Goal: Information Seeking & Learning: Check status

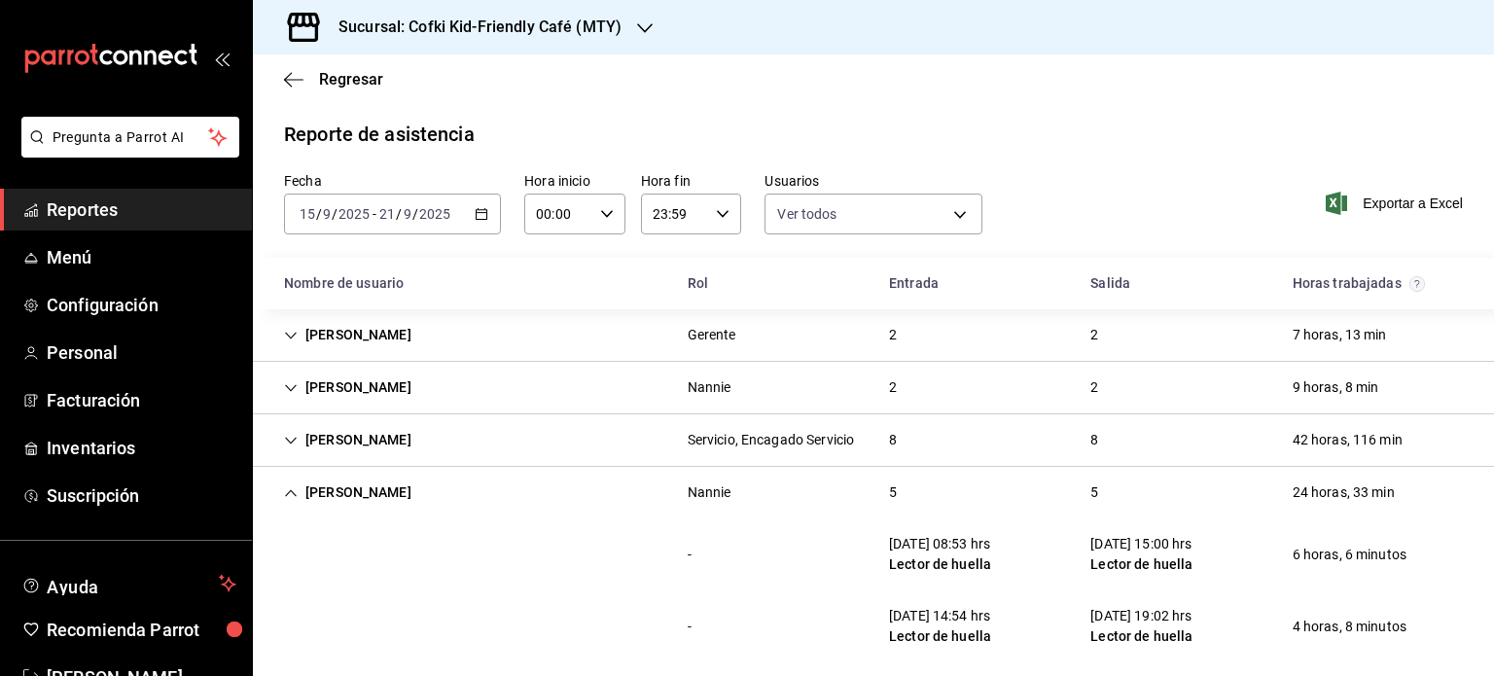
click at [541, 10] on div "Sucursal: Cofki Kid-Friendly Café (MTY)" at bounding box center [465, 27] width 392 height 54
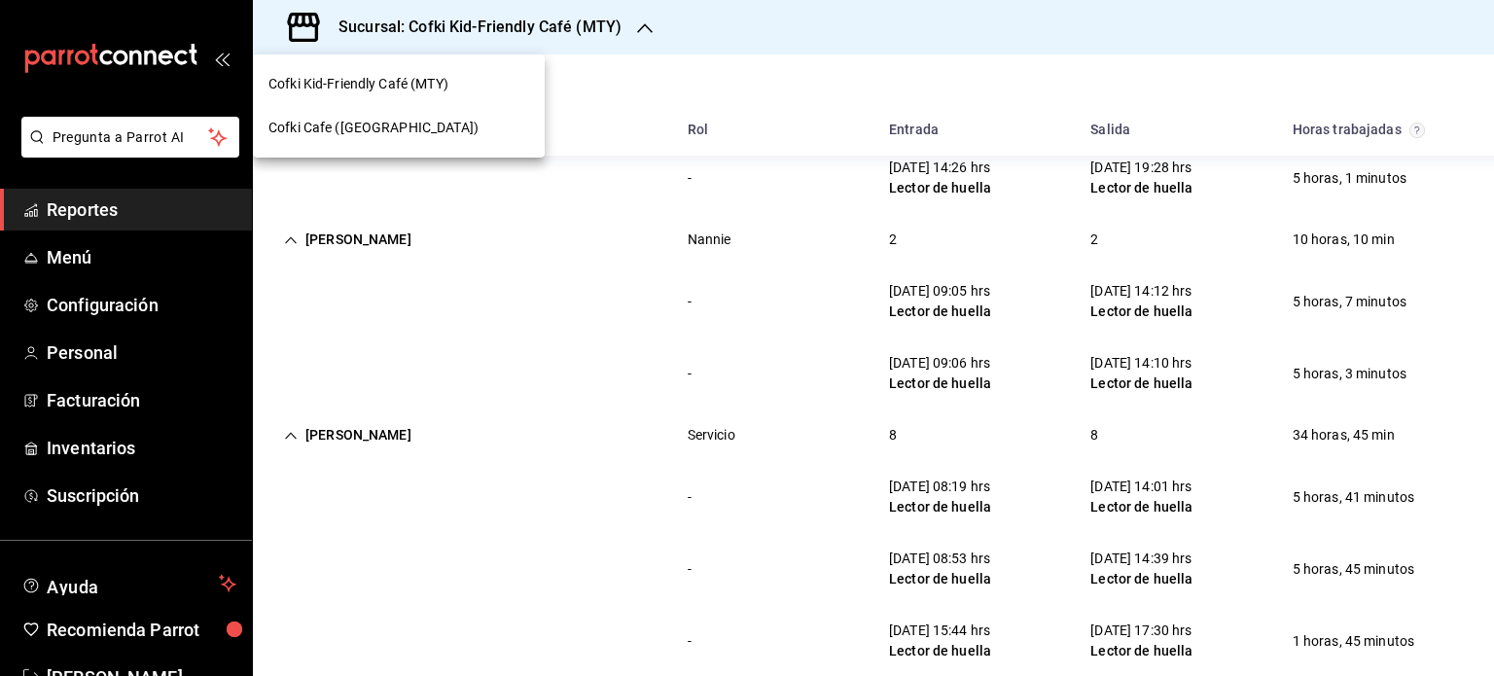
click at [416, 135] on div "Cofki Cafe ([GEOGRAPHIC_DATA])" at bounding box center [399, 128] width 261 height 20
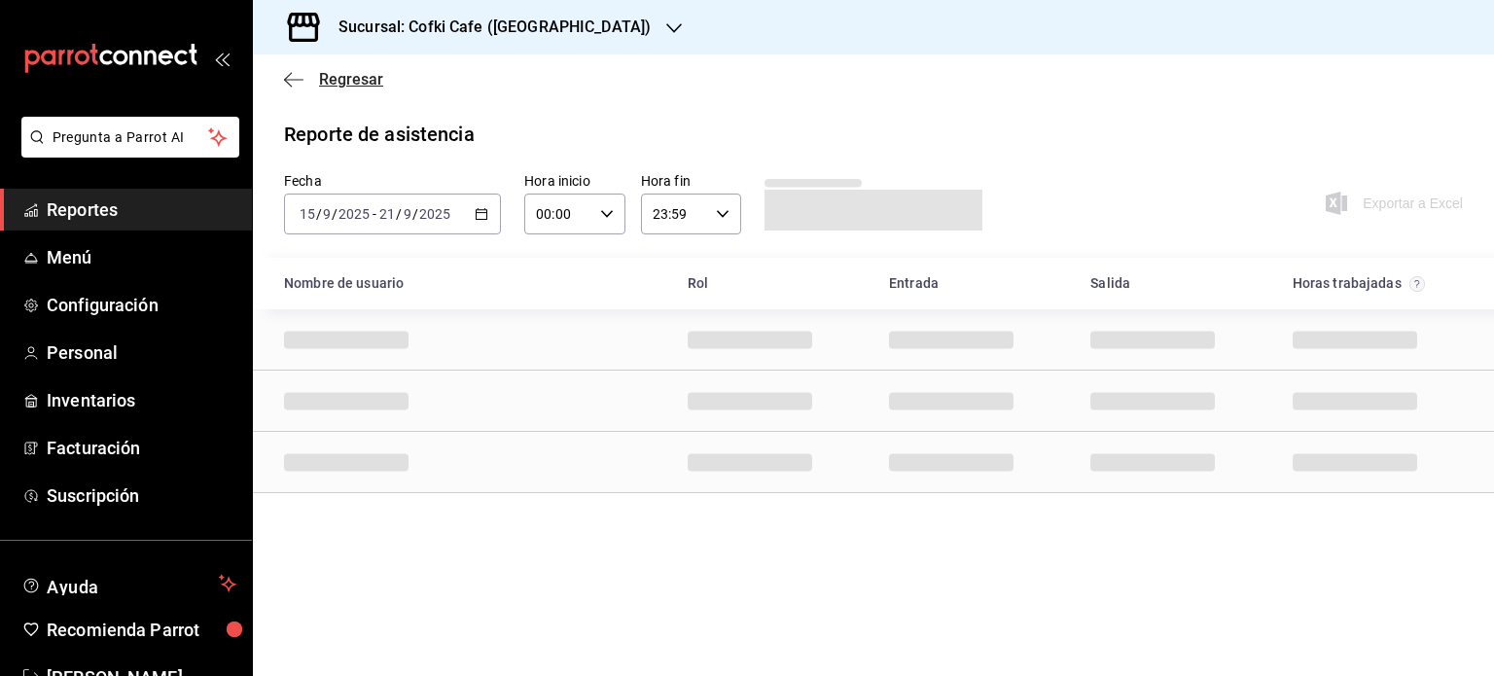
click at [284, 73] on icon "button" at bounding box center [293, 80] width 19 height 18
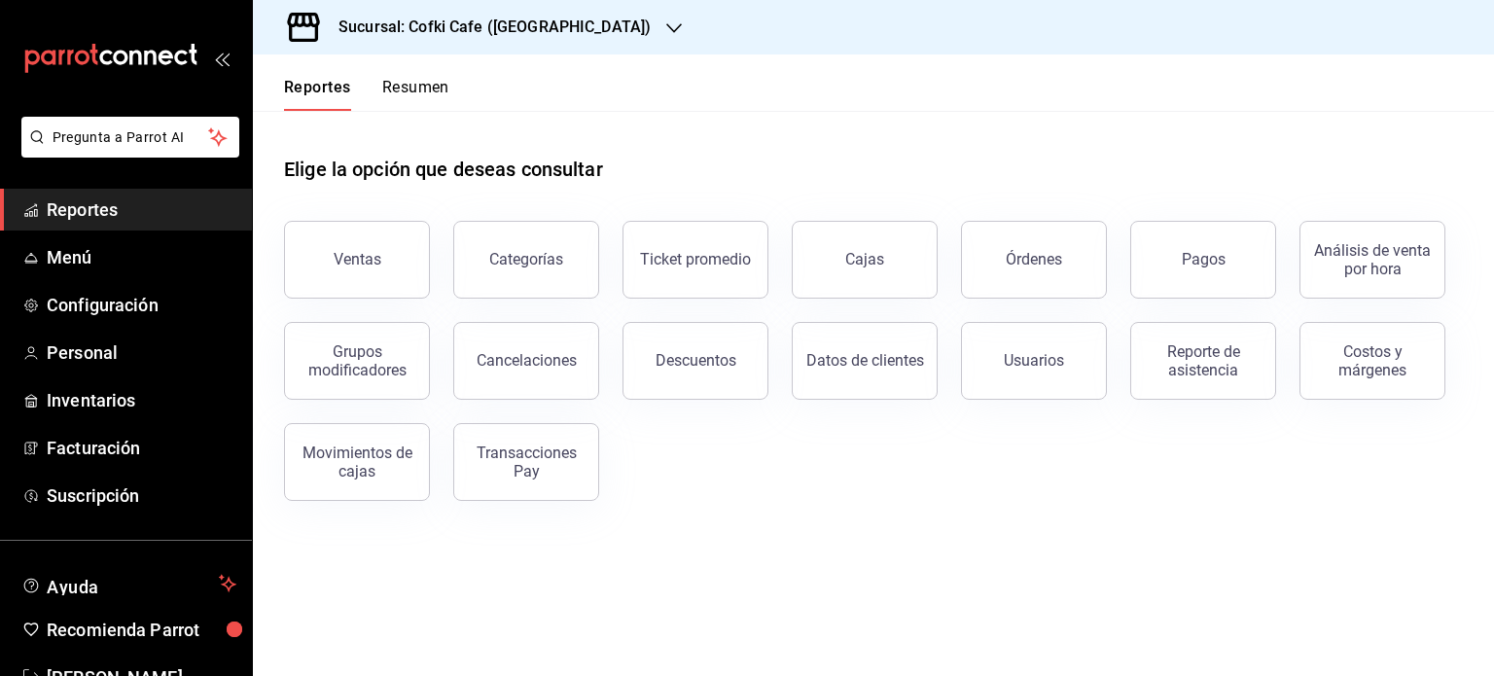
click at [389, 104] on button "Resumen" at bounding box center [415, 94] width 67 height 33
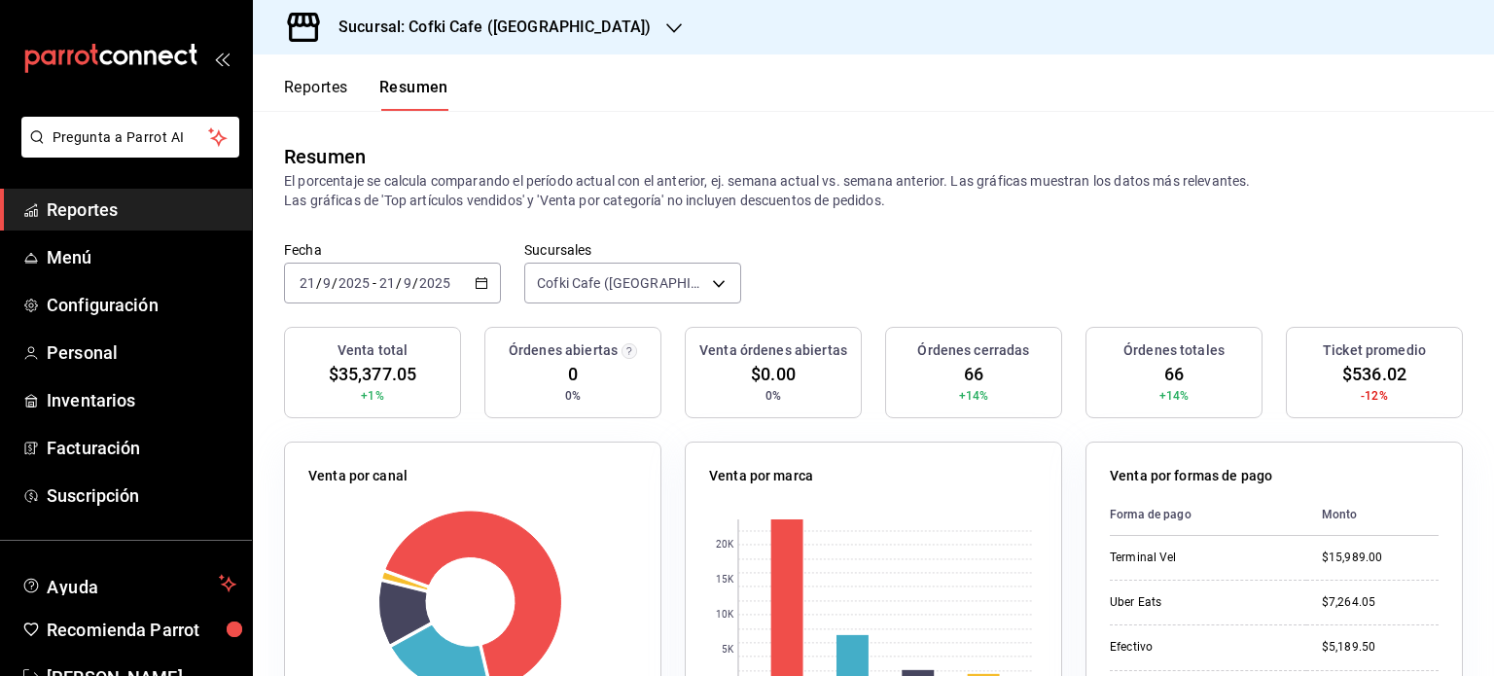
click at [477, 292] on div "[DATE] [DATE] - [DATE] [DATE]" at bounding box center [392, 283] width 217 height 41
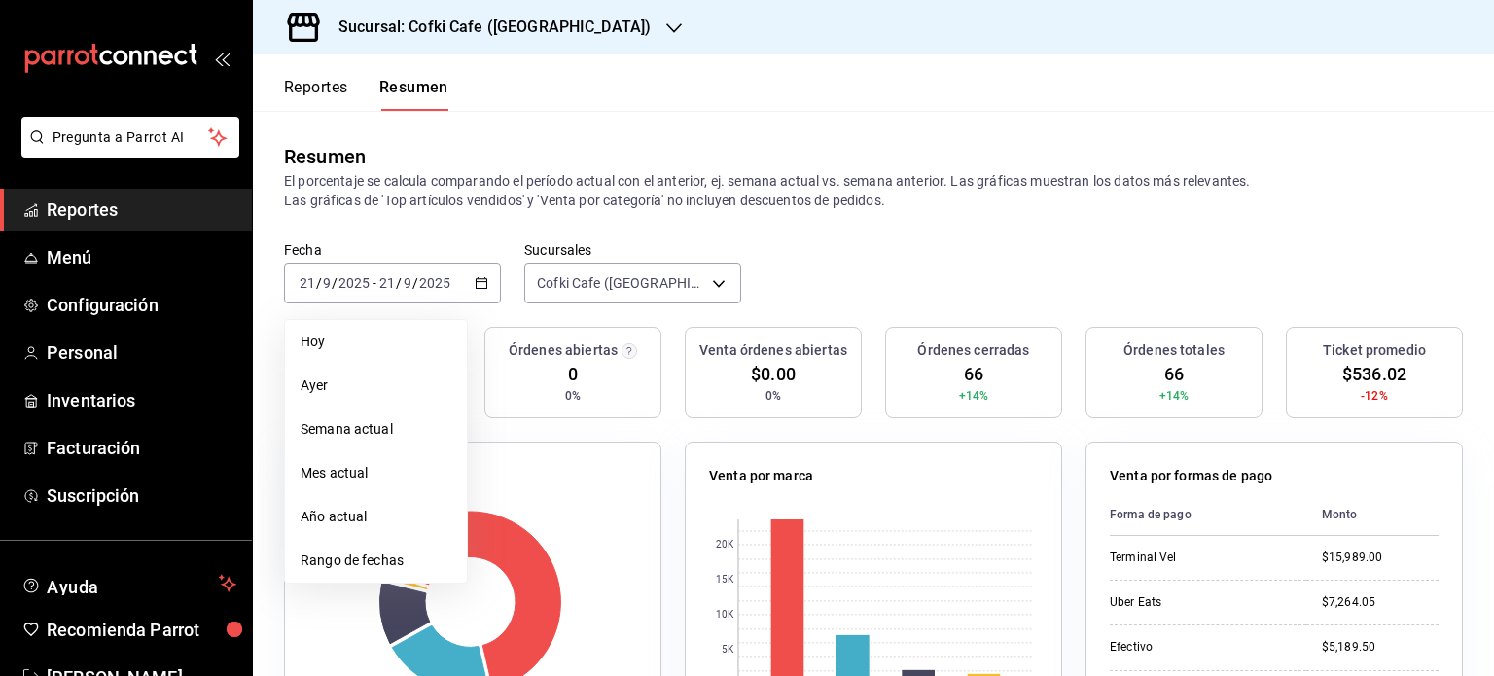
click at [439, 556] on span "Rango de fechas" at bounding box center [376, 561] width 151 height 20
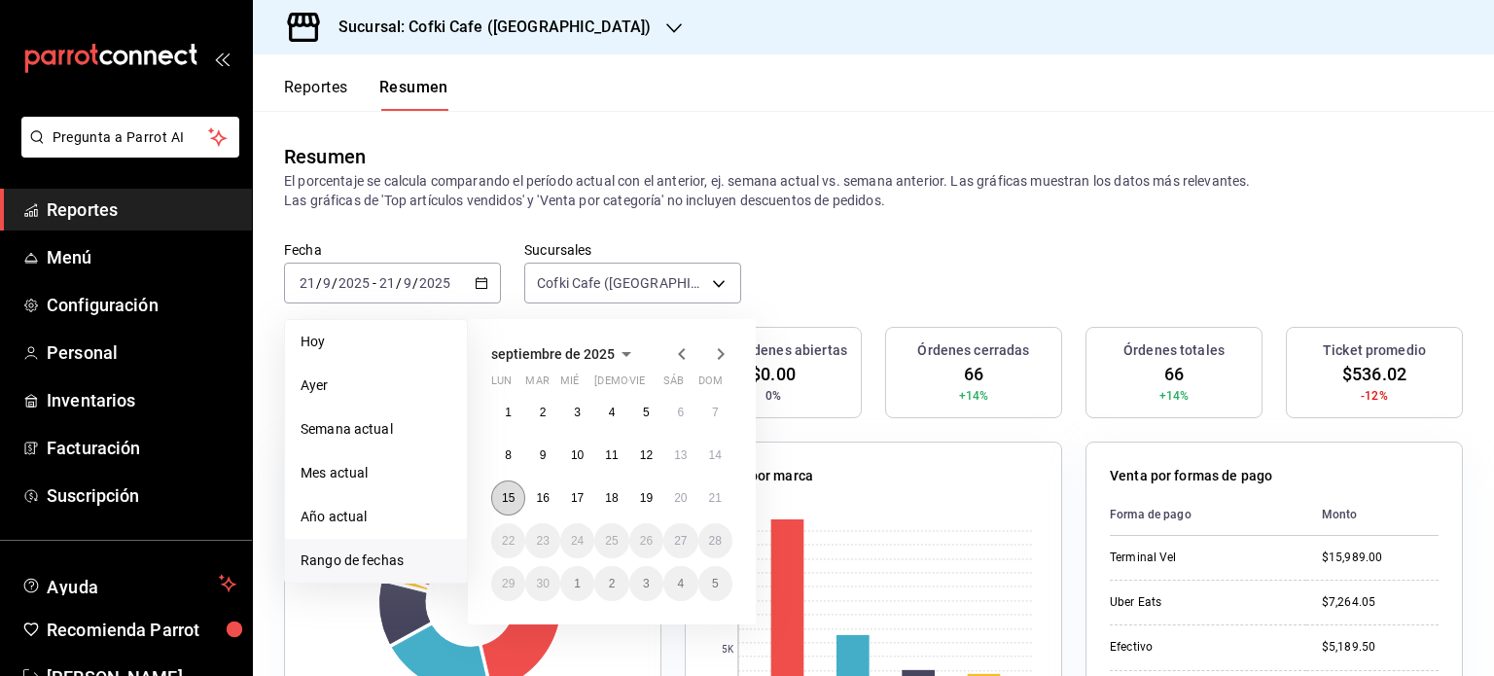
click at [503, 486] on button "15" at bounding box center [508, 498] width 34 height 35
click at [714, 498] on abbr "21" at bounding box center [715, 498] width 13 height 14
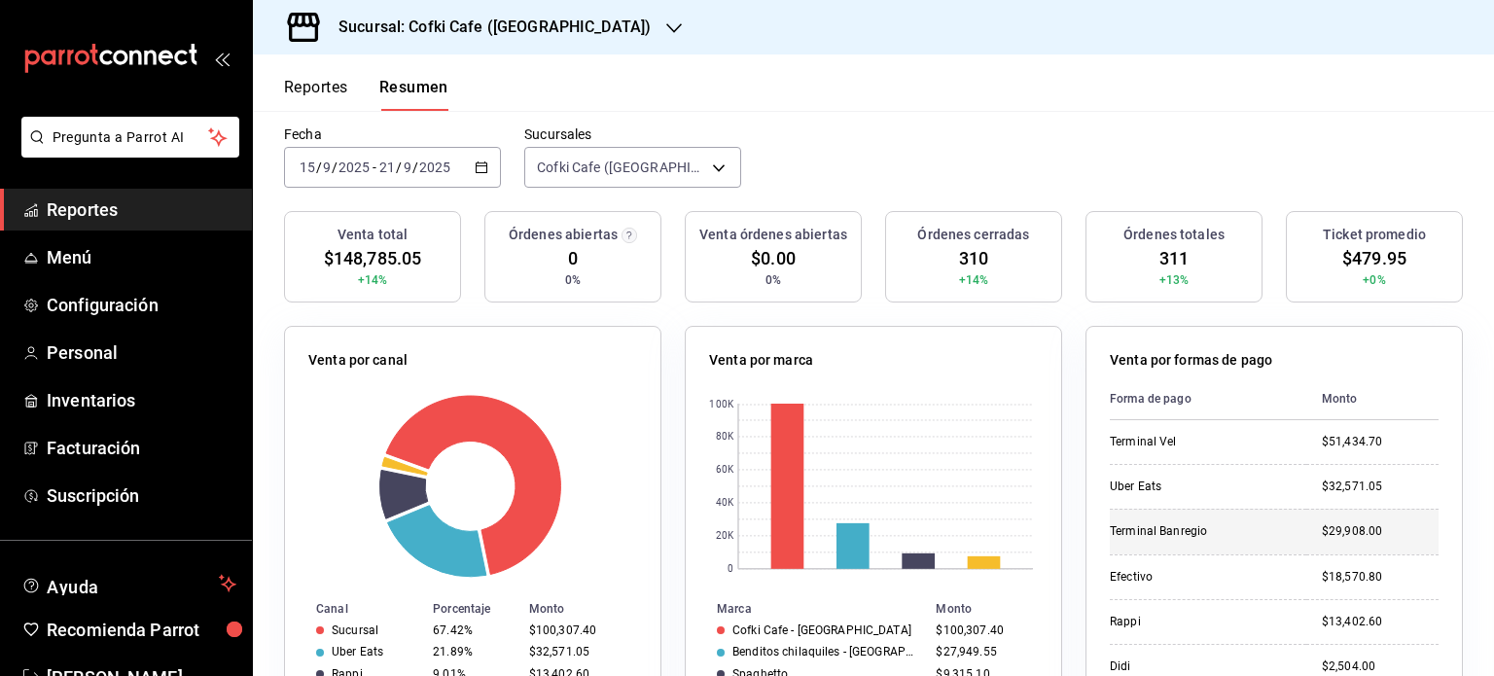
scroll to position [113, 0]
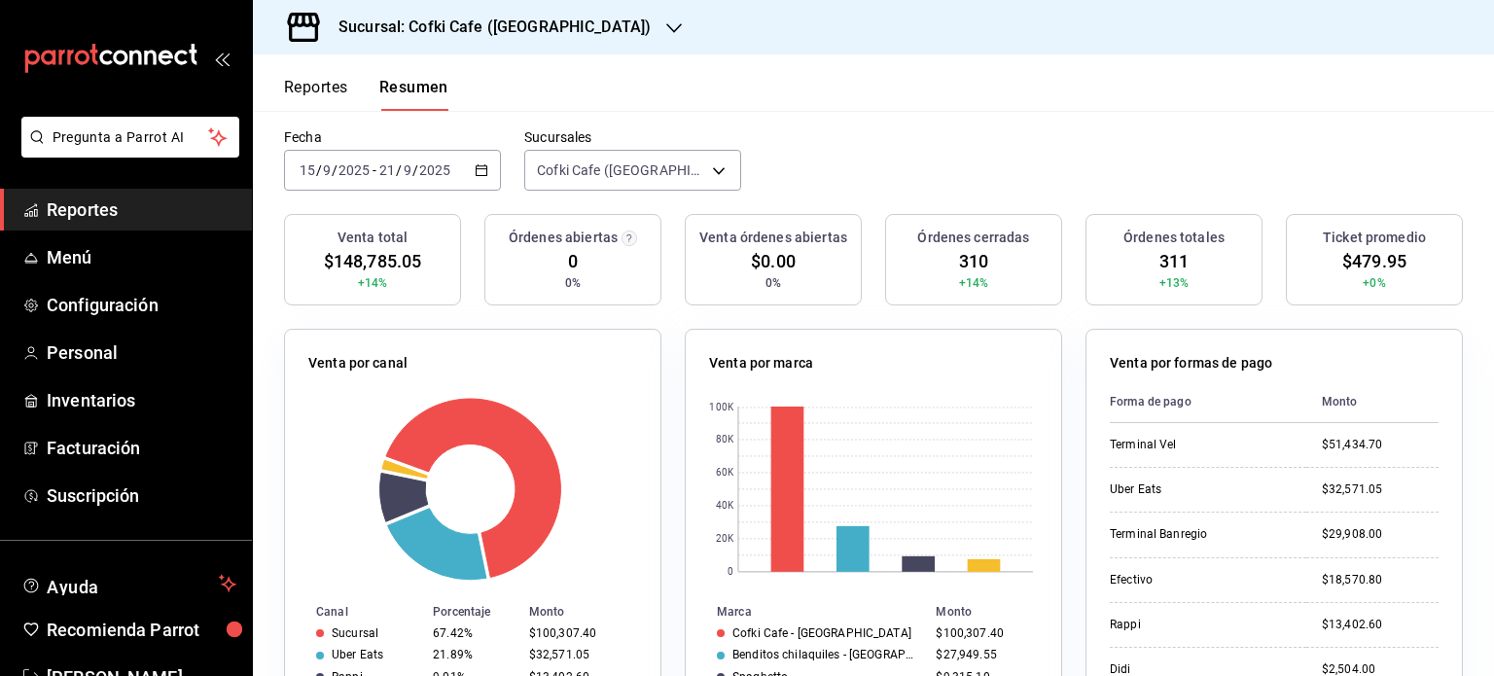
click at [480, 182] on div "[DATE] [DATE] - [DATE] [DATE]" at bounding box center [392, 170] width 217 height 41
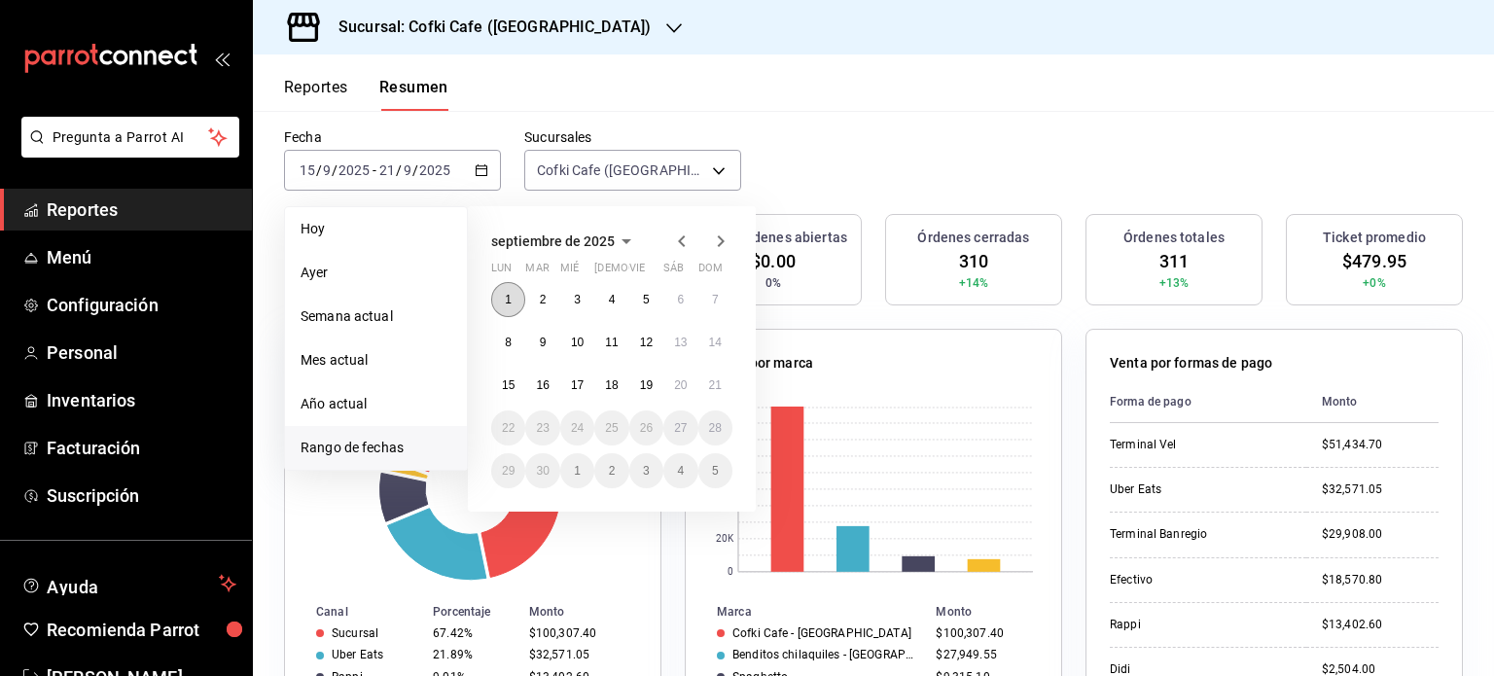
click at [510, 285] on button "1" at bounding box center [508, 299] width 34 height 35
click at [709, 386] on abbr "21" at bounding box center [715, 385] width 13 height 14
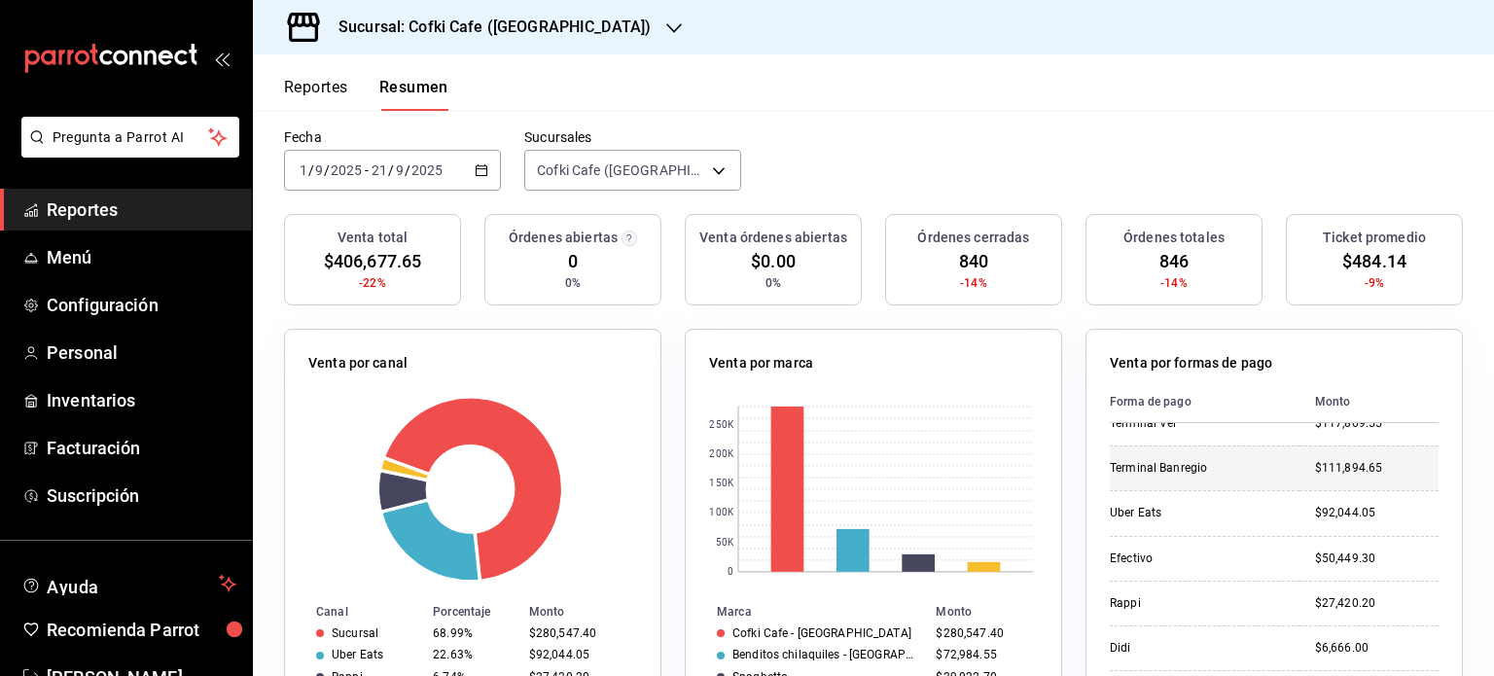
scroll to position [0, 0]
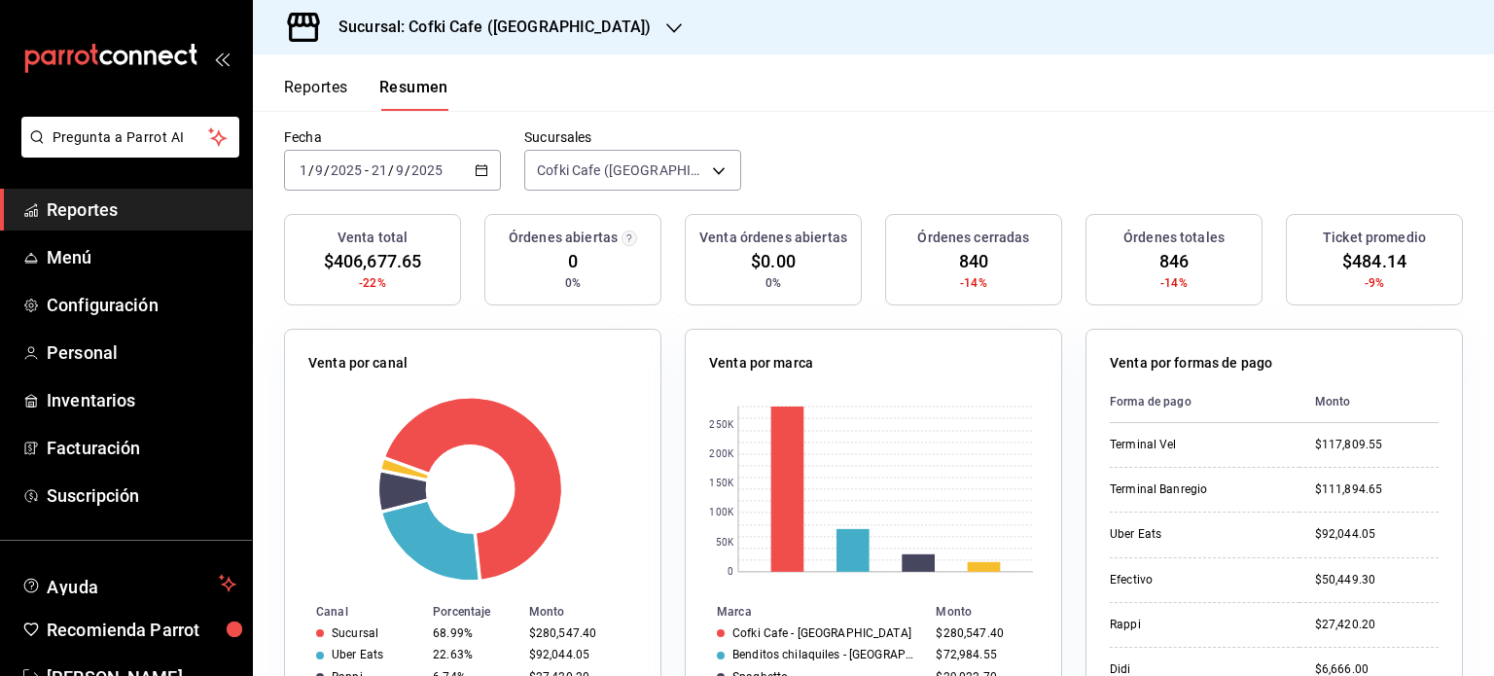
click at [494, 155] on div "[DATE] [DATE] - [DATE] [DATE]" at bounding box center [392, 170] width 217 height 41
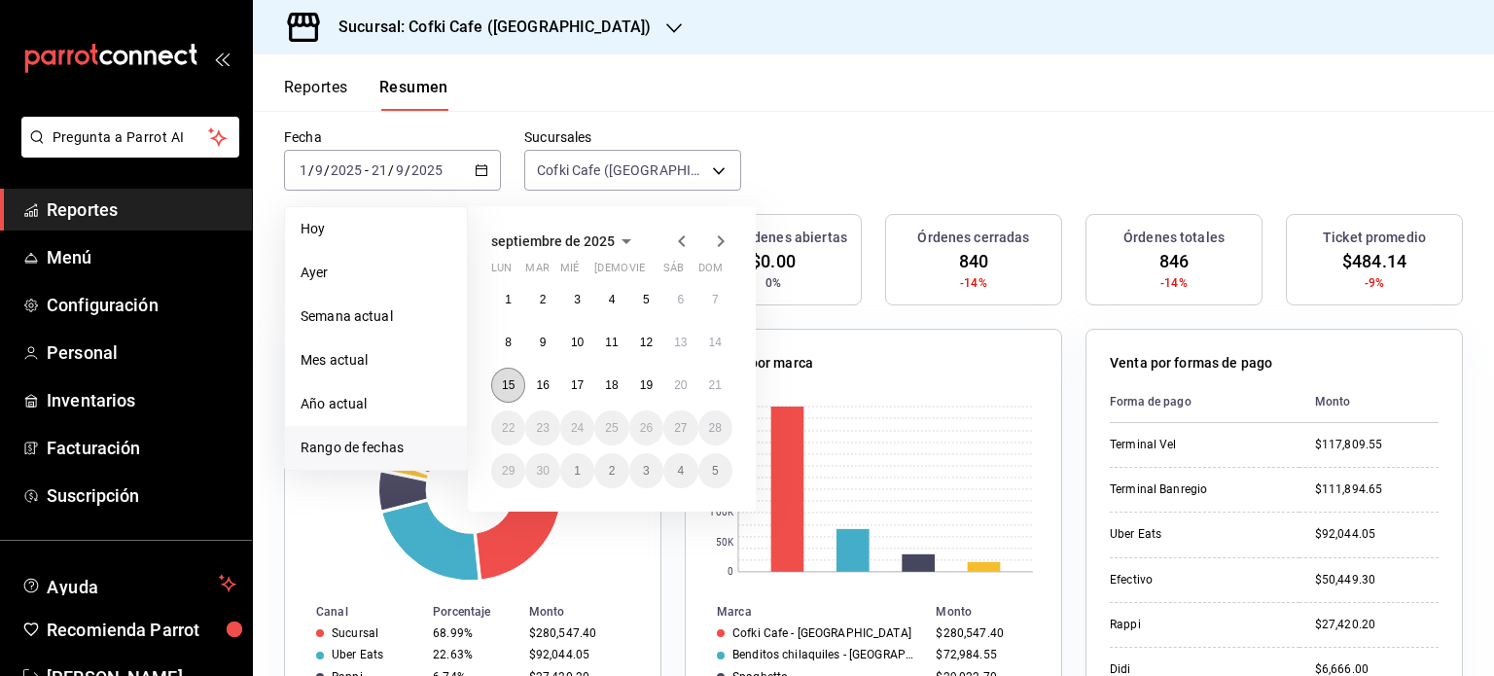
click at [510, 384] on abbr "15" at bounding box center [508, 385] width 13 height 14
click at [704, 392] on button "21" at bounding box center [716, 385] width 34 height 35
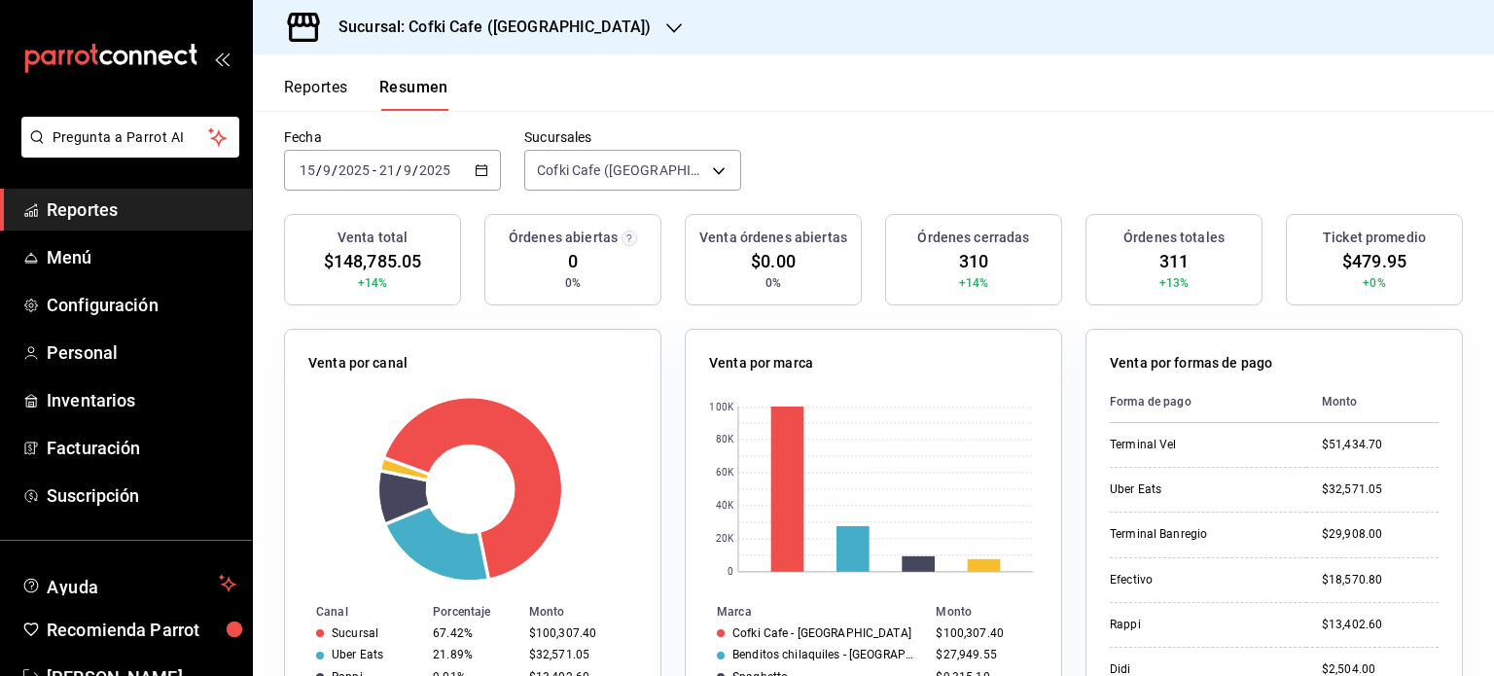
click at [329, 83] on button "Reportes" at bounding box center [316, 94] width 64 height 33
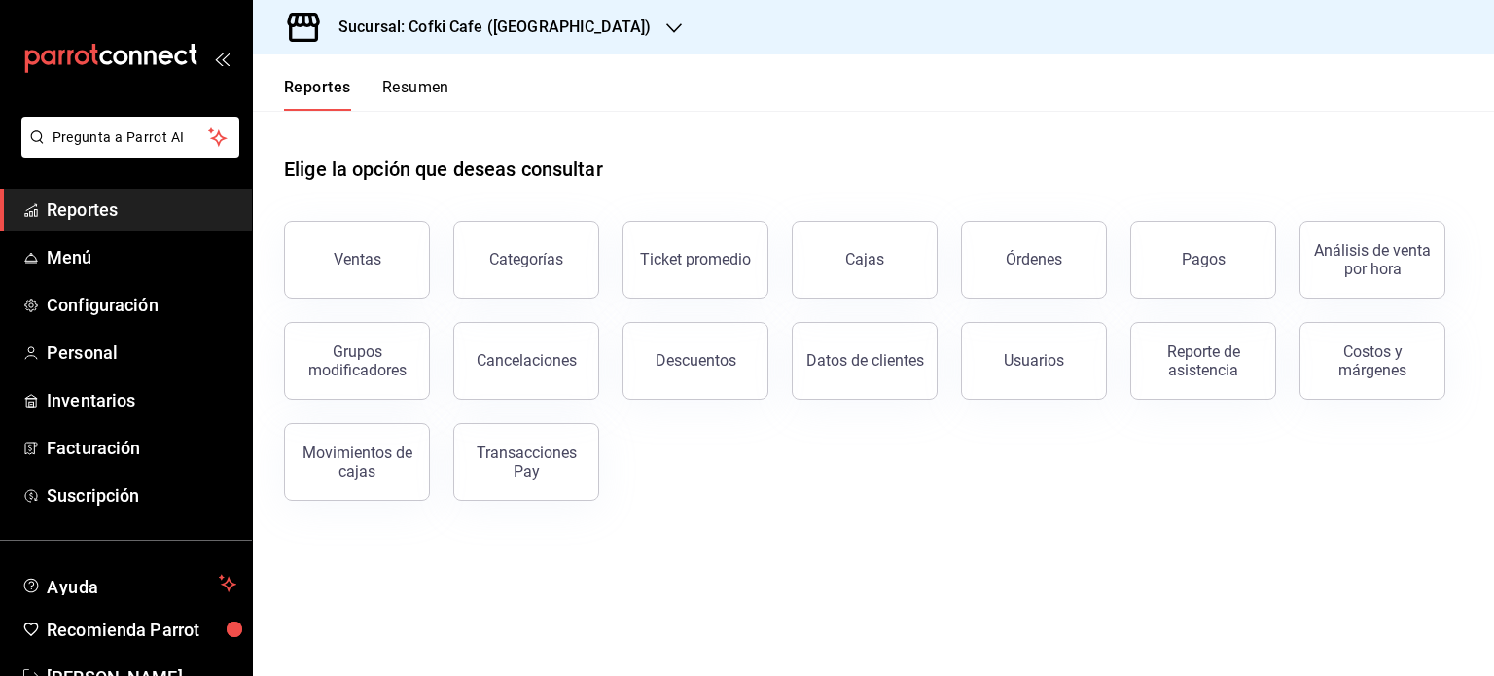
click at [329, 90] on button "Reportes" at bounding box center [317, 94] width 67 height 33
click at [366, 470] on div "Movimientos de cajas" at bounding box center [357, 462] width 121 height 37
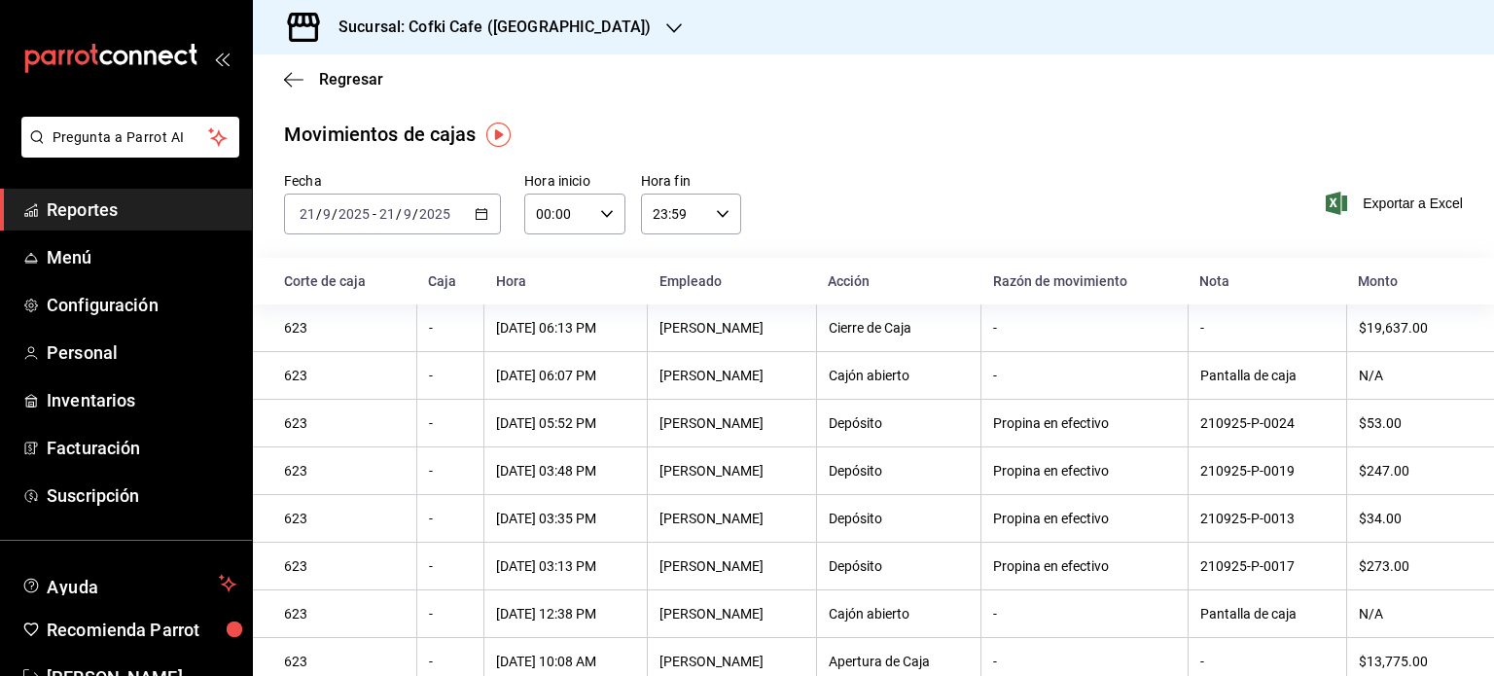
click at [472, 223] on div "[DATE] [DATE] - [DATE] [DATE]" at bounding box center [392, 214] width 217 height 41
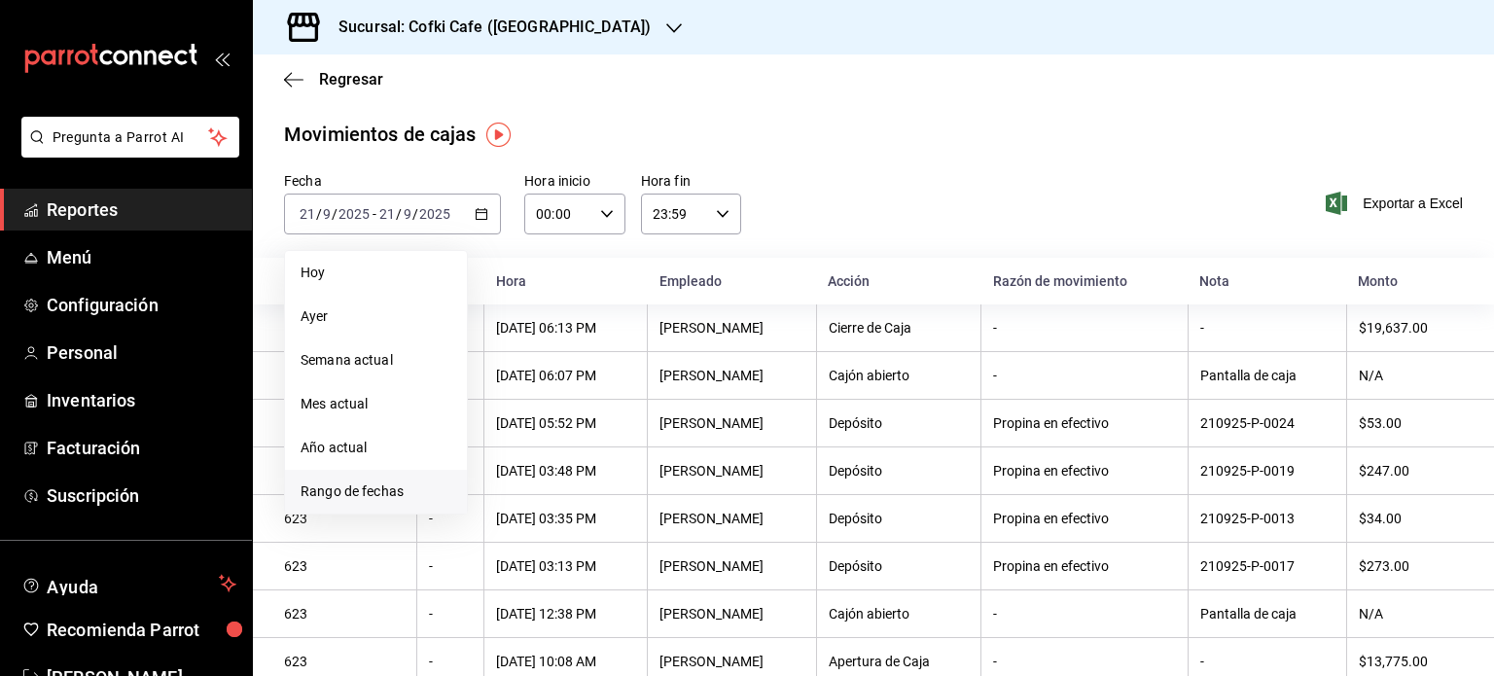
click at [420, 491] on span "Rango de fechas" at bounding box center [376, 492] width 151 height 20
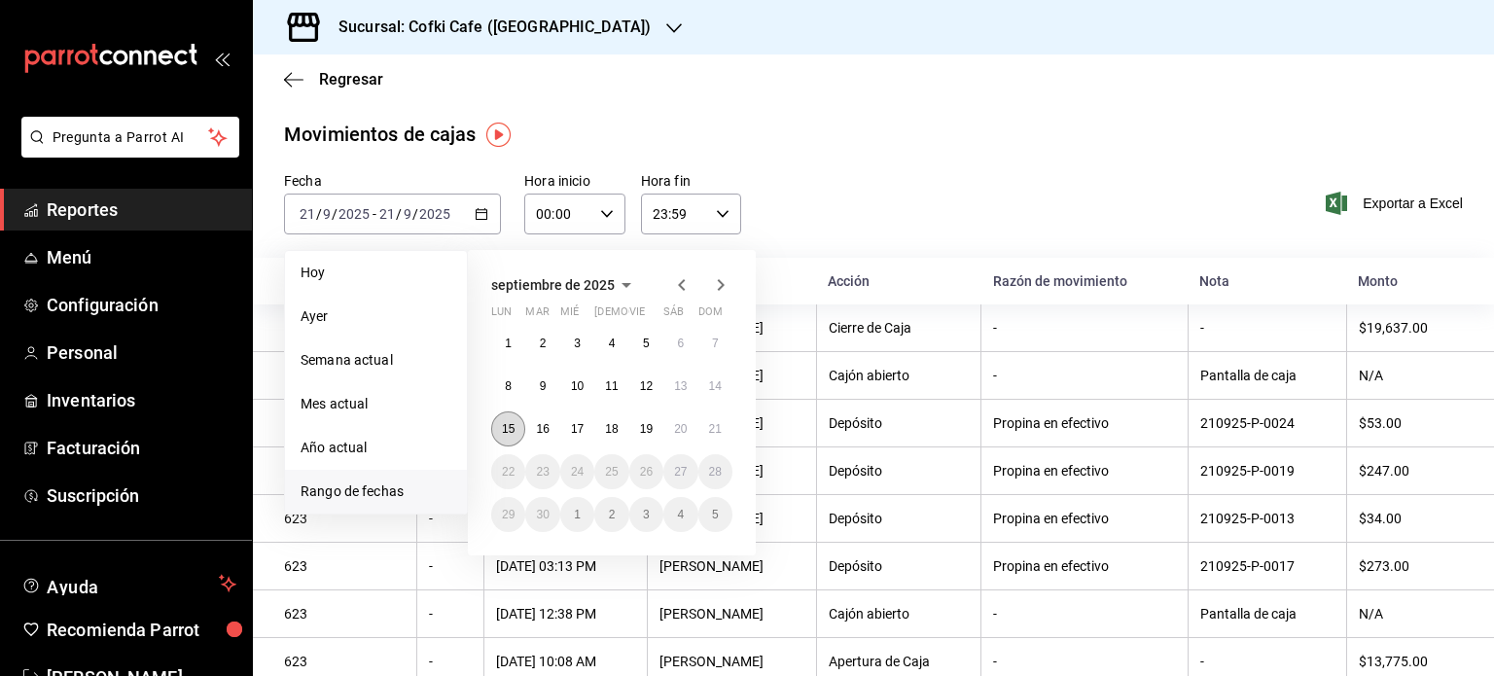
click at [506, 425] on abbr "15" at bounding box center [508, 429] width 13 height 14
click at [709, 426] on abbr "21" at bounding box center [715, 429] width 13 height 14
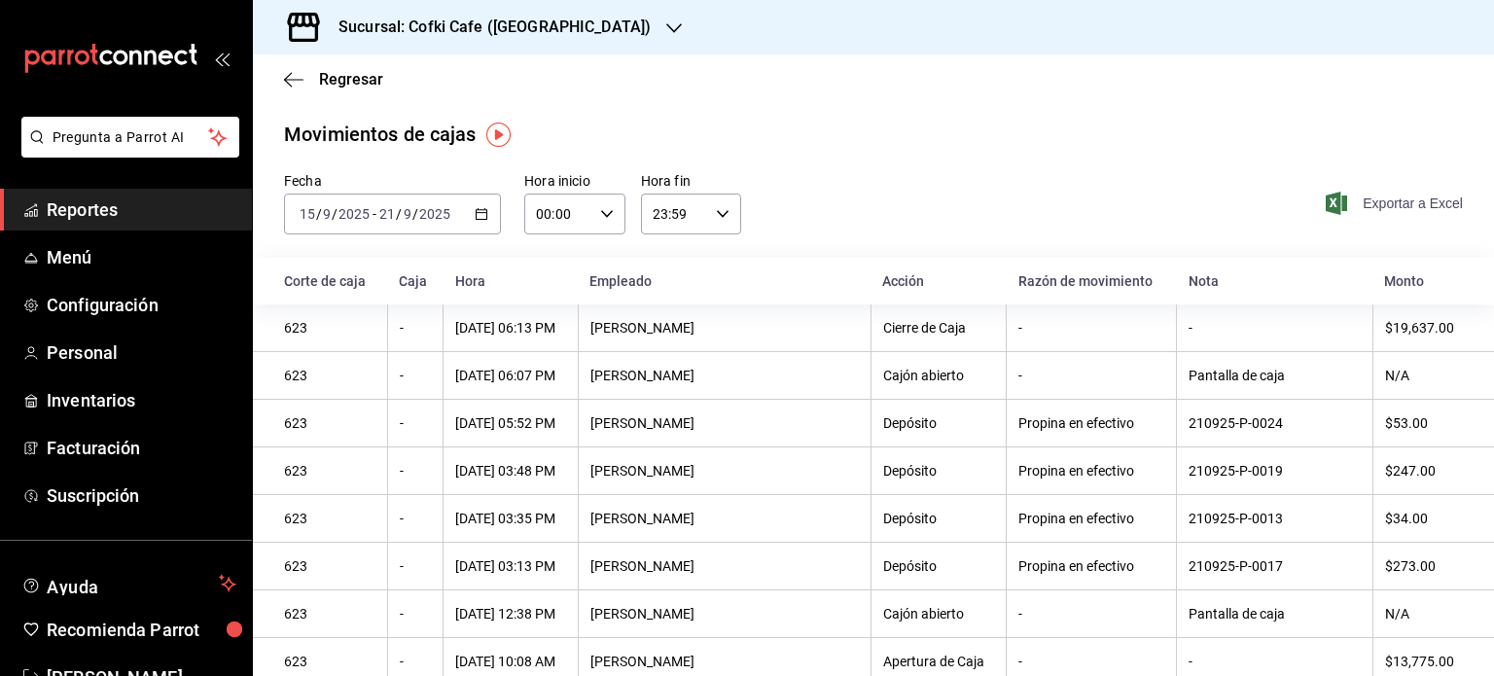
click at [1417, 193] on span "Exportar a Excel" at bounding box center [1396, 203] width 133 height 23
click at [1480, 662] on div at bounding box center [1480, 662] width 0 height 0
click at [292, 77] on icon "button" at bounding box center [293, 80] width 19 height 18
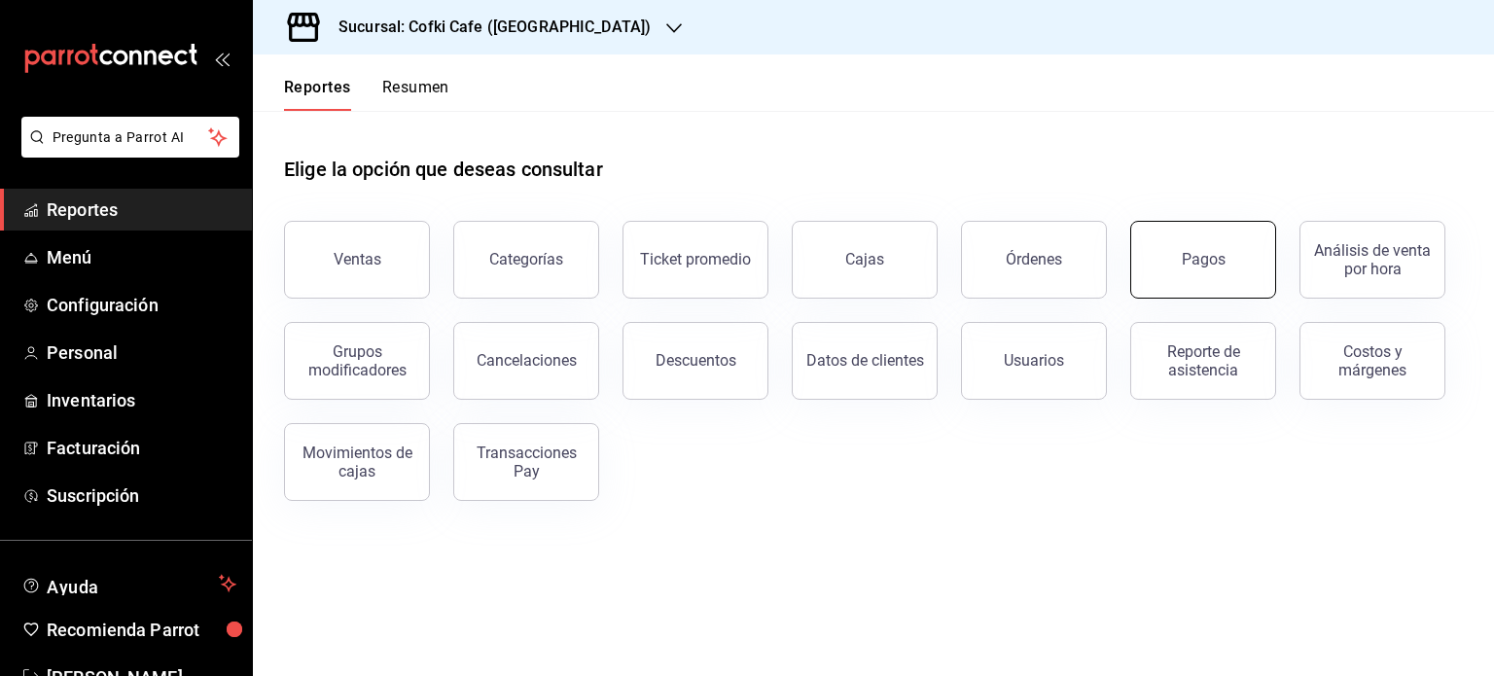
click at [1190, 256] on div "Pagos" at bounding box center [1204, 259] width 44 height 18
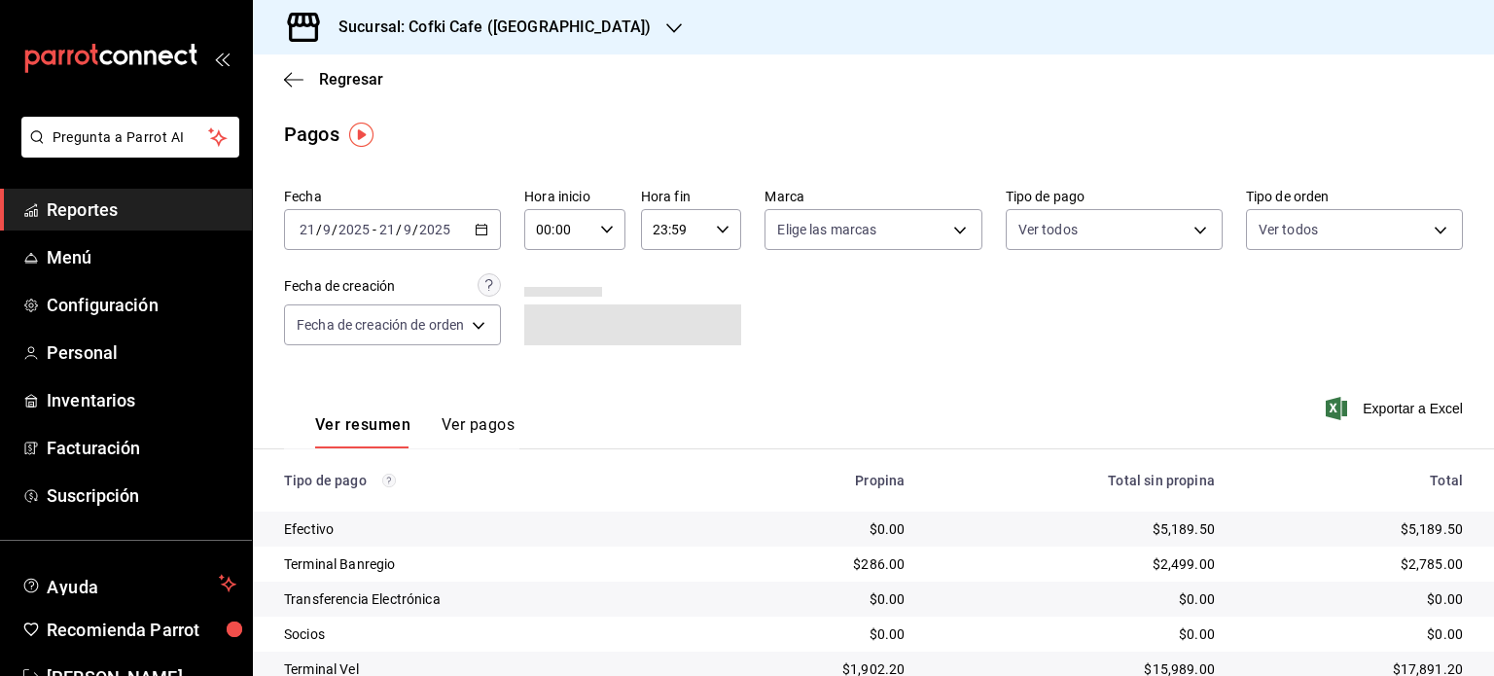
click at [478, 225] on icon "button" at bounding box center [482, 230] width 14 height 14
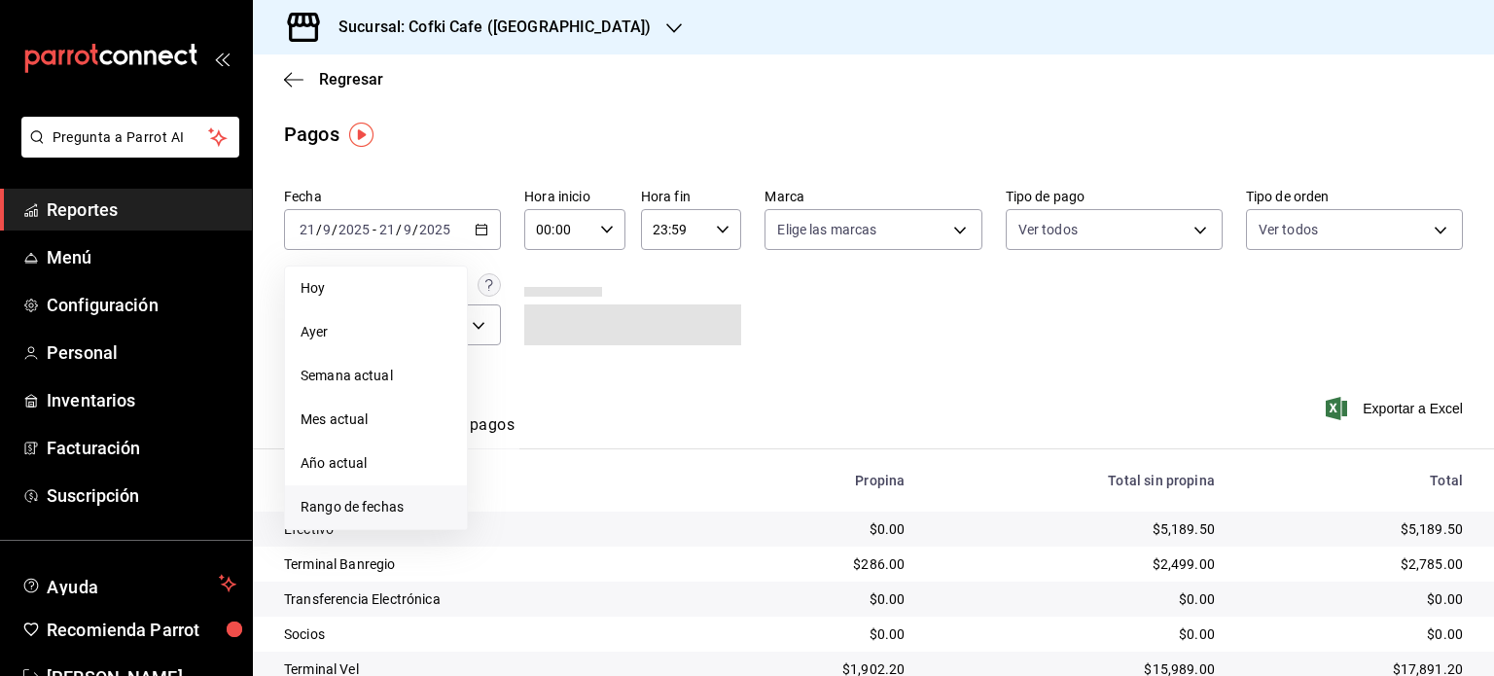
click at [431, 508] on span "Rango de fechas" at bounding box center [376, 507] width 151 height 20
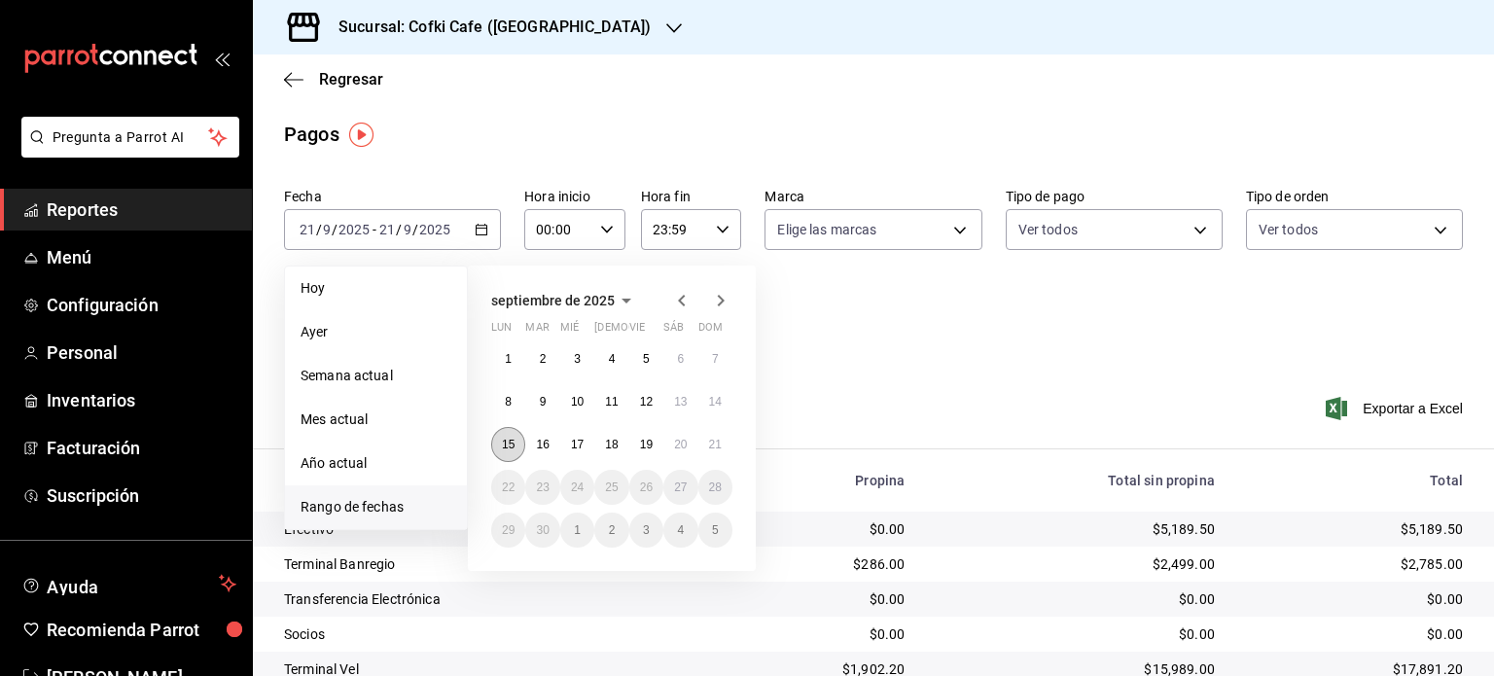
click at [507, 445] on abbr "15" at bounding box center [508, 445] width 13 height 14
click at [728, 445] on button "21" at bounding box center [716, 444] width 34 height 35
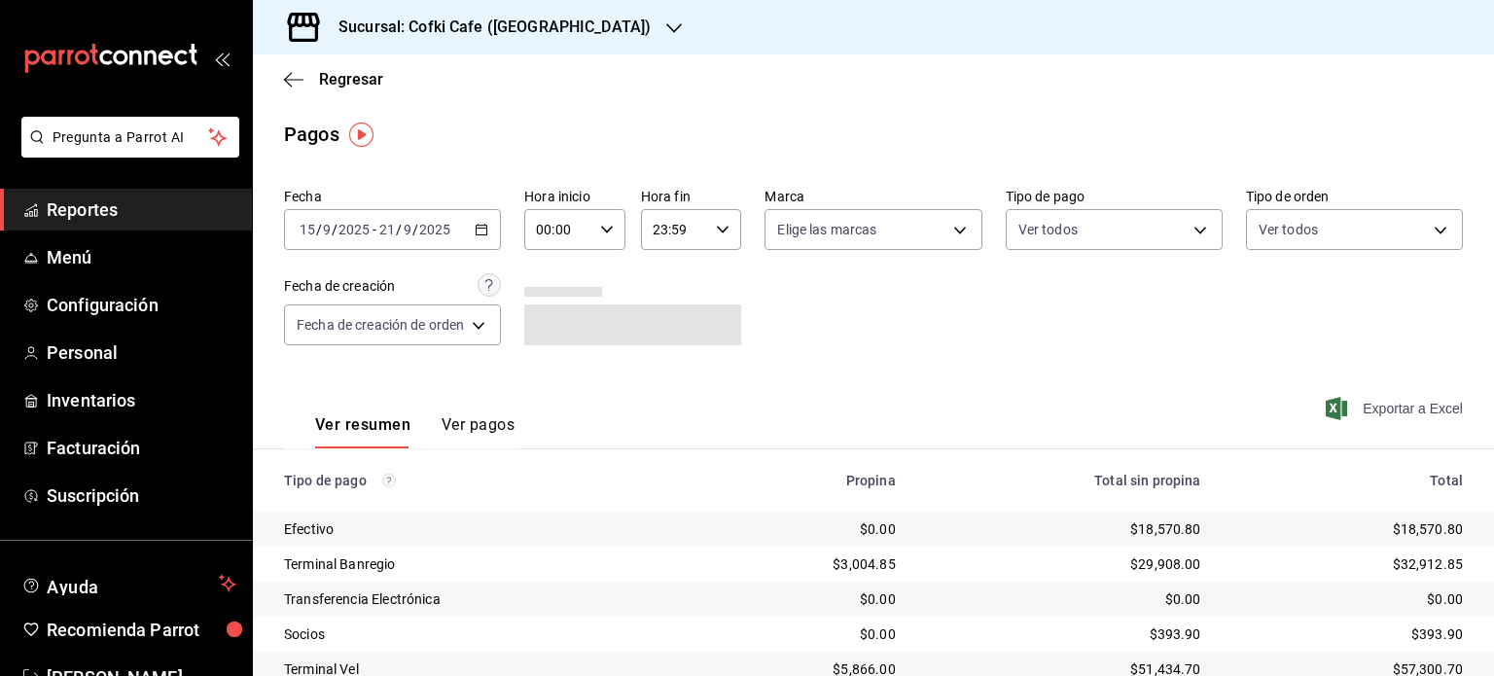
click at [1381, 409] on span "Exportar a Excel" at bounding box center [1396, 408] width 133 height 23
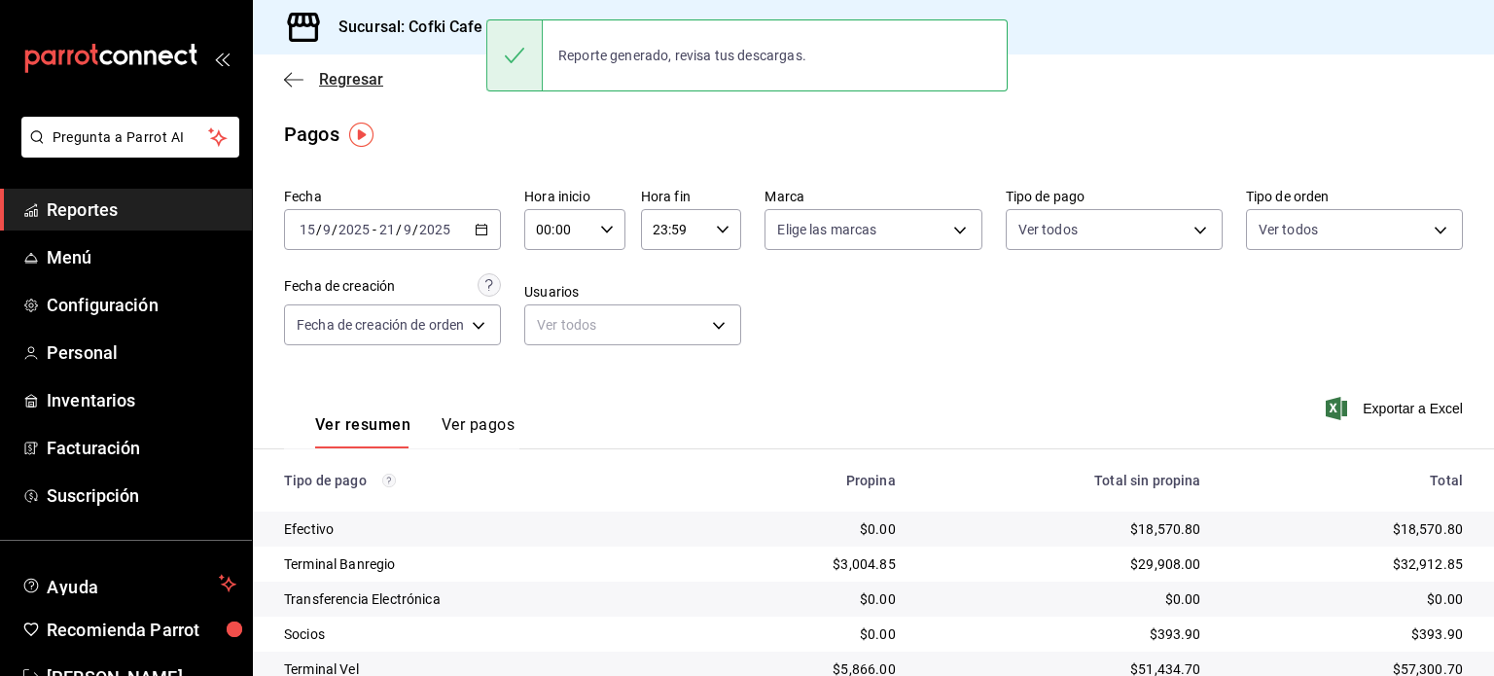
click at [294, 75] on icon "button" at bounding box center [293, 80] width 19 height 18
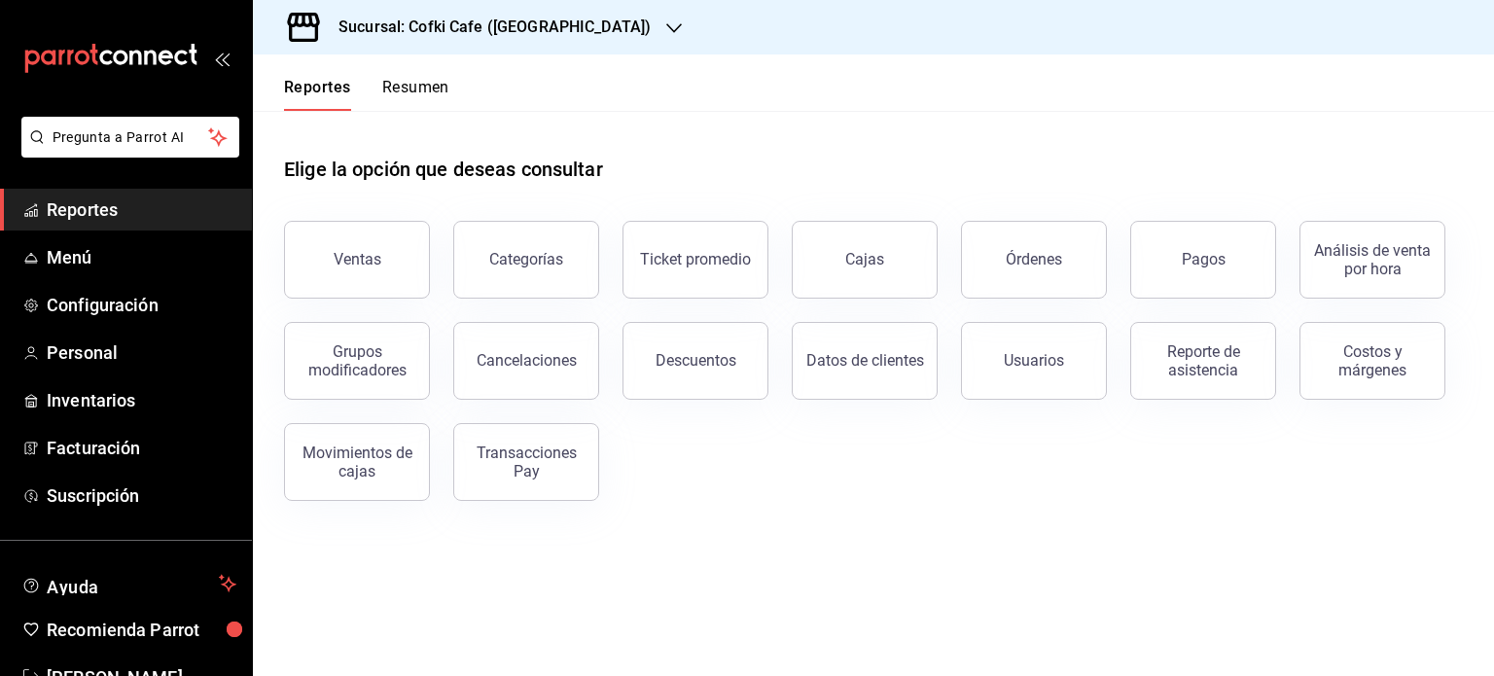
click at [422, 89] on button "Resumen" at bounding box center [415, 94] width 67 height 33
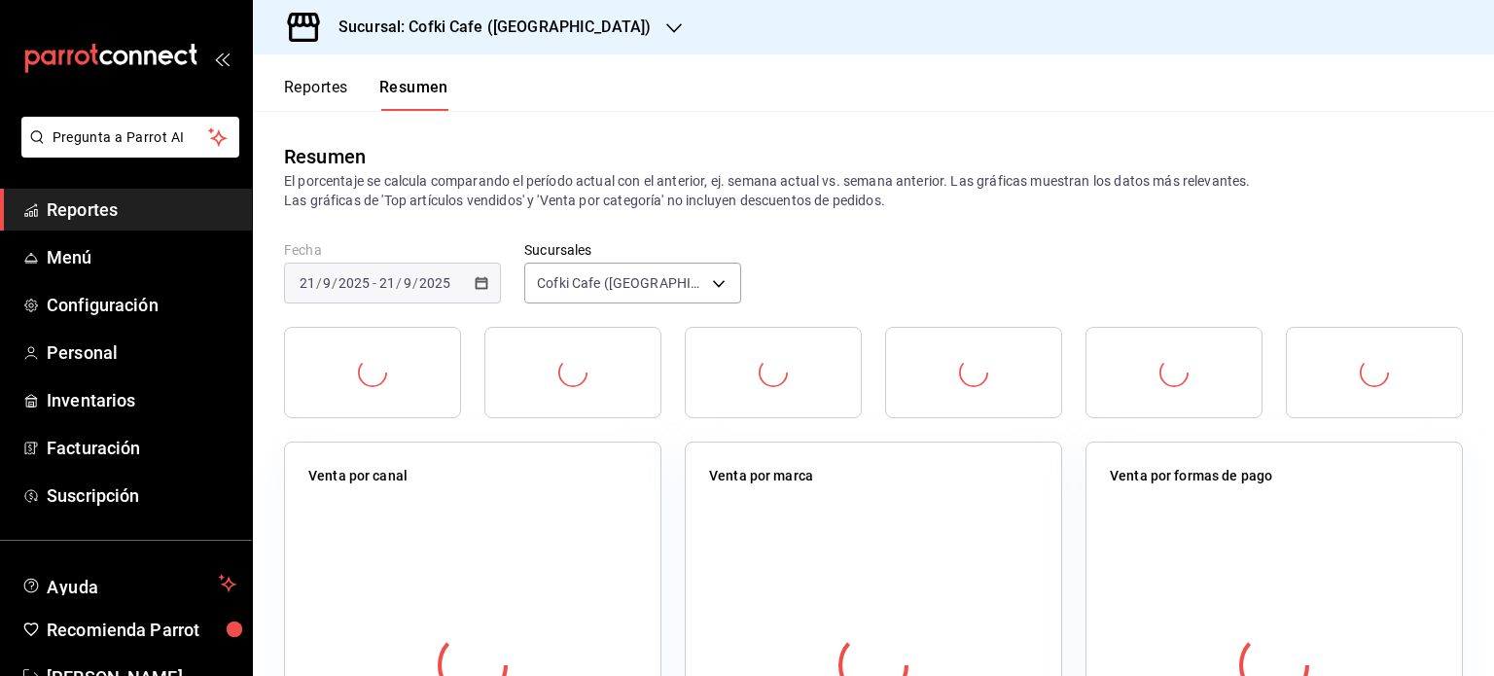
click at [316, 77] on div "Reportes Resumen" at bounding box center [351, 82] width 196 height 56
click at [317, 95] on button "Reportes" at bounding box center [316, 94] width 64 height 33
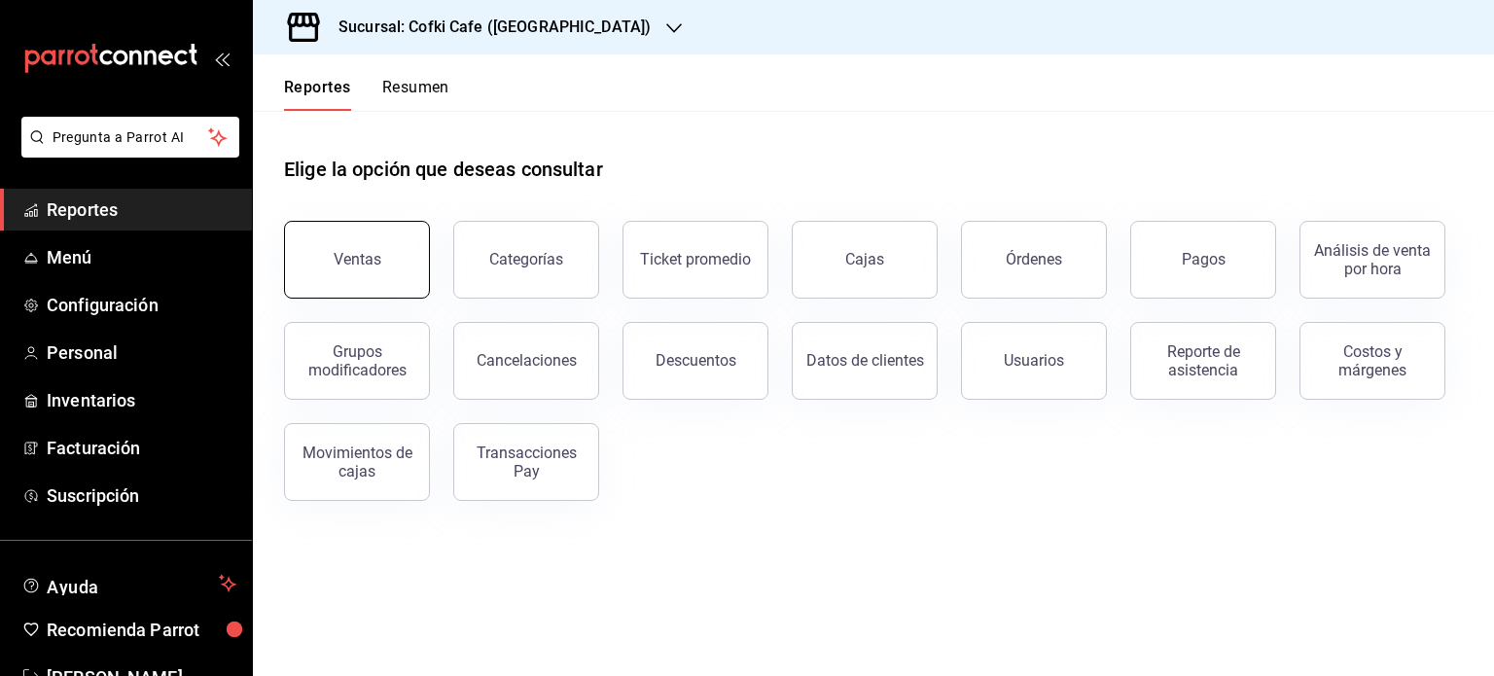
click at [368, 264] on div "Ventas" at bounding box center [358, 259] width 48 height 18
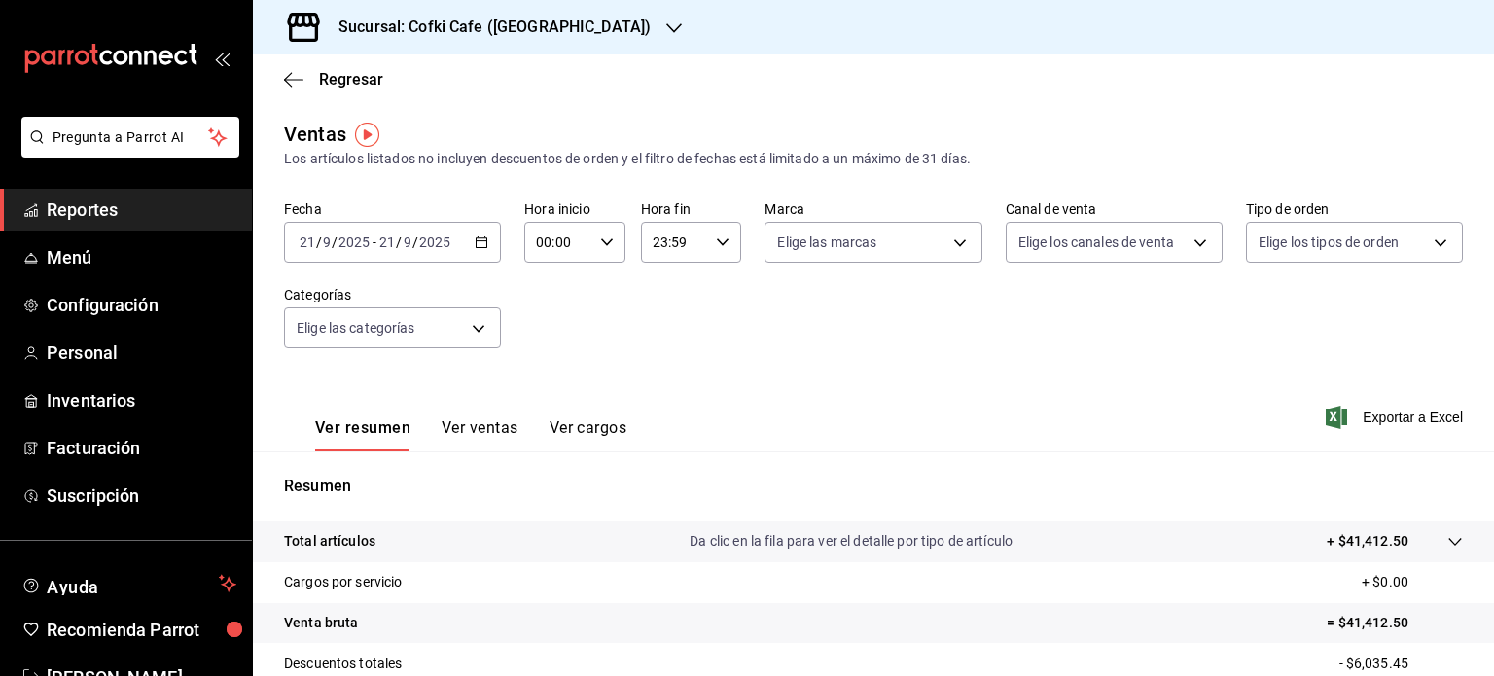
click at [483, 242] on icon "button" at bounding box center [482, 242] width 14 height 14
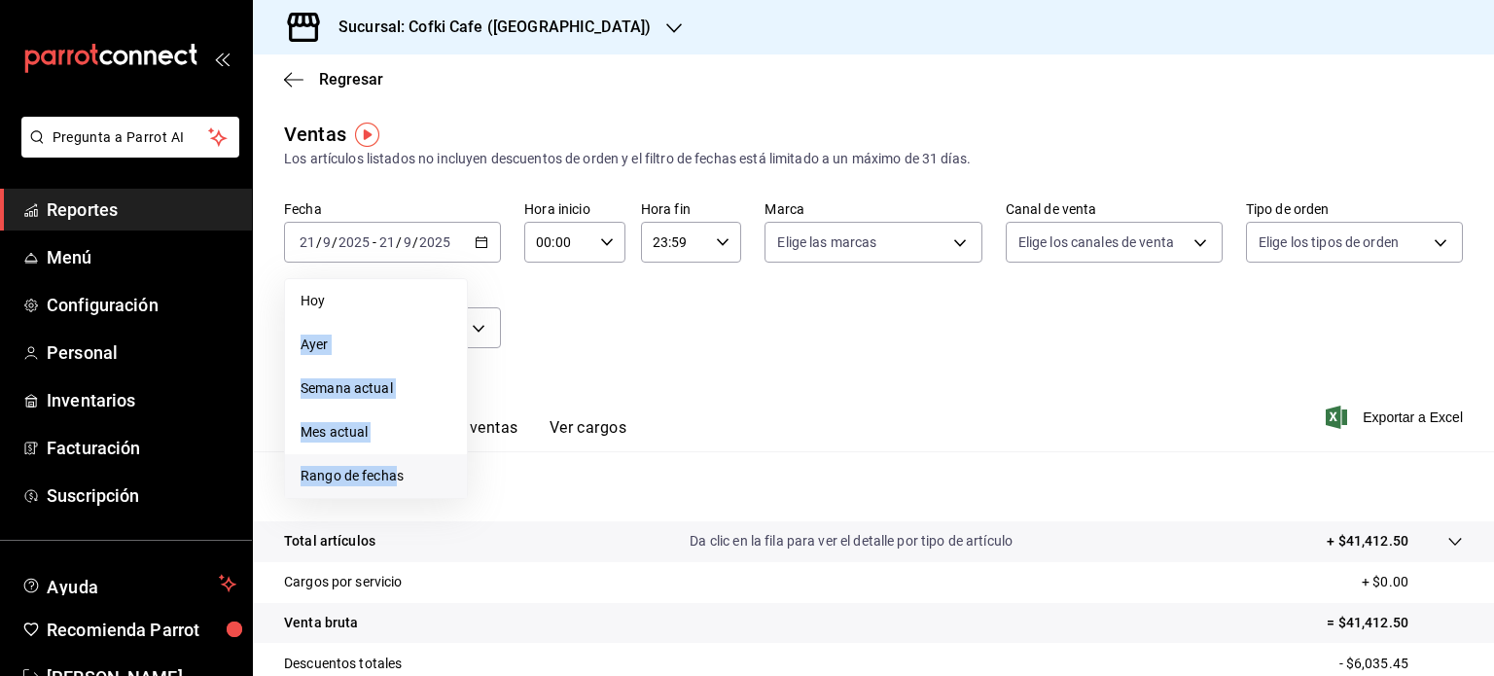
drag, startPoint x: 401, startPoint y: 290, endPoint x: 395, endPoint y: 478, distance: 187.9
click at [395, 478] on ul "[DATE] [DATE] Semana actual Mes actual Rango de fechas" at bounding box center [376, 388] width 184 height 221
click at [395, 478] on span "Rango de fechas" at bounding box center [376, 476] width 151 height 20
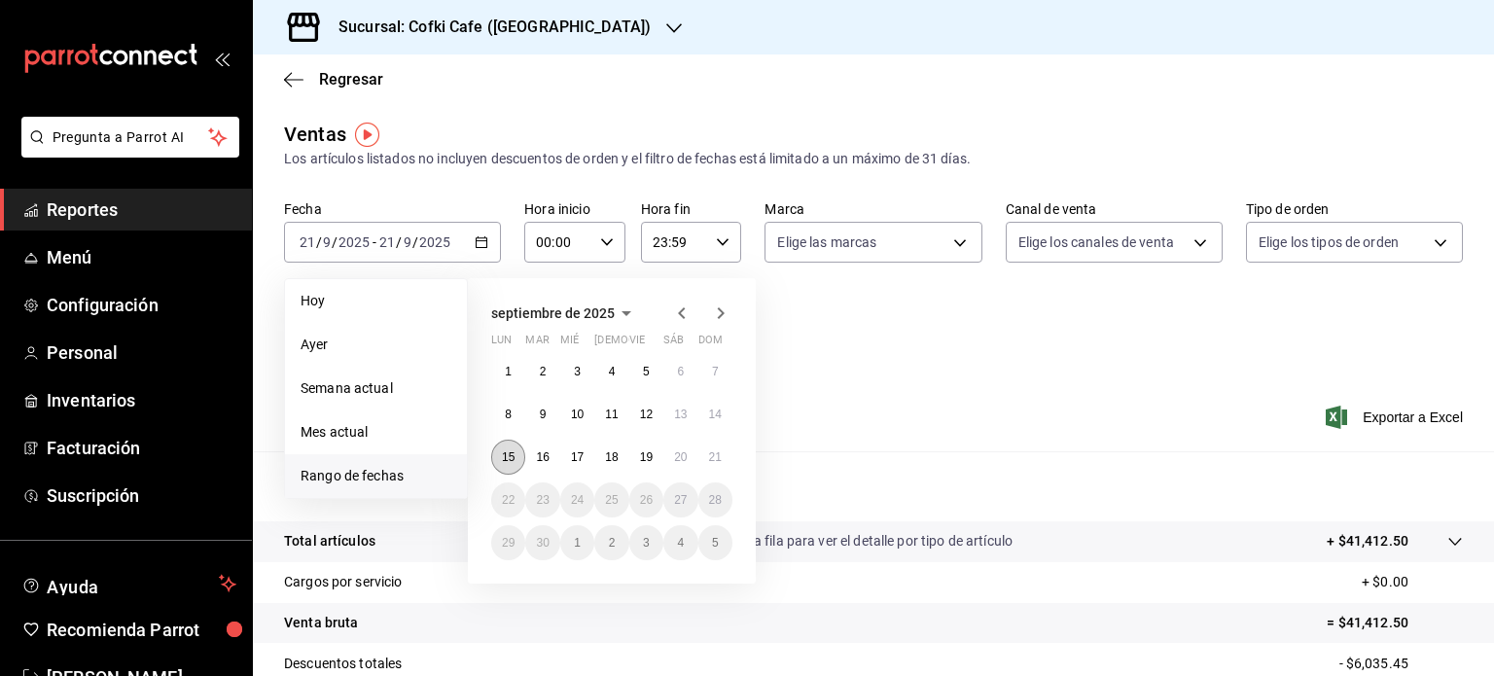
click at [515, 453] on button "15" at bounding box center [508, 457] width 34 height 35
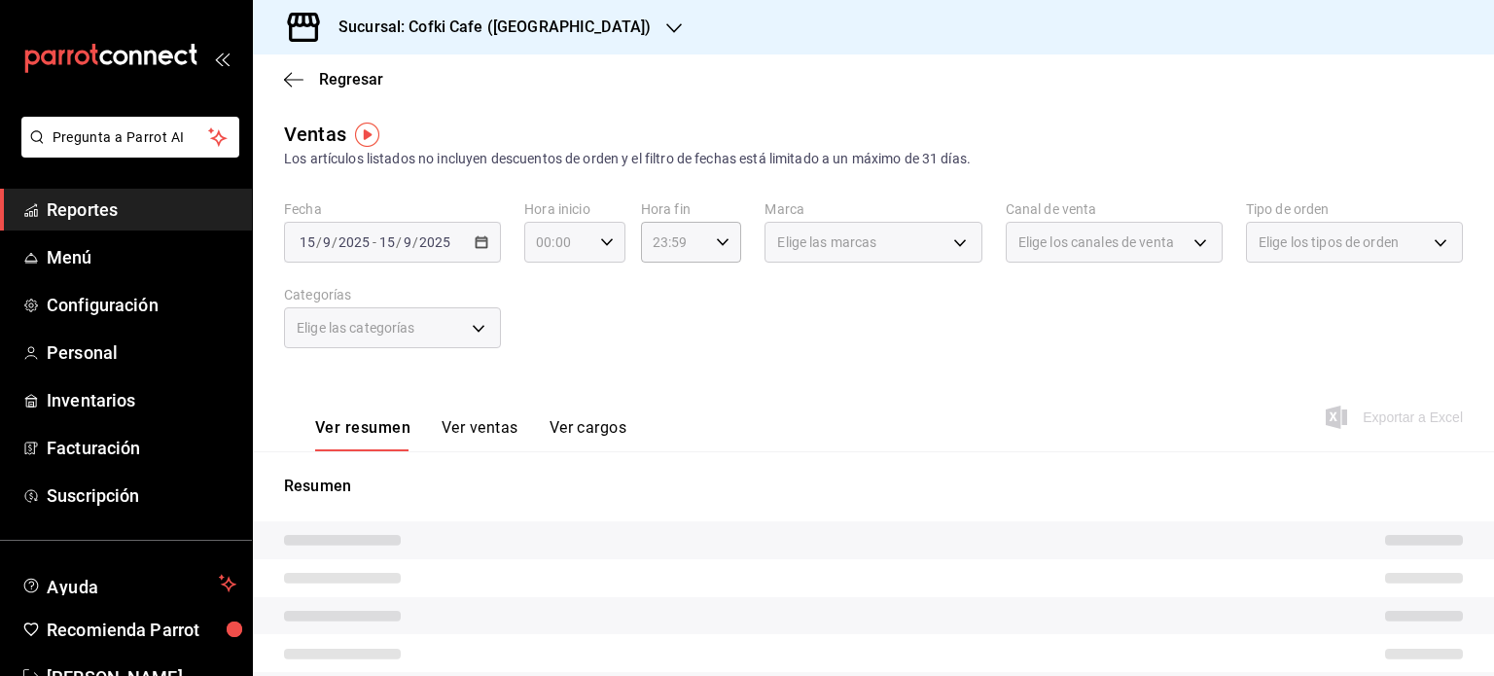
click at [609, 256] on div "00:00 Hora inicio" at bounding box center [574, 242] width 101 height 41
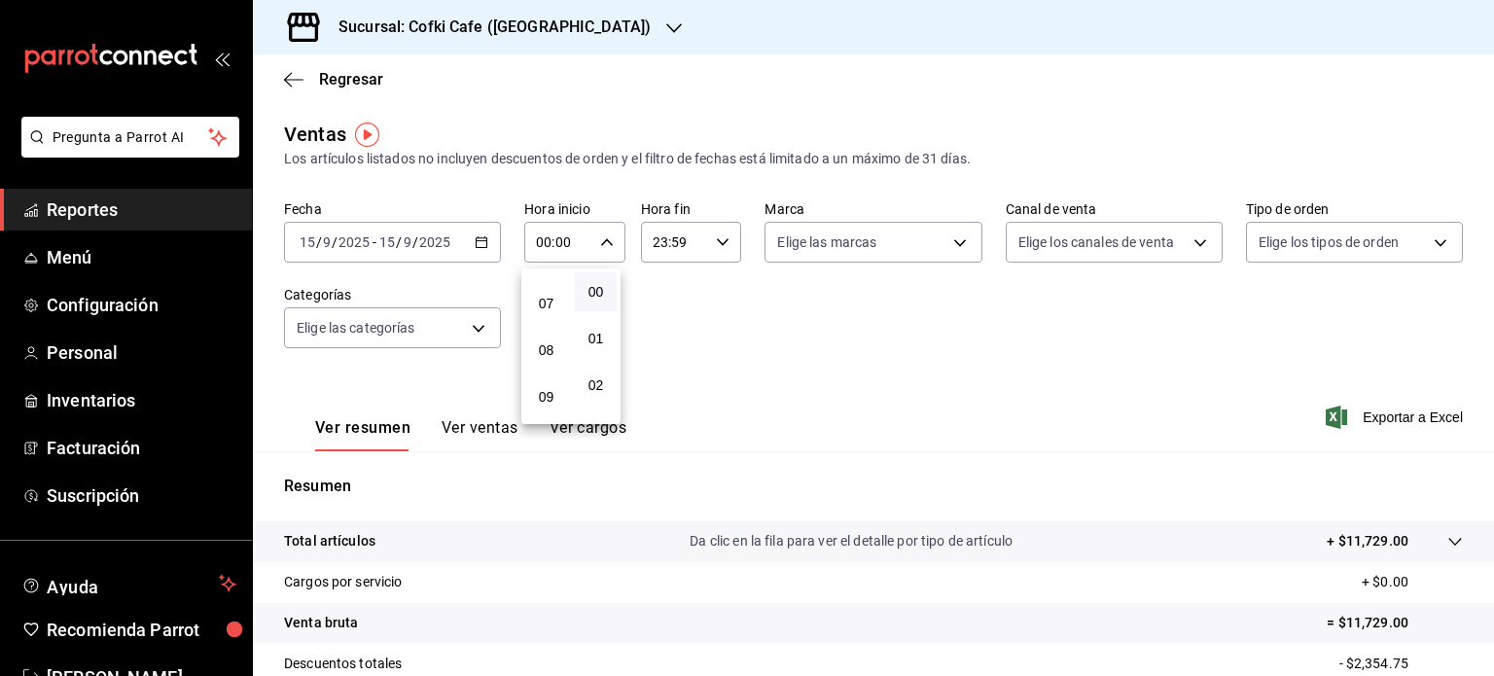
scroll to position [322, 0]
click at [546, 384] on button "09" at bounding box center [546, 390] width 42 height 39
type input "09:00"
click at [703, 246] on div at bounding box center [747, 338] width 1494 height 676
click at [717, 237] on icon "button" at bounding box center [723, 242] width 14 height 14
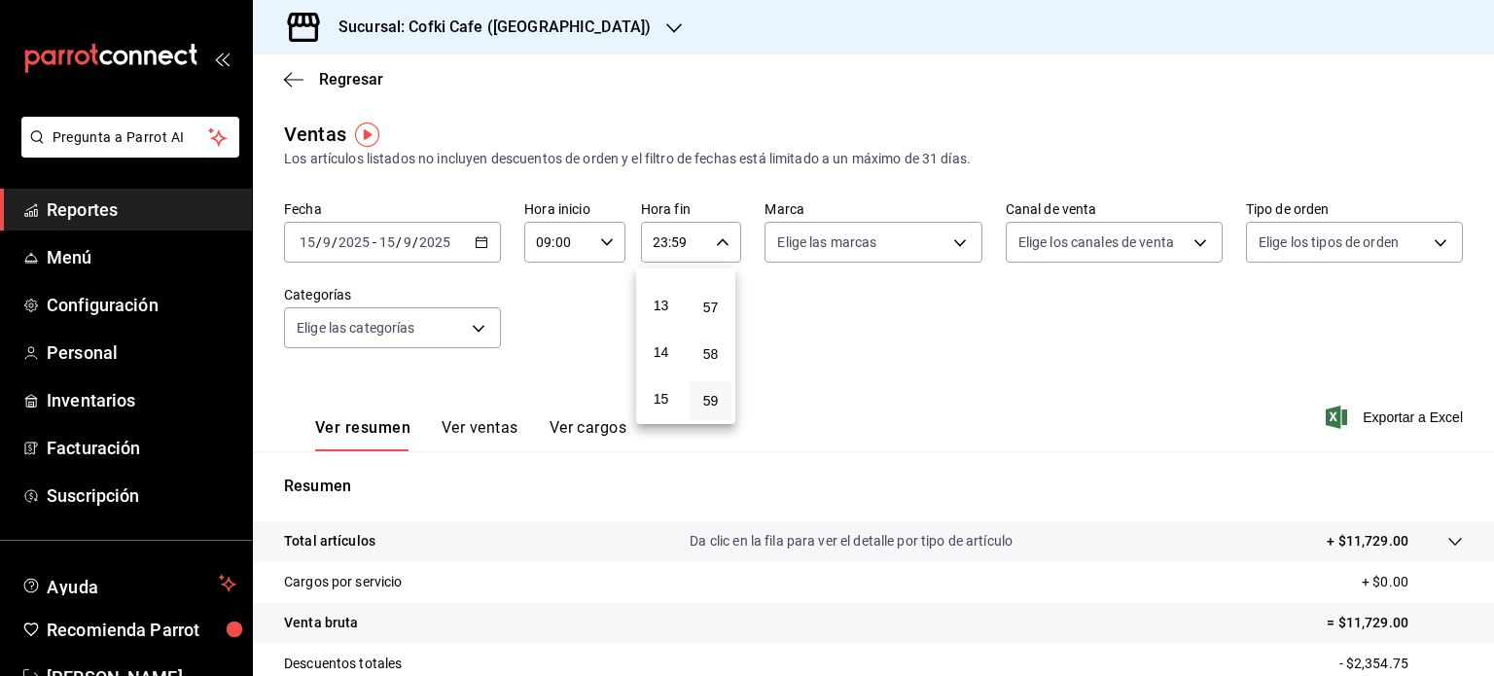
scroll to position [649, 0]
click at [658, 350] on span "15" at bounding box center [661, 344] width 18 height 16
click at [716, 282] on button "00" at bounding box center [711, 291] width 42 height 39
type input "15:00"
click at [479, 331] on div at bounding box center [747, 338] width 1494 height 676
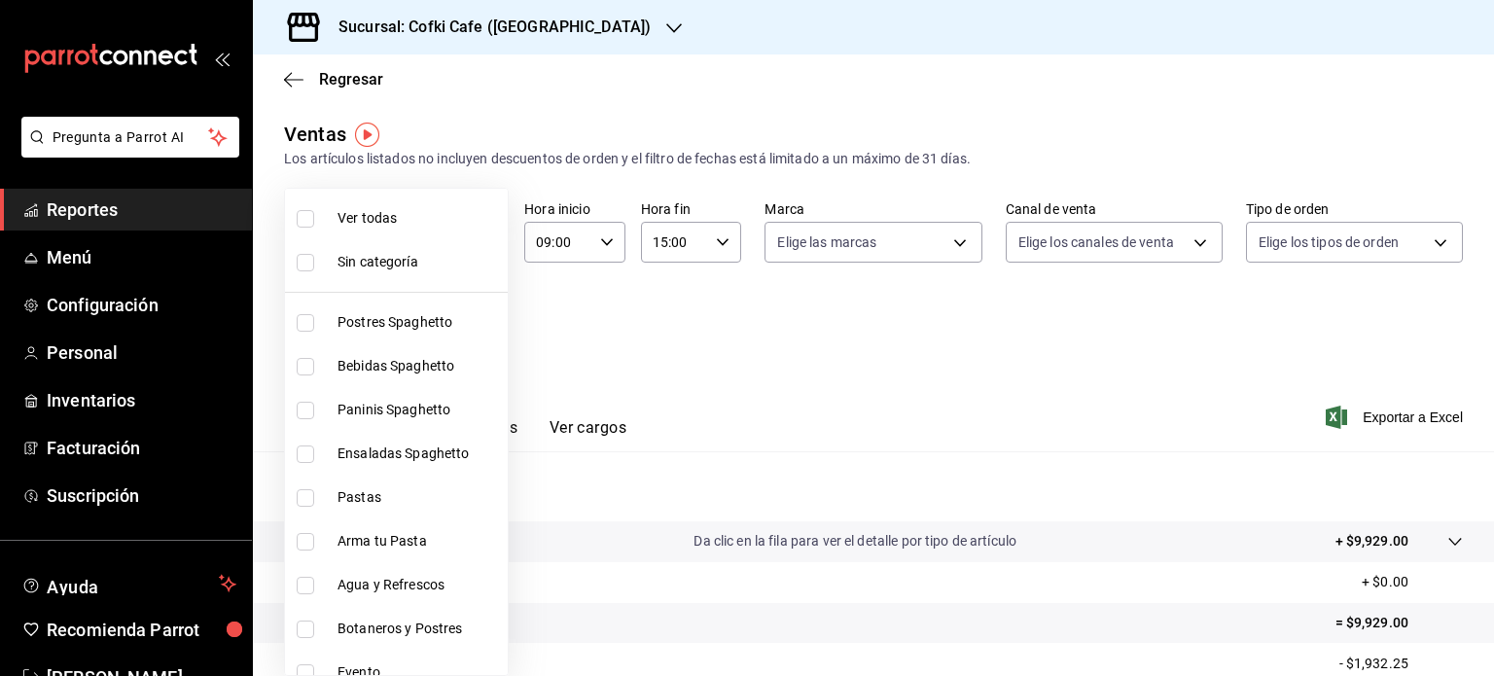
click at [479, 331] on body "Pregunta a Parrot AI Reportes Menú Configuración Personal Inventarios Facturaci…" at bounding box center [747, 338] width 1494 height 676
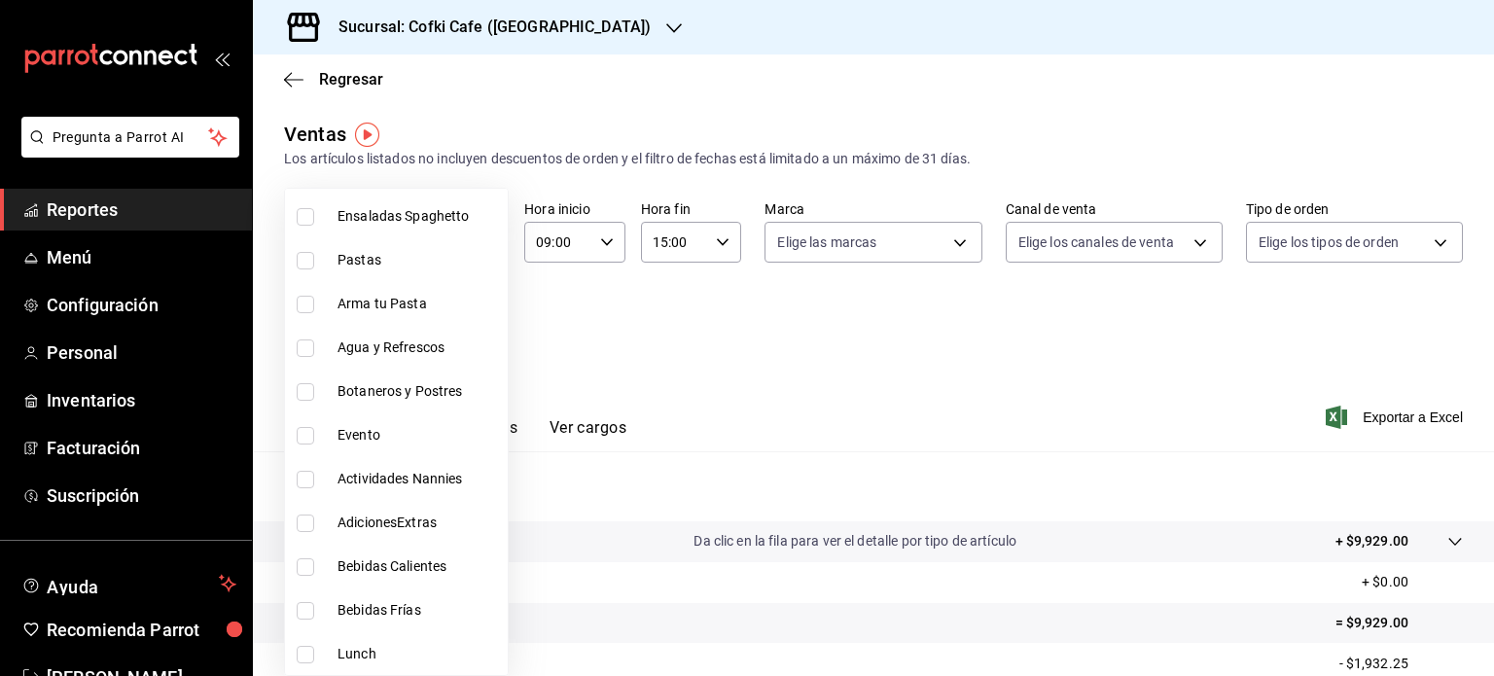
scroll to position [249, 0]
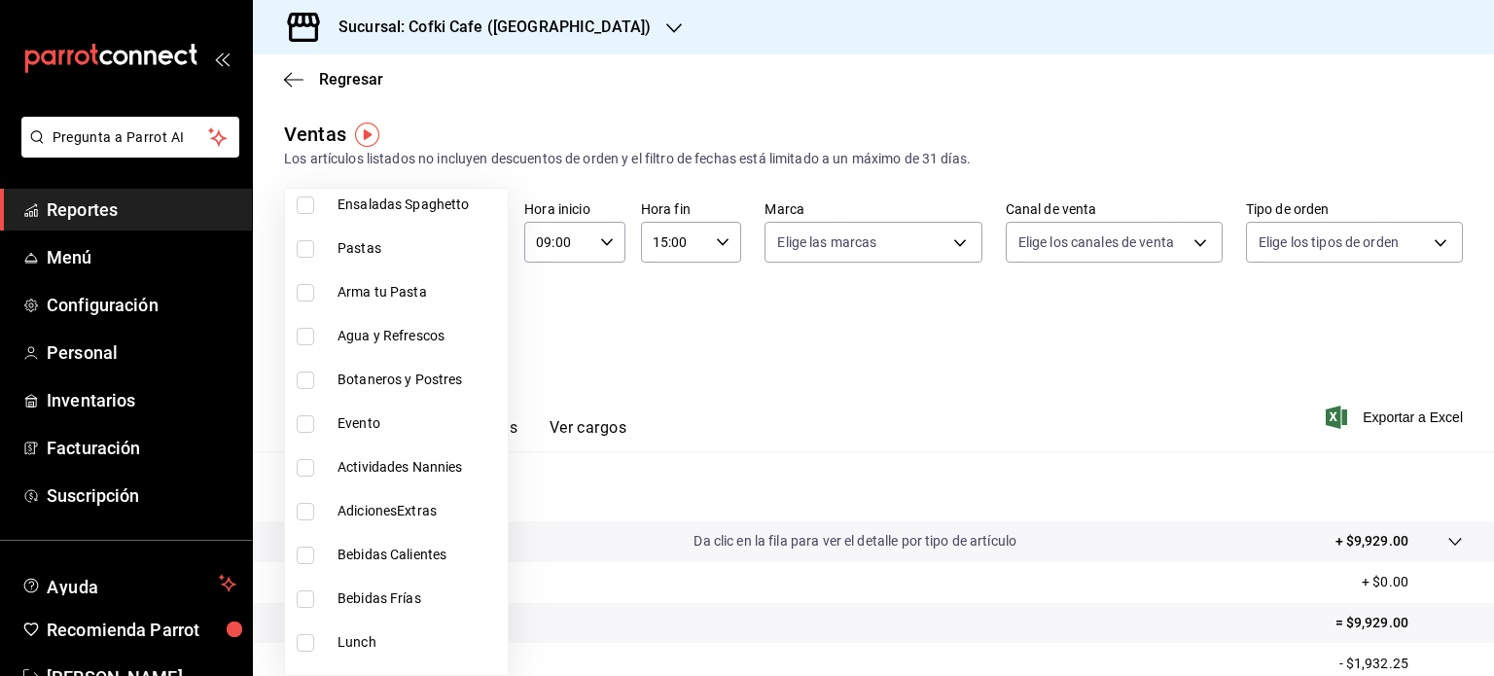
click at [405, 466] on span "Actividades Nannies" at bounding box center [419, 467] width 162 height 20
type input "d4db22fa-eb49-40cc-bce8-f1e69d836f8f"
checkbox input "true"
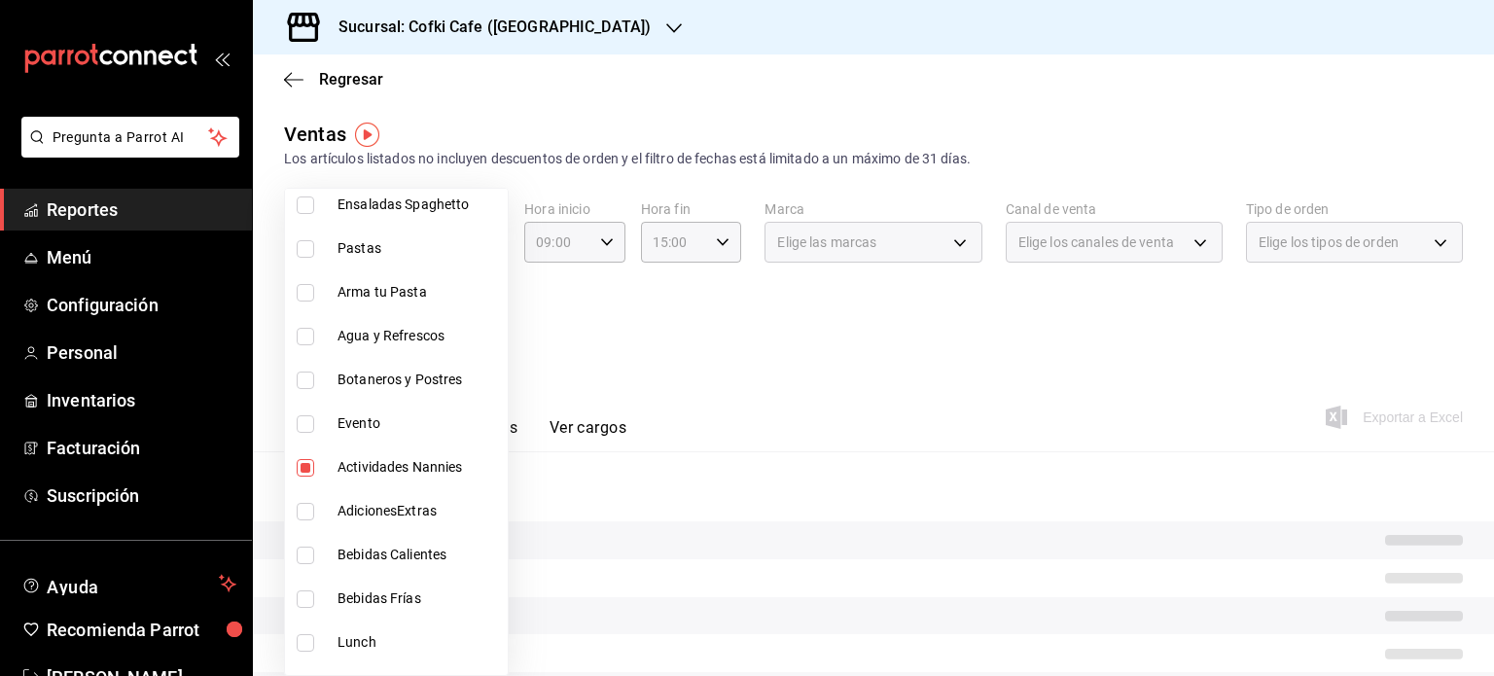
click at [883, 356] on div at bounding box center [747, 338] width 1494 height 676
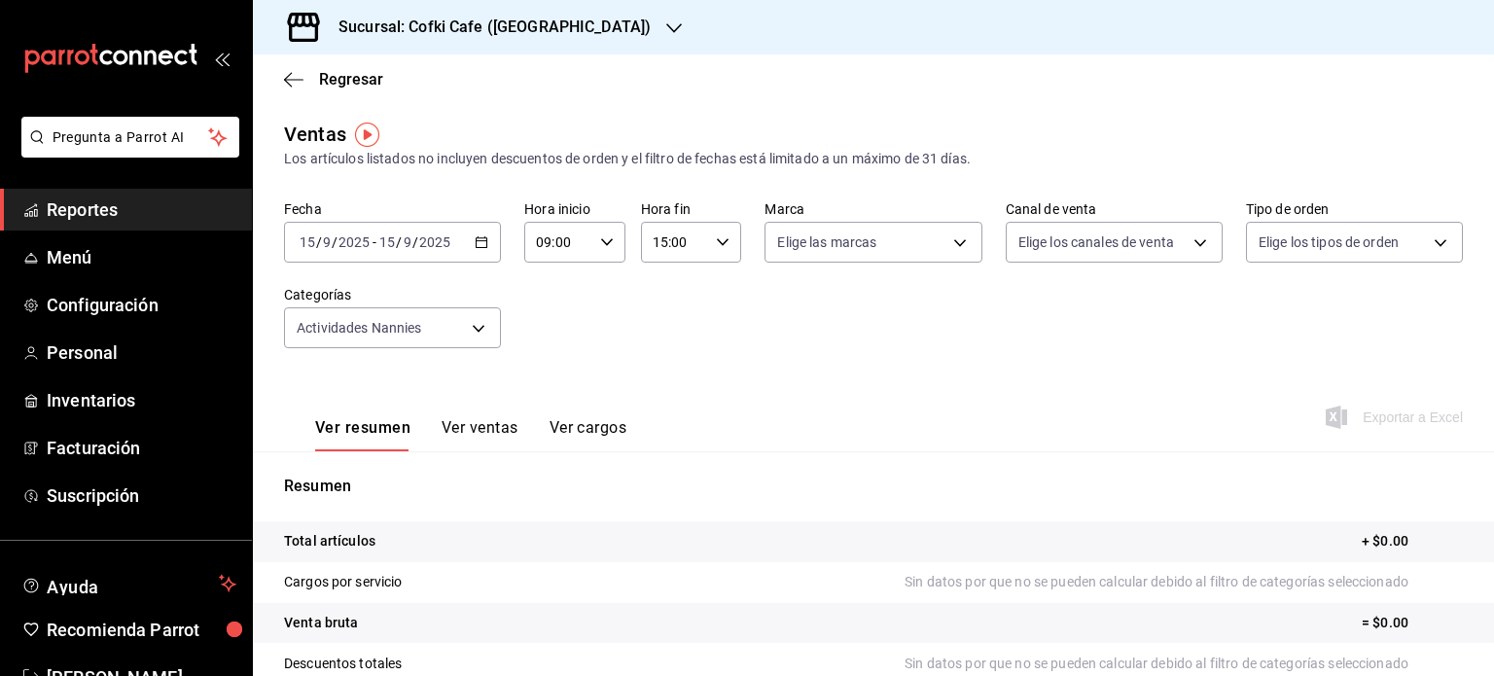
click at [505, 428] on button "Ver ventas" at bounding box center [480, 434] width 77 height 33
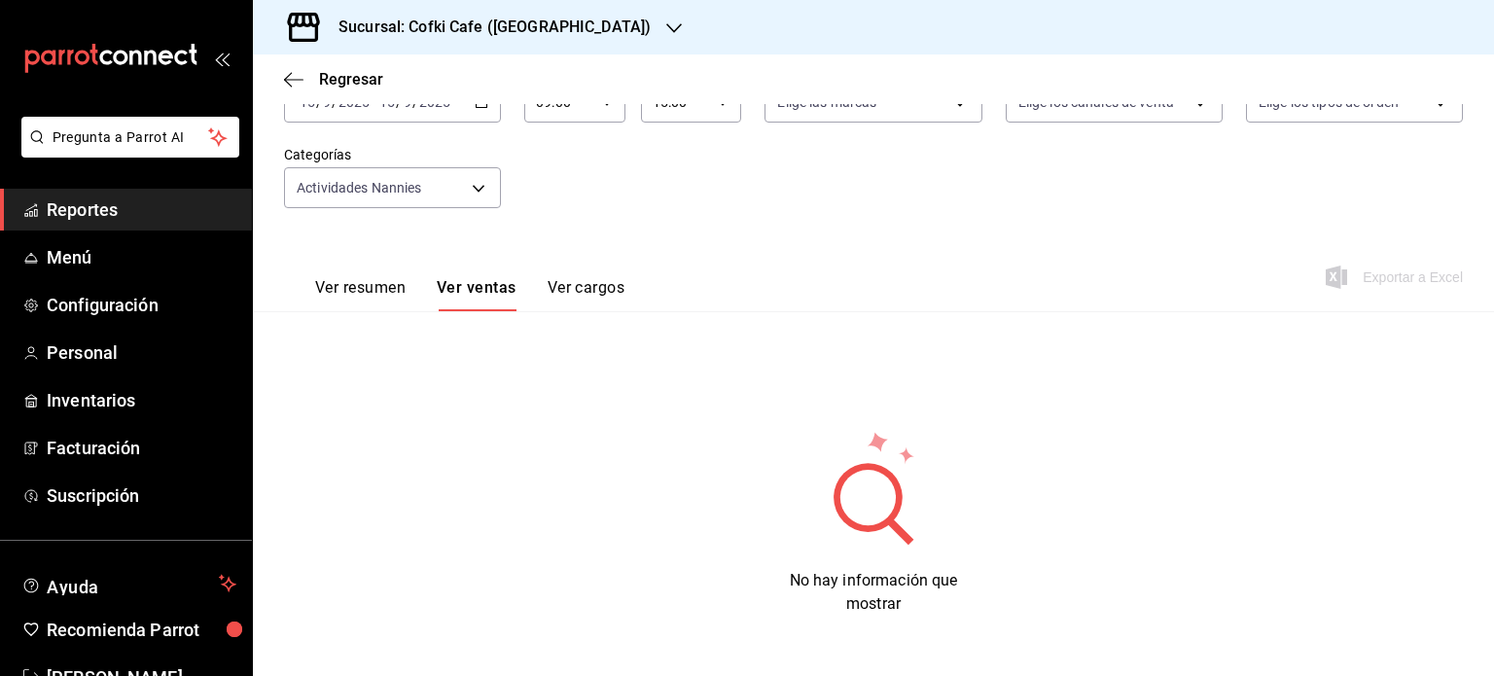
scroll to position [66, 0]
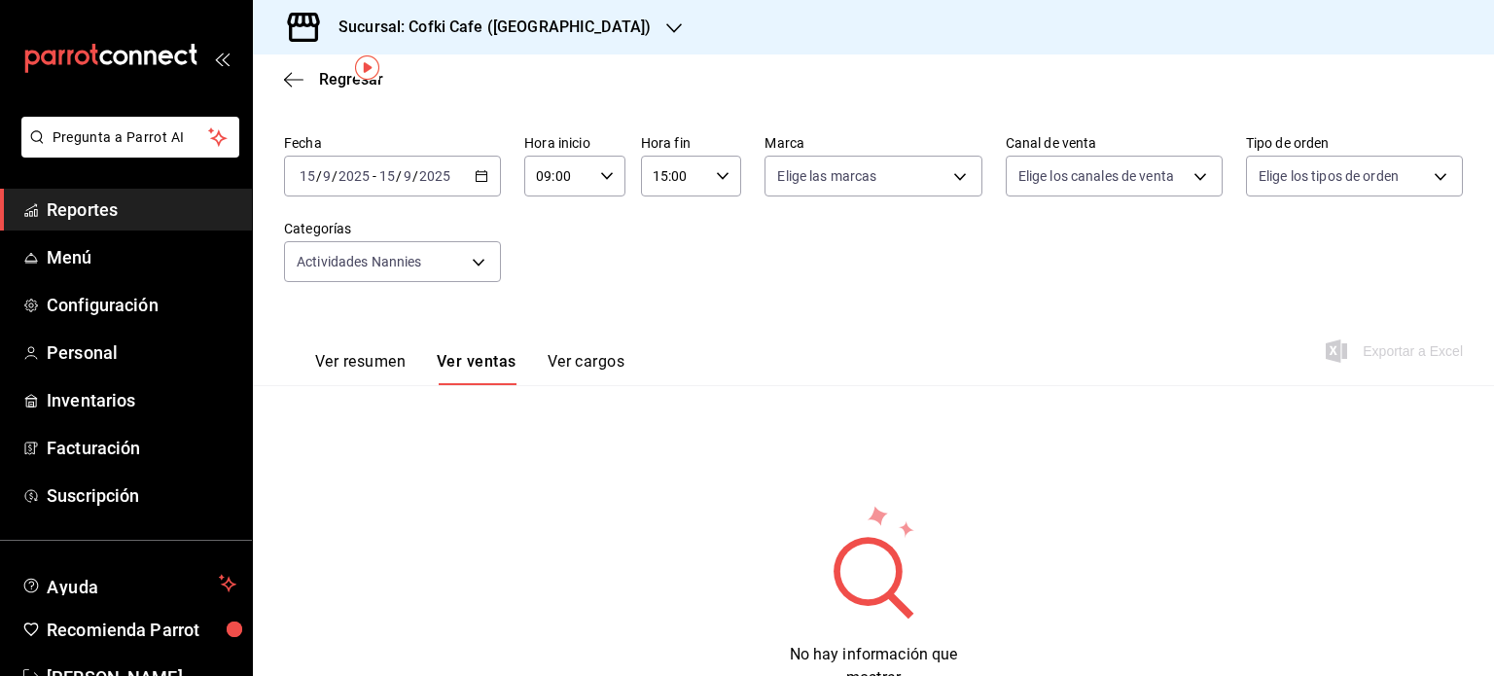
click at [478, 180] on \(Stroke\) "button" at bounding box center [482, 176] width 12 height 11
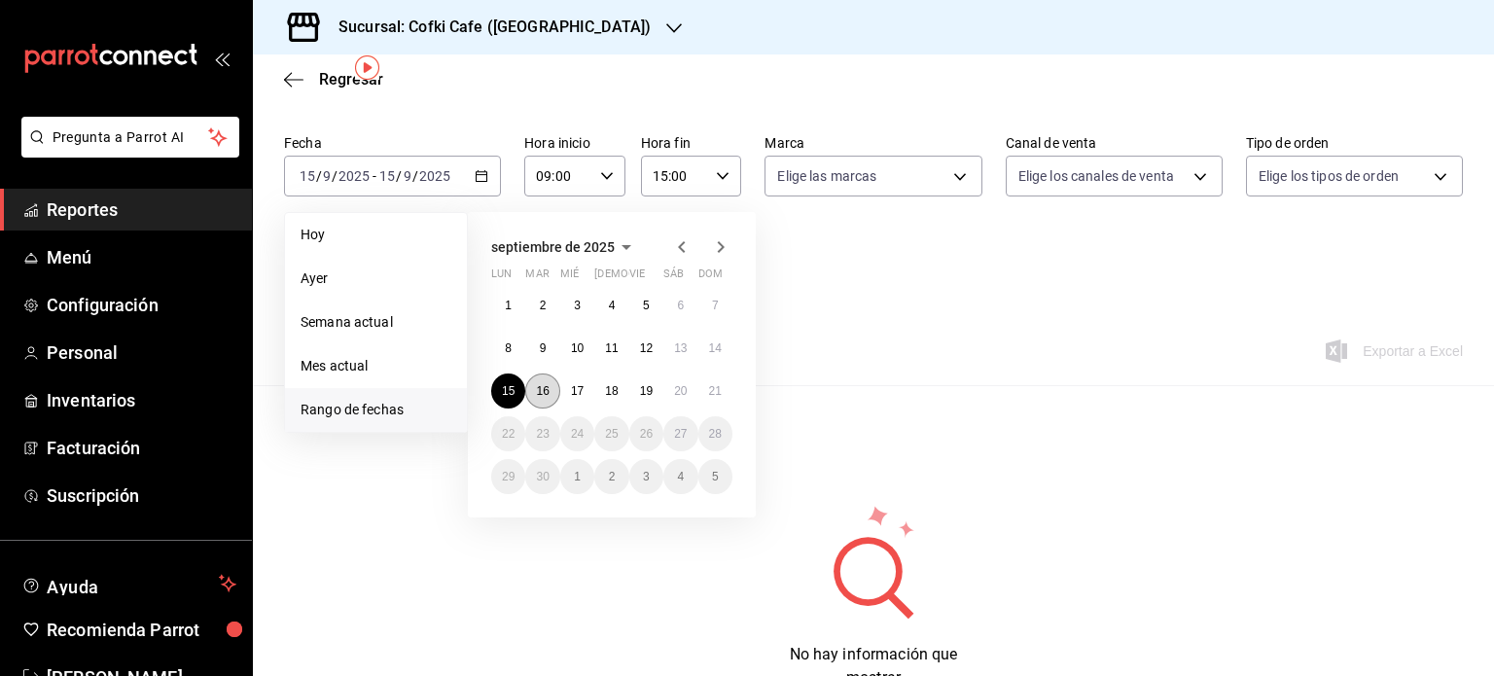
click at [536, 396] on button "16" at bounding box center [542, 391] width 34 height 35
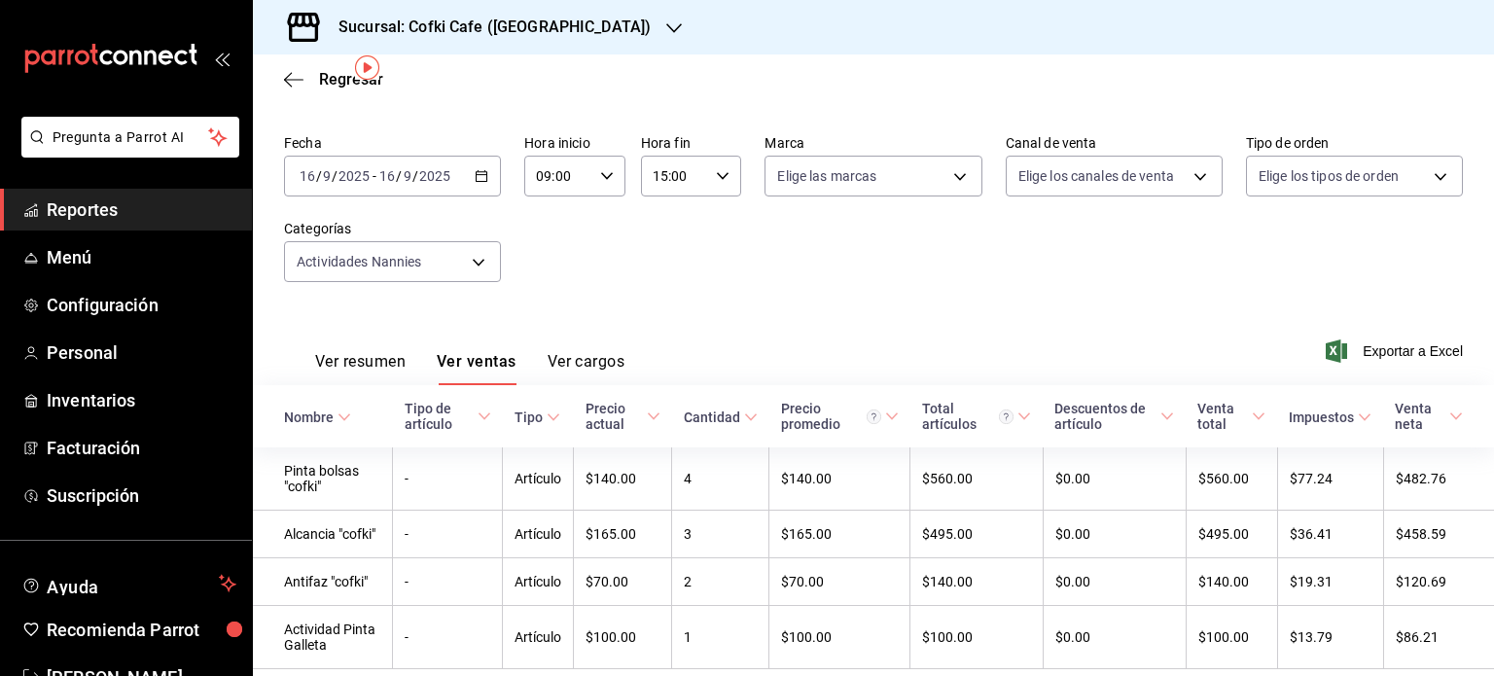
scroll to position [134, 0]
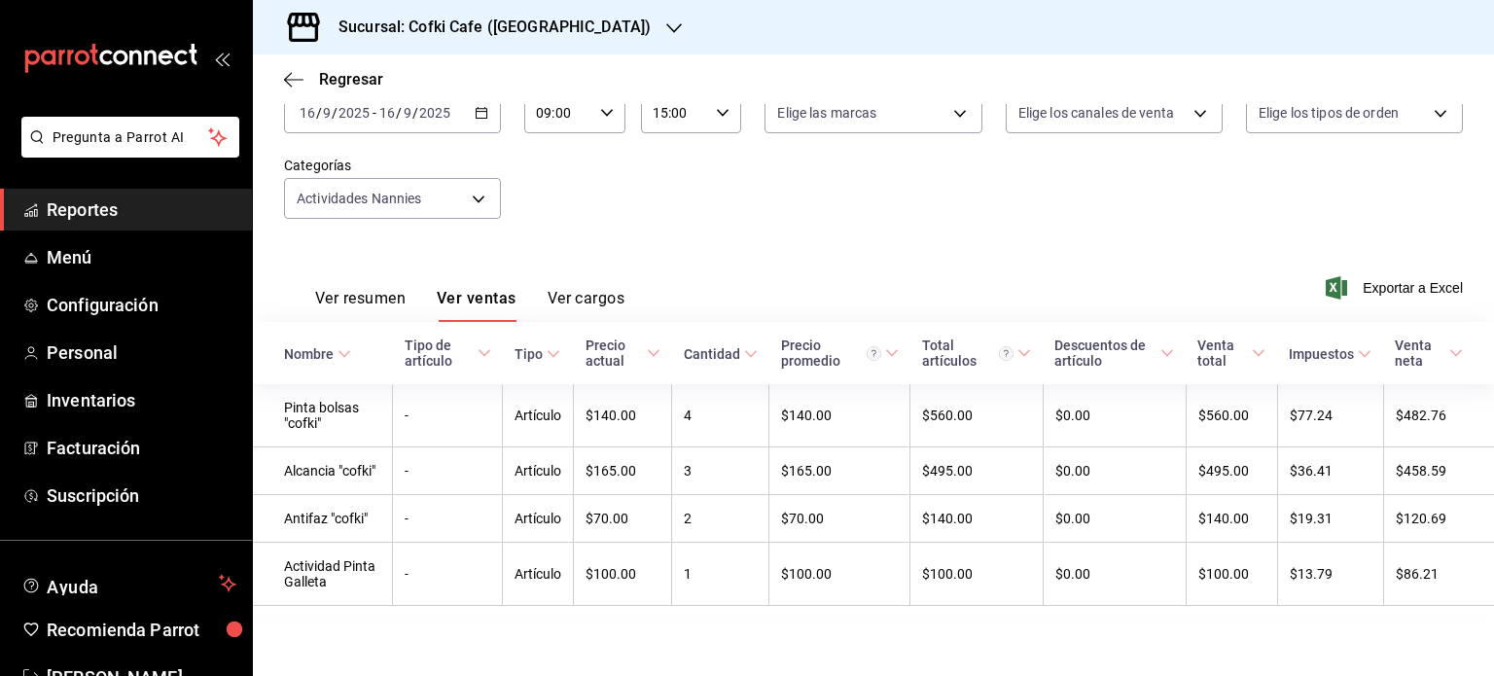
click at [478, 110] on icon "button" at bounding box center [482, 113] width 14 height 14
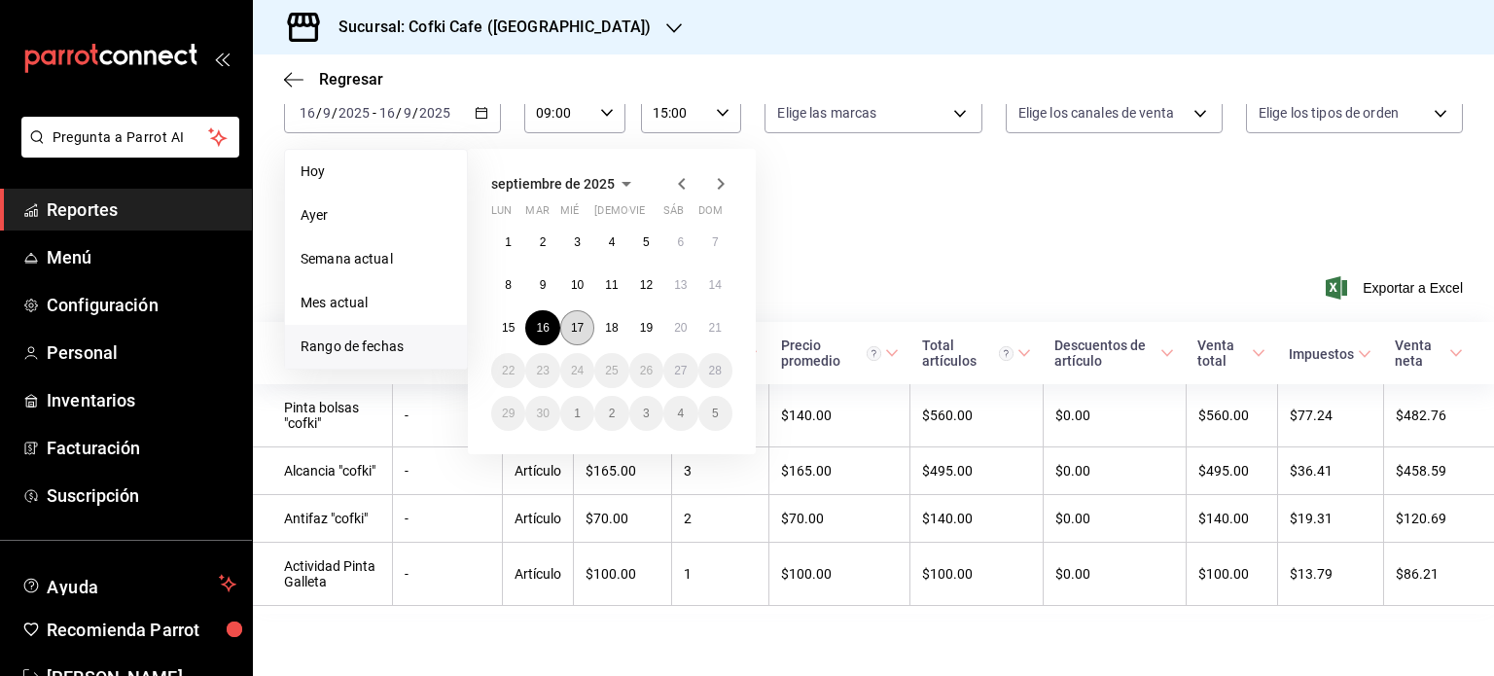
click at [578, 321] on abbr "17" at bounding box center [577, 328] width 13 height 14
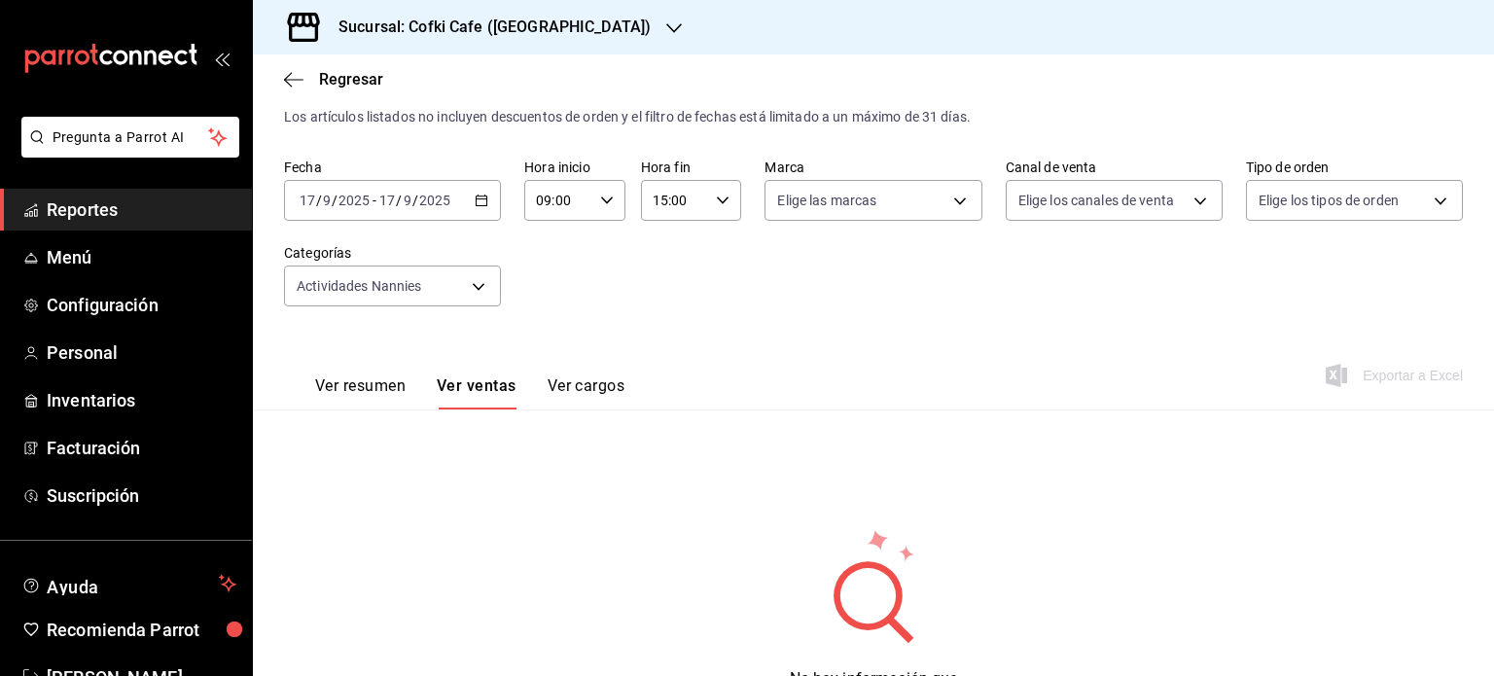
scroll to position [134, 0]
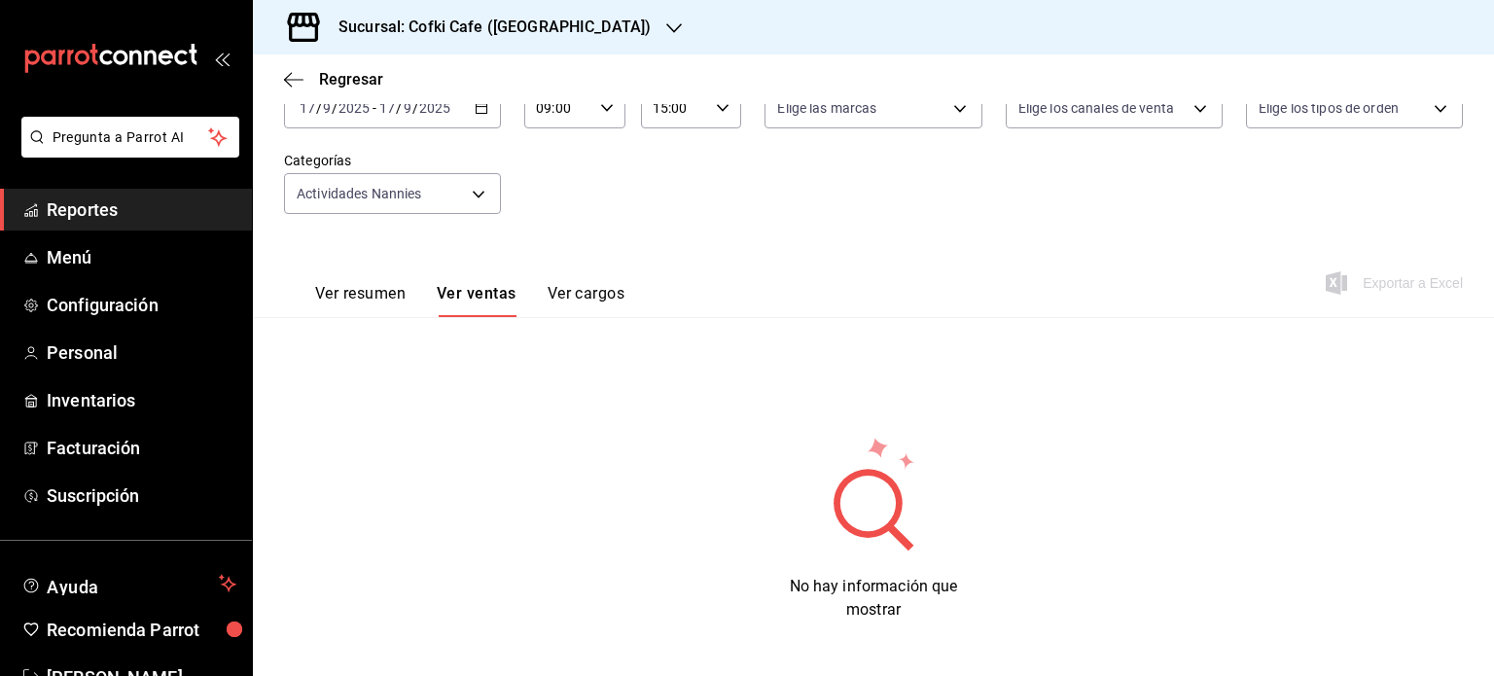
click at [478, 110] on icon "button" at bounding box center [482, 108] width 14 height 14
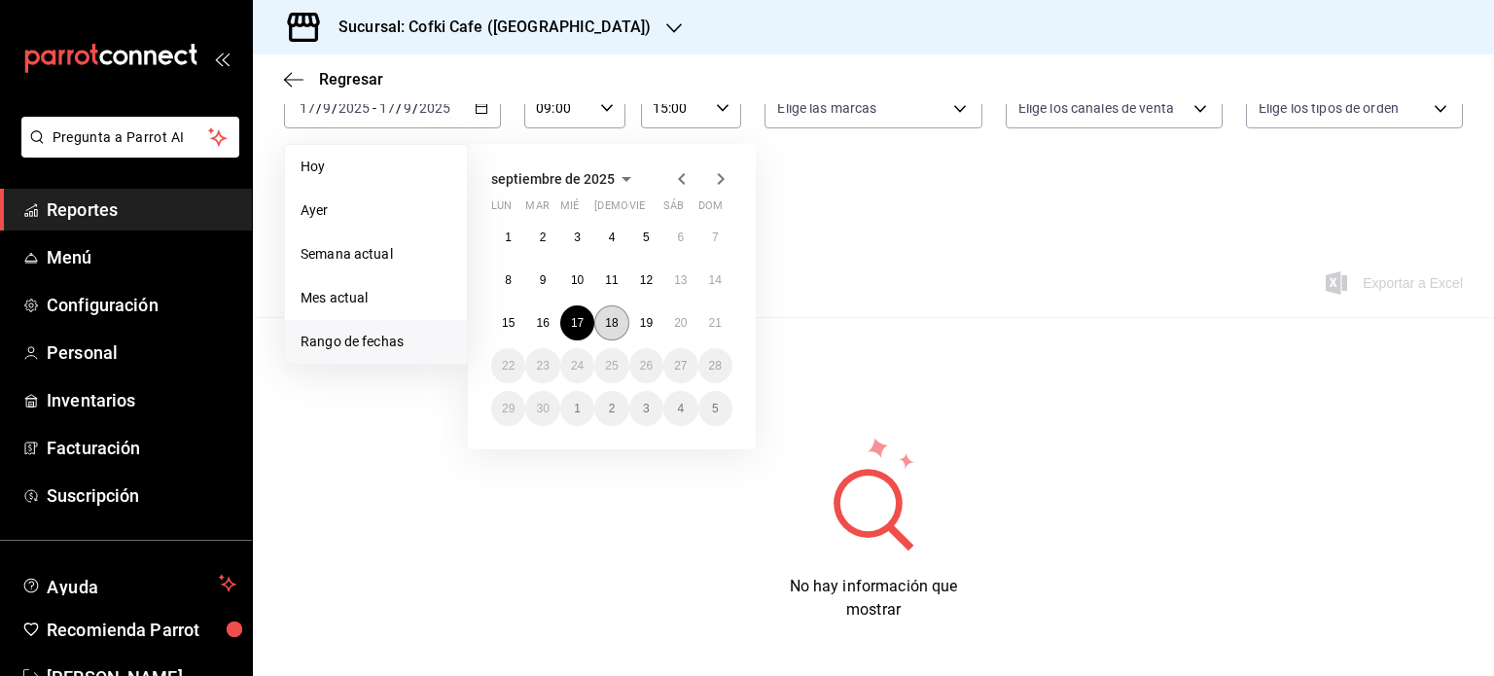
click at [609, 322] on abbr "18" at bounding box center [611, 323] width 13 height 14
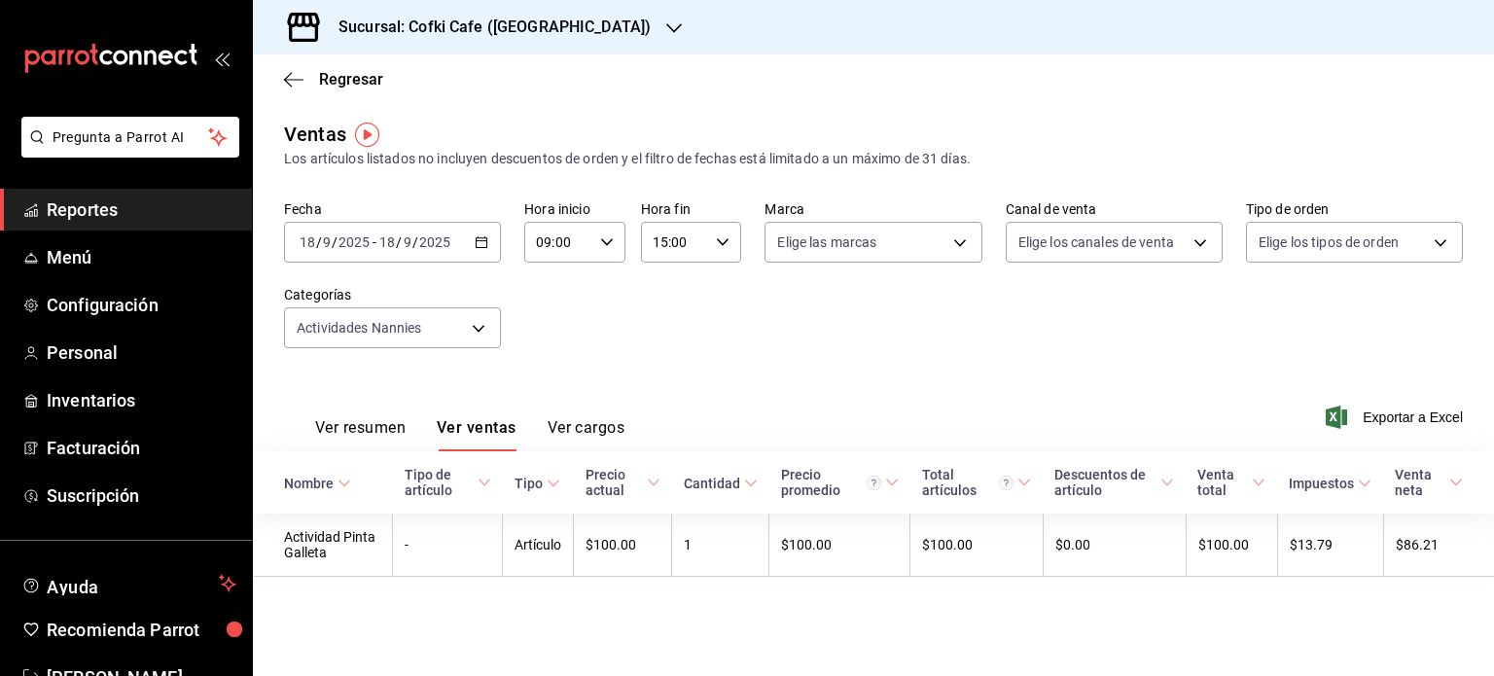
click at [480, 198] on div "Ventas Los artículos listados no incluyen descuentos de orden y el filtro de fe…" at bounding box center [873, 368] width 1241 height 496
click at [483, 251] on div "[DATE] [DATE] - [DATE] [DATE]" at bounding box center [392, 242] width 217 height 41
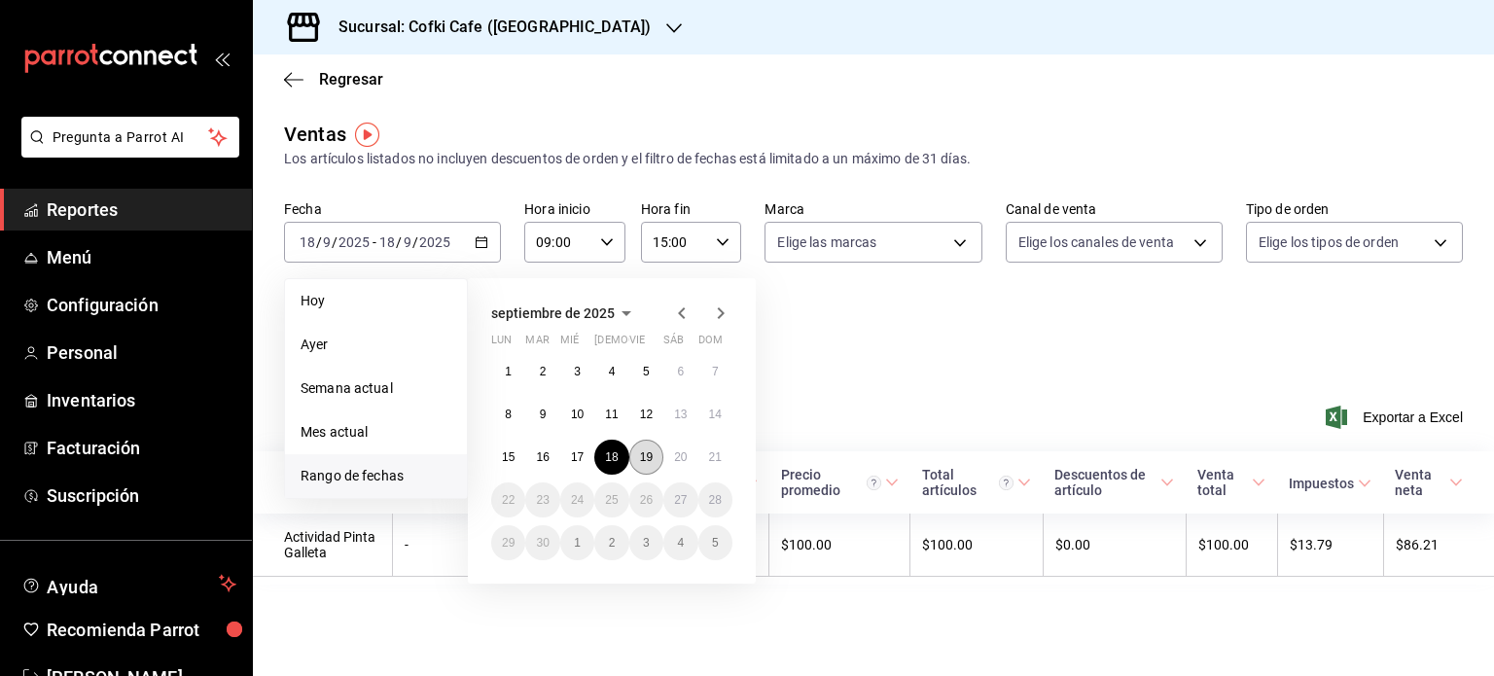
click at [643, 457] on abbr "19" at bounding box center [646, 457] width 13 height 14
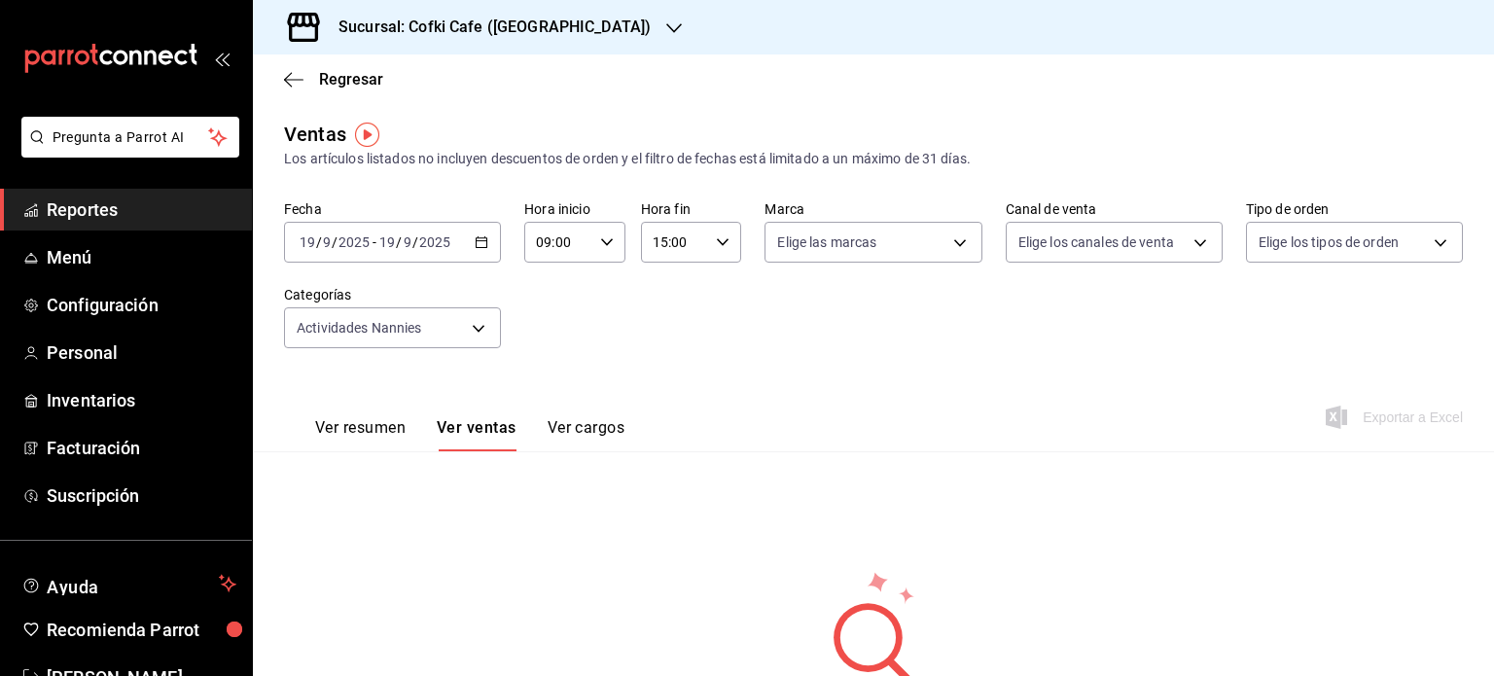
click at [479, 241] on icon "button" at bounding box center [482, 242] width 14 height 14
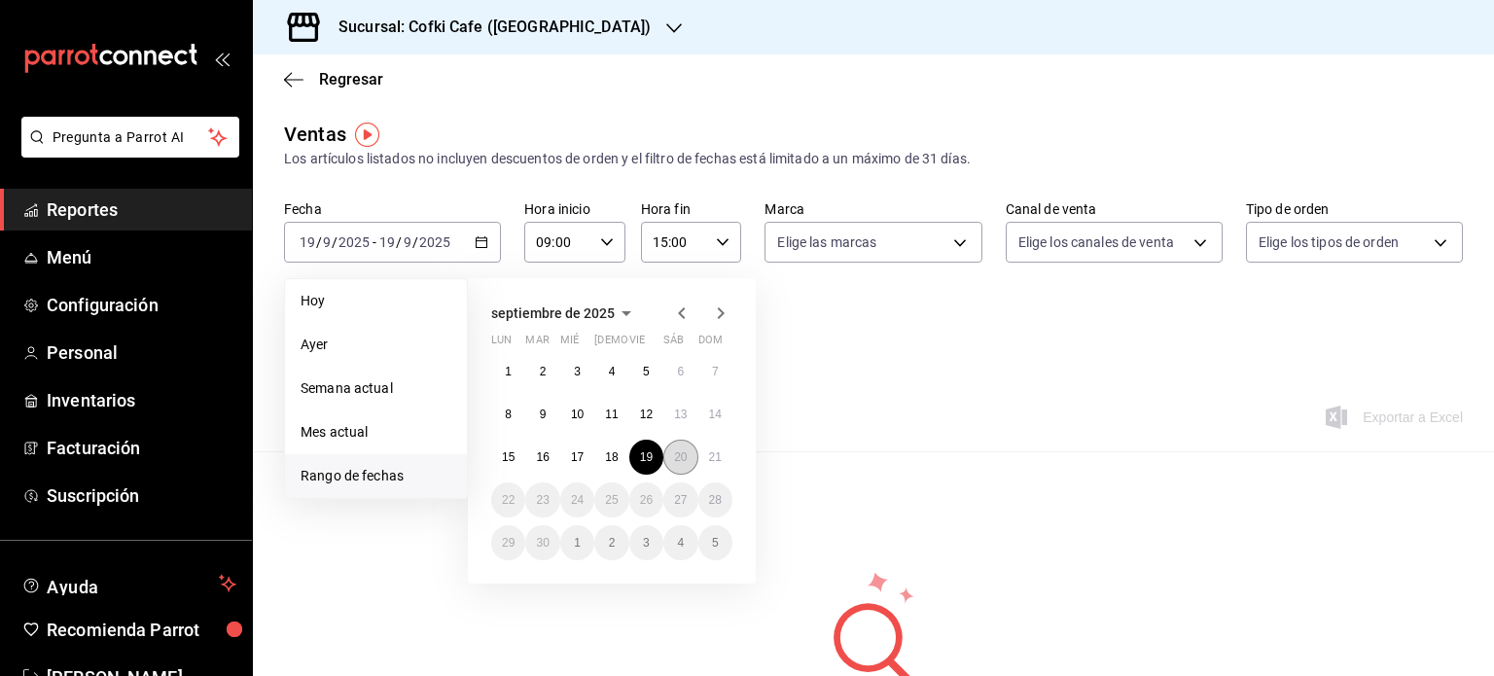
click at [685, 457] on abbr "20" at bounding box center [680, 457] width 13 height 14
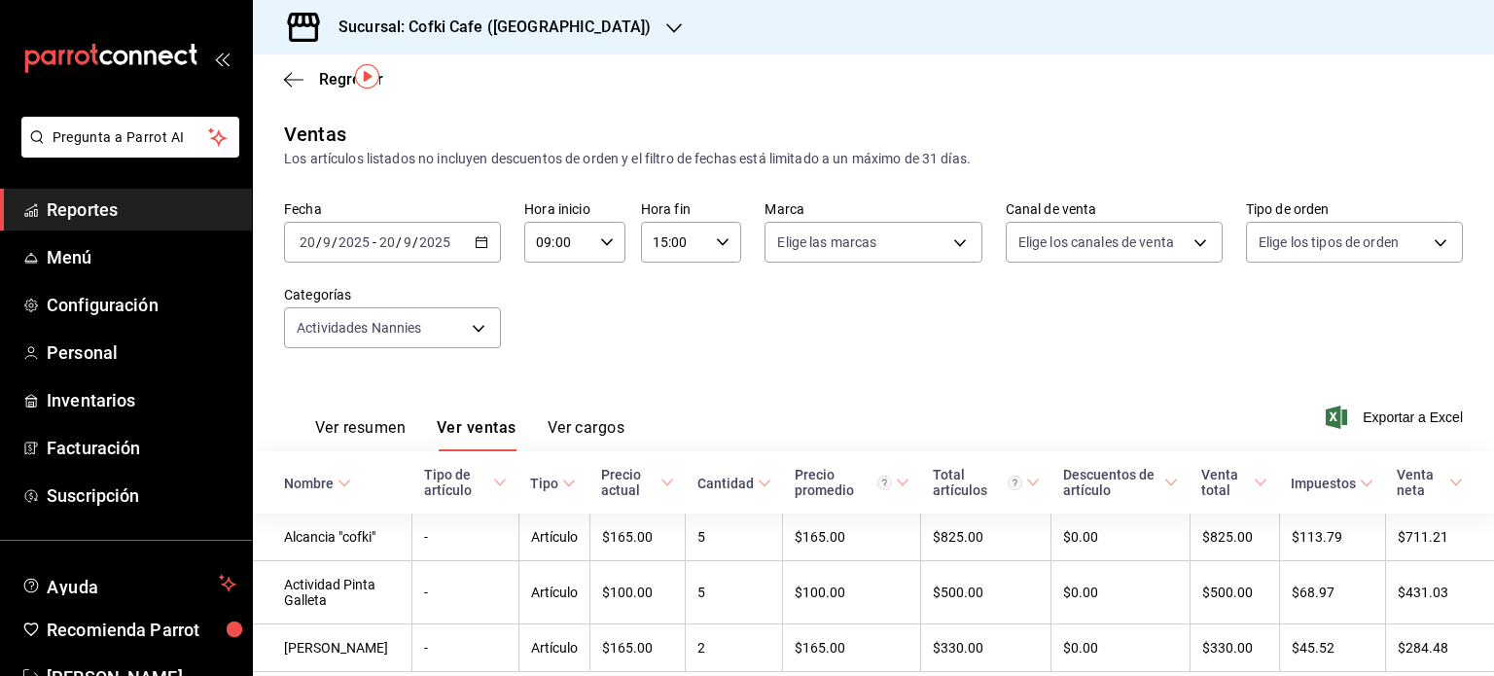
scroll to position [70, 0]
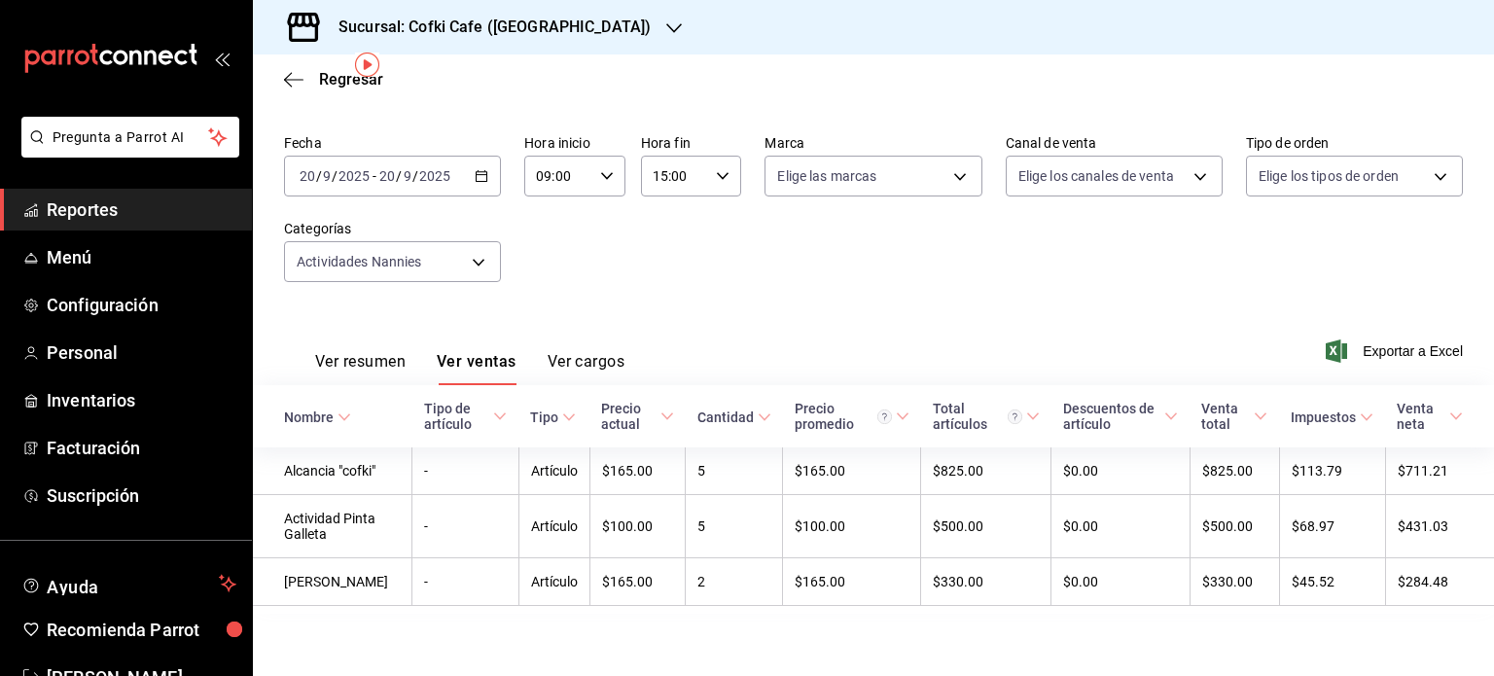
click at [483, 172] on icon "button" at bounding box center [482, 176] width 14 height 14
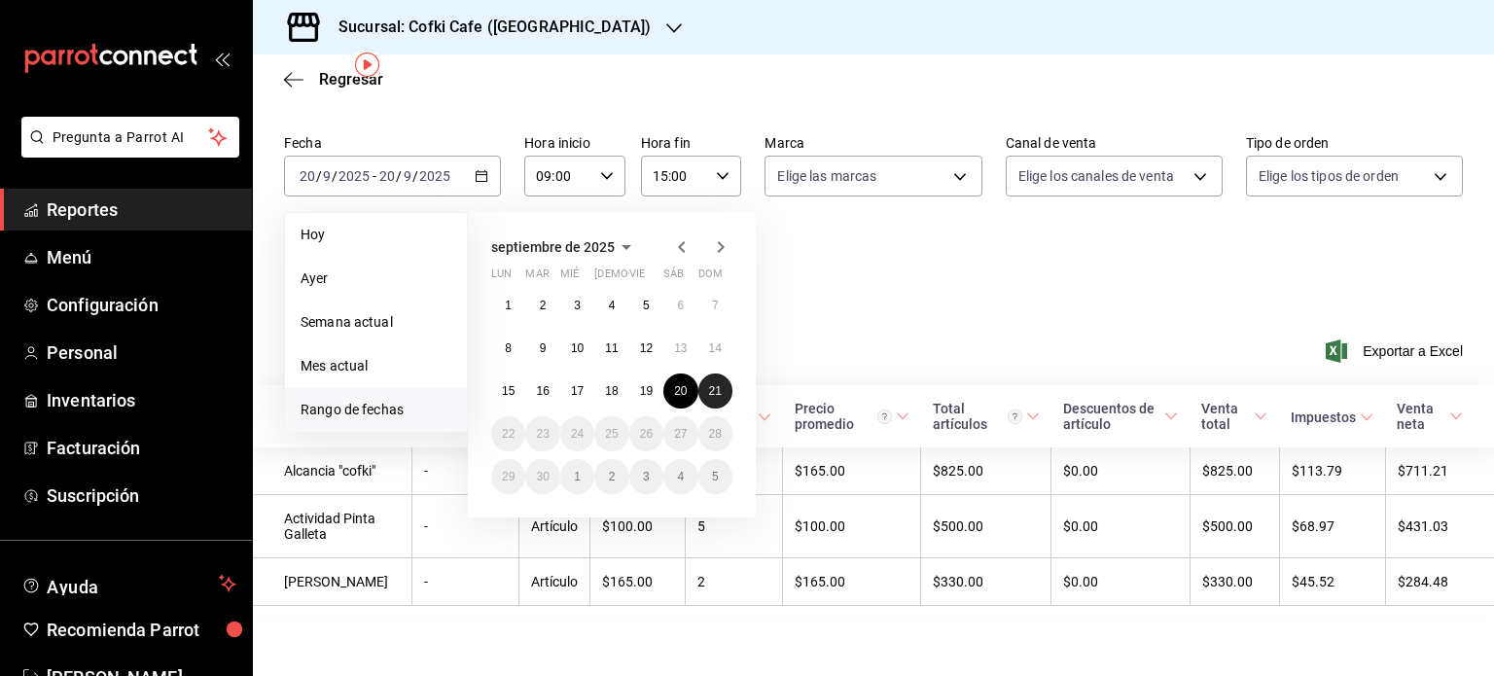
click at [710, 384] on abbr "21" at bounding box center [715, 391] width 13 height 14
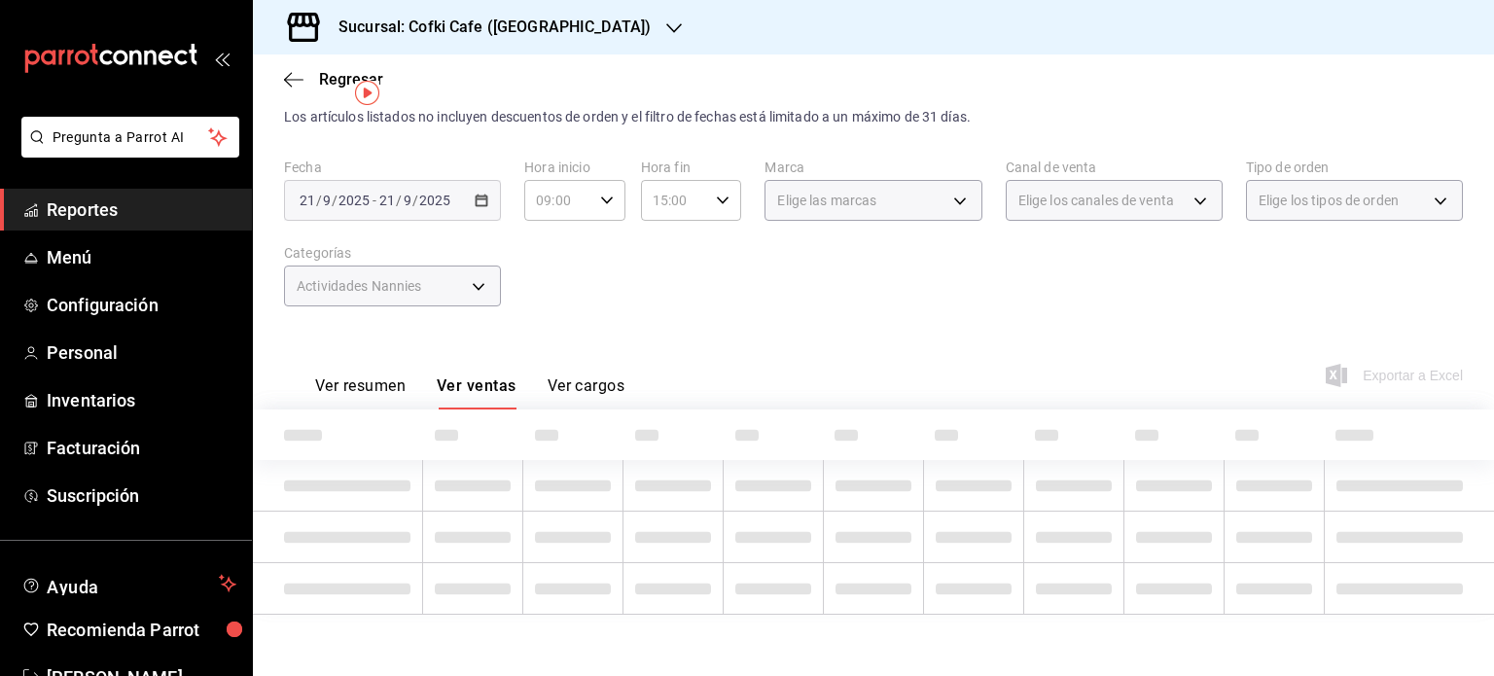
scroll to position [38, 0]
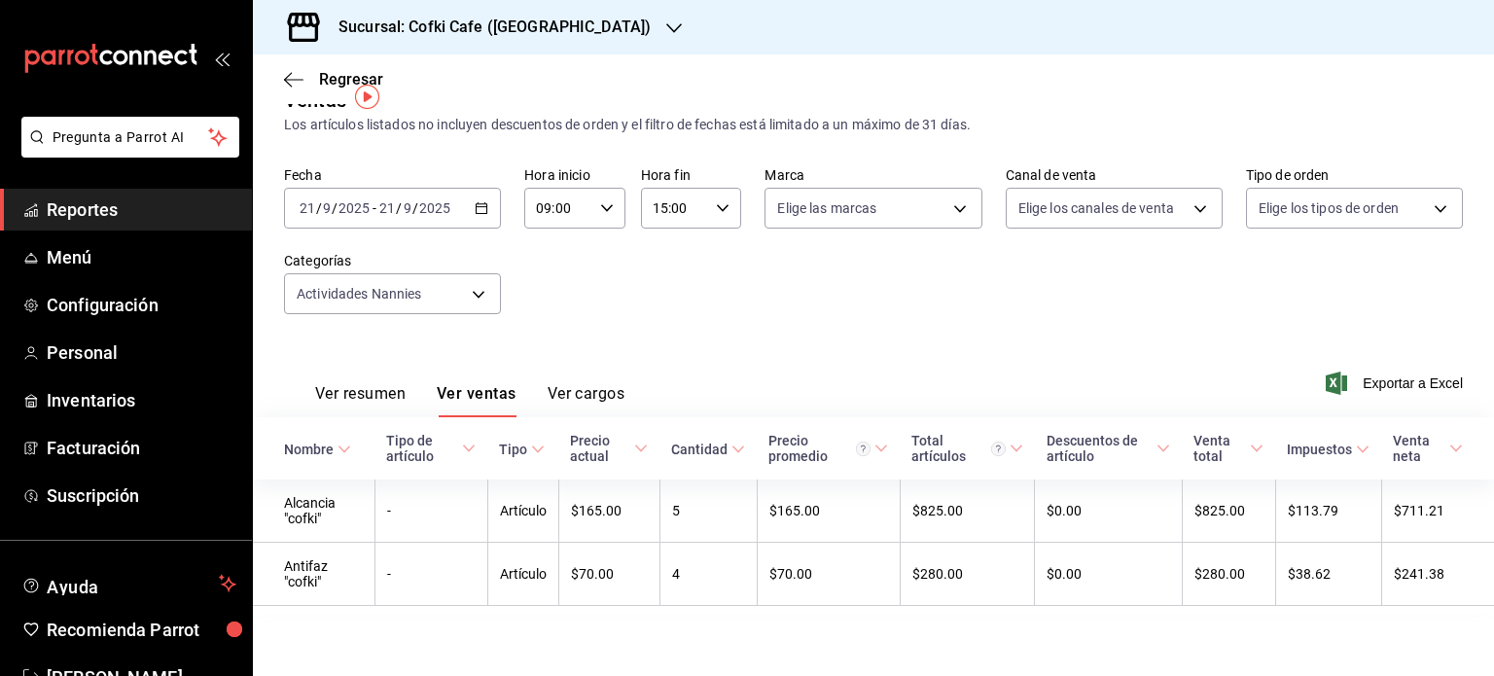
click at [483, 201] on icon "button" at bounding box center [482, 208] width 14 height 14
click at [589, 203] on div "09:00 Hora inicio" at bounding box center [574, 208] width 101 height 41
click at [545, 304] on span "15" at bounding box center [546, 296] width 18 height 16
type input "15:00"
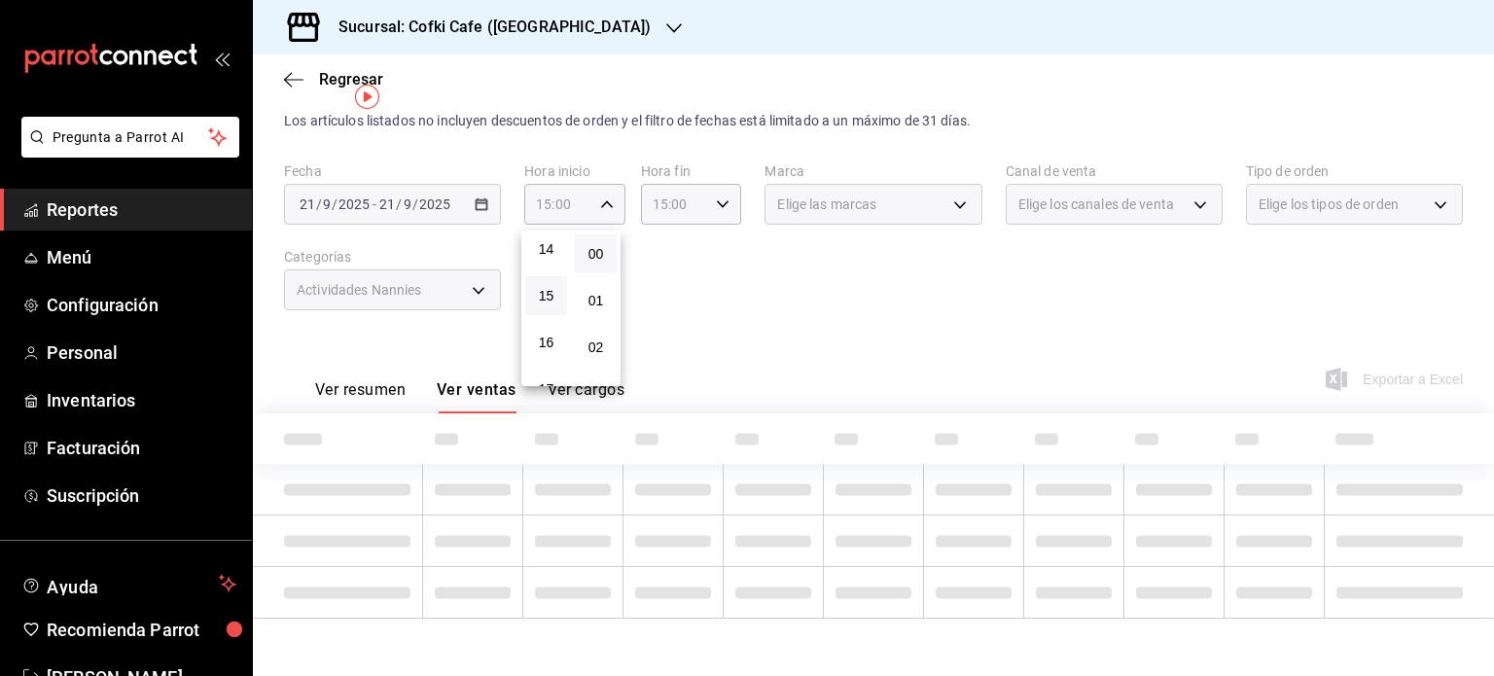
click at [728, 206] on div at bounding box center [747, 338] width 1494 height 676
click at [716, 201] on icon "button" at bounding box center [723, 205] width 14 height 14
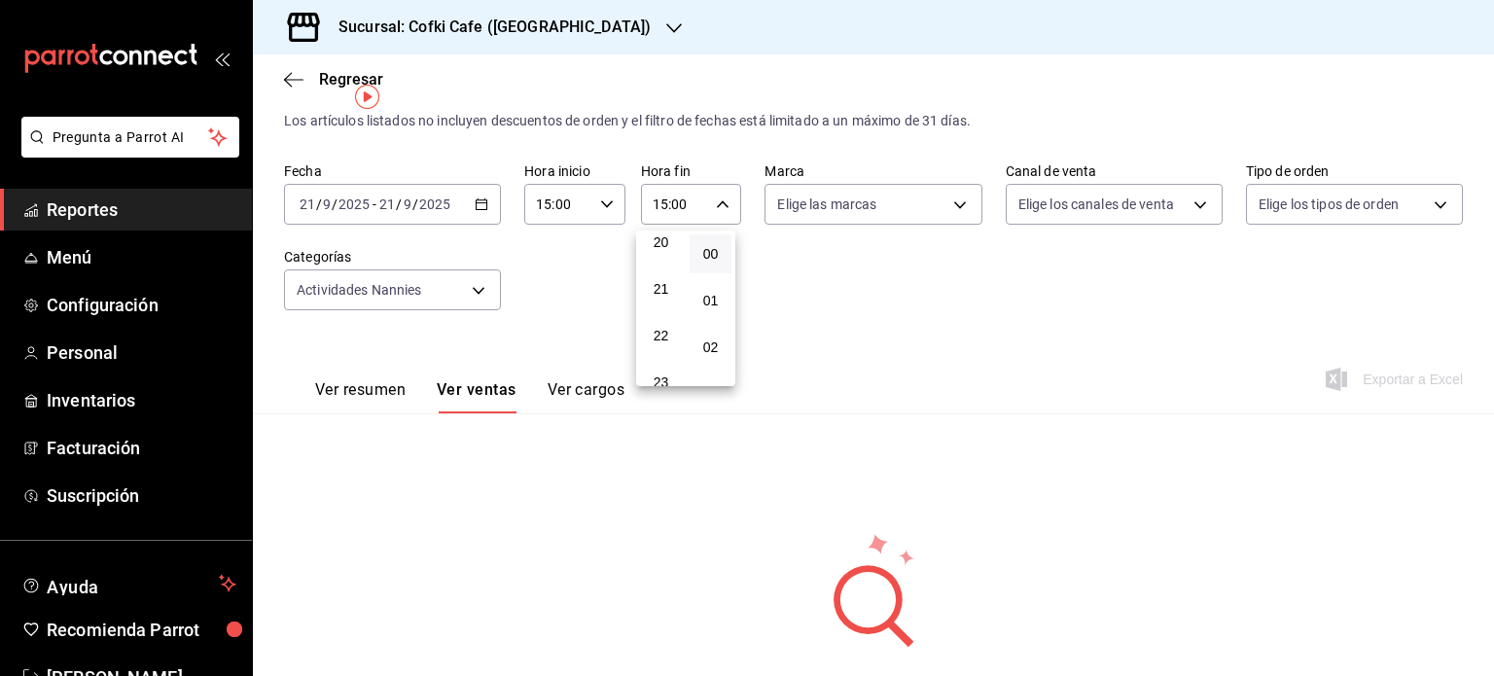
scroll to position [948, 0]
click at [662, 342] on span "22" at bounding box center [661, 334] width 18 height 16
type input "22:00"
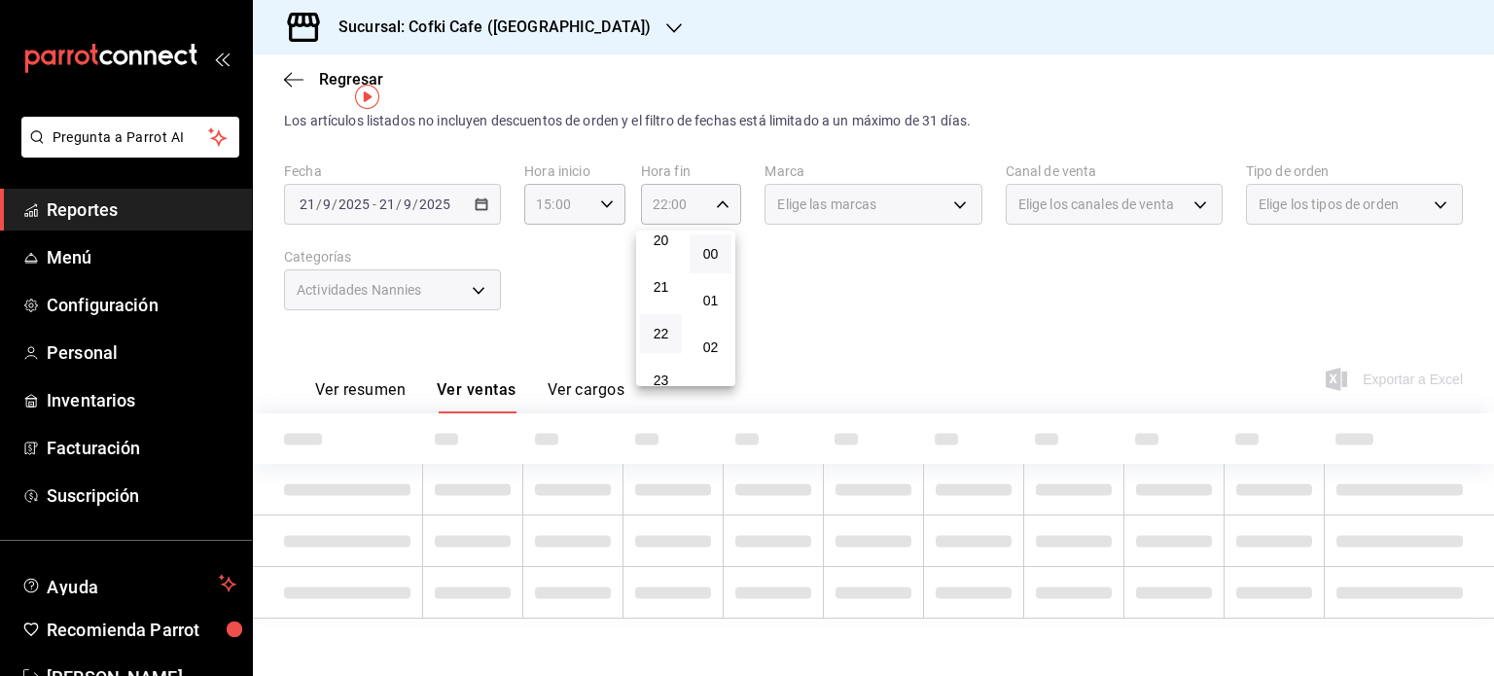
click at [560, 259] on div at bounding box center [747, 338] width 1494 height 676
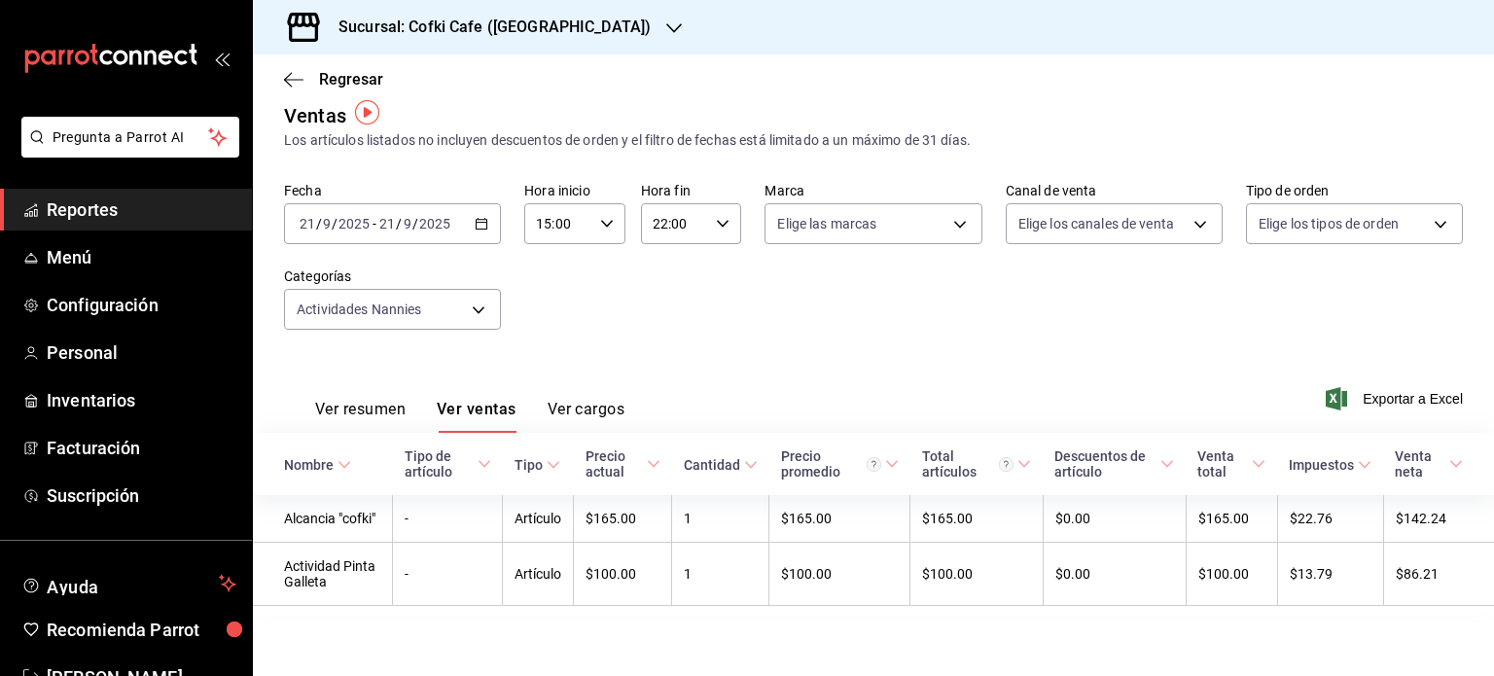
scroll to position [21, 0]
click at [478, 221] on icon "button" at bounding box center [482, 224] width 14 height 14
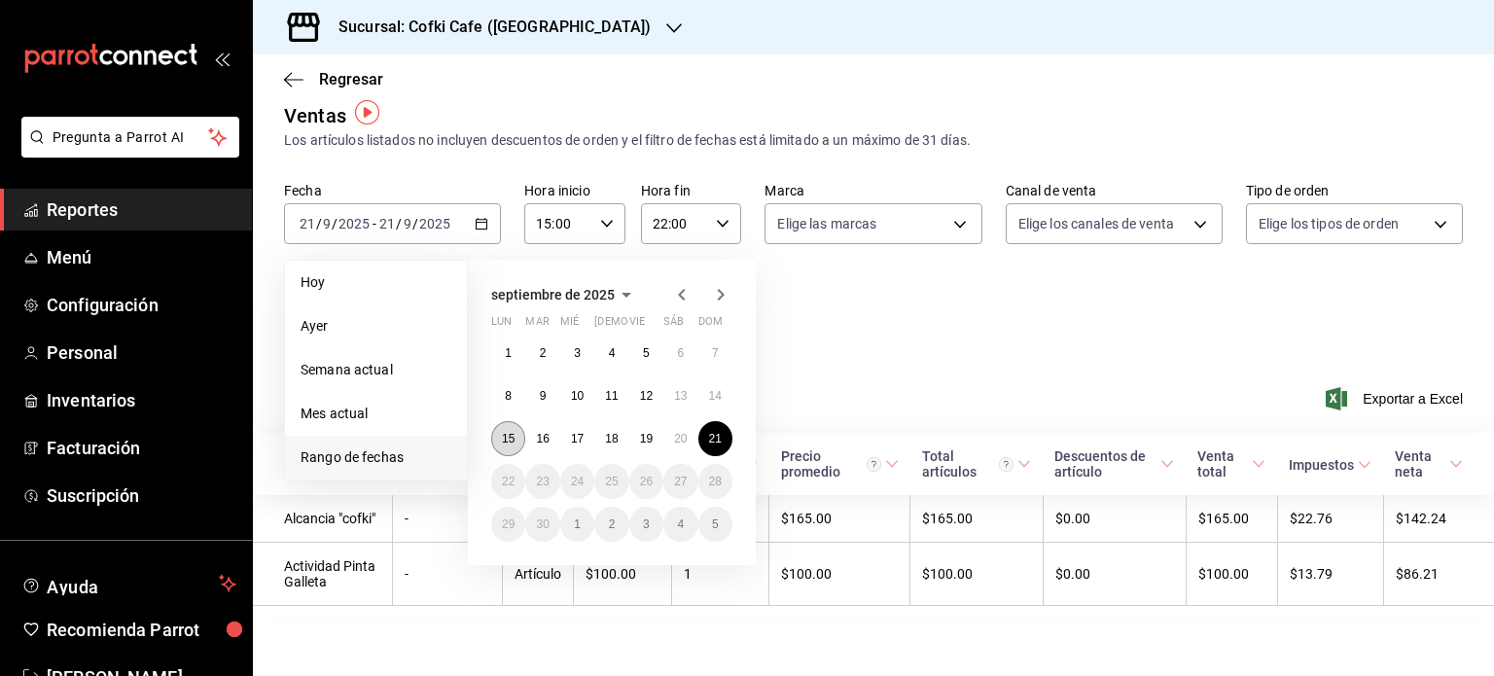
click at [510, 439] on abbr "15" at bounding box center [508, 439] width 13 height 14
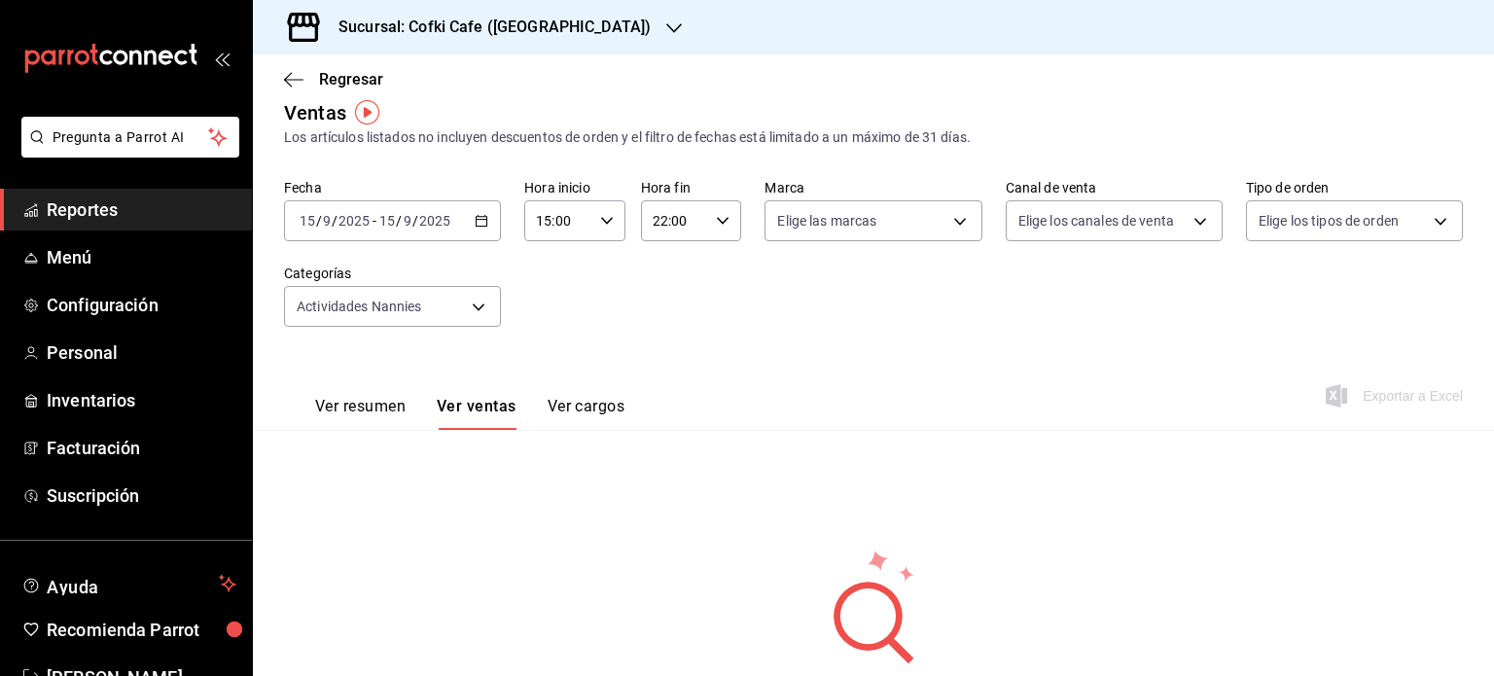
click at [488, 209] on div "[DATE] [DATE] - [DATE] [DATE]" at bounding box center [392, 220] width 217 height 41
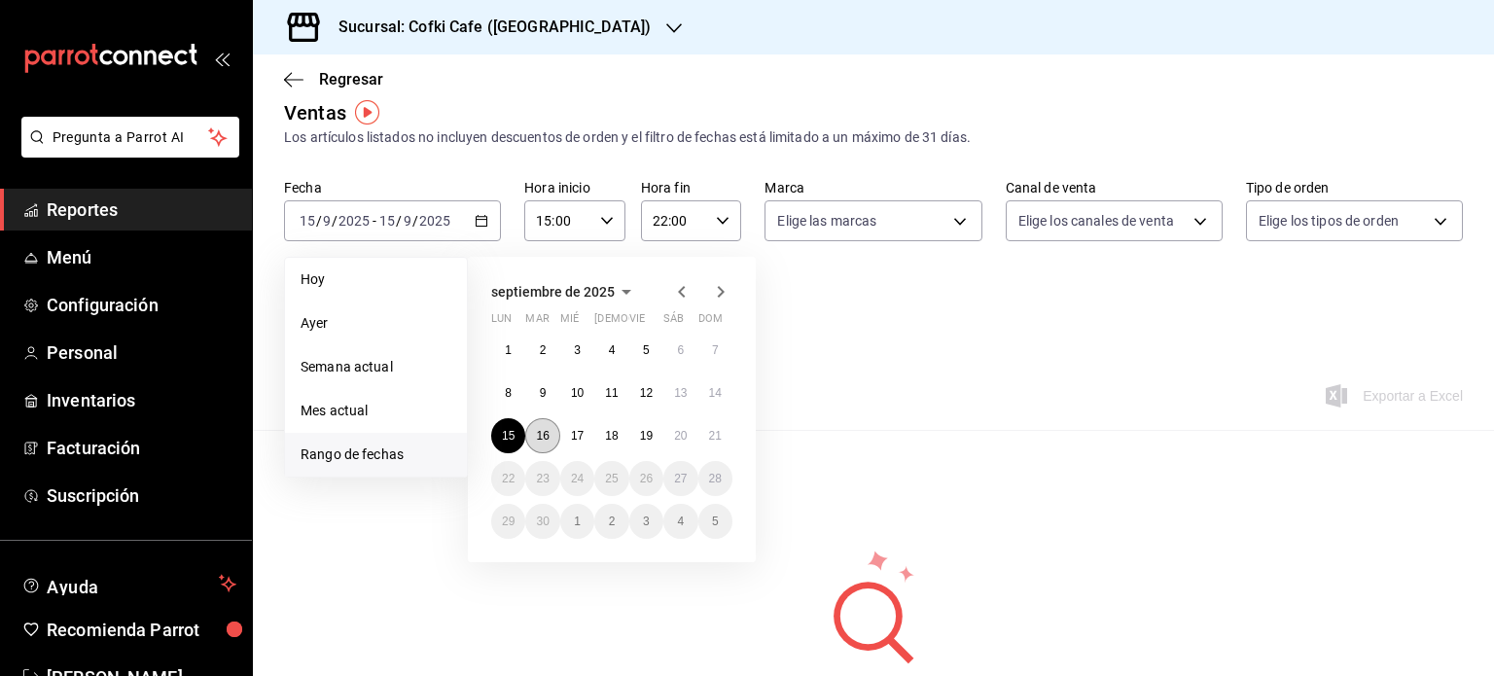
click at [541, 431] on abbr "16" at bounding box center [542, 436] width 13 height 14
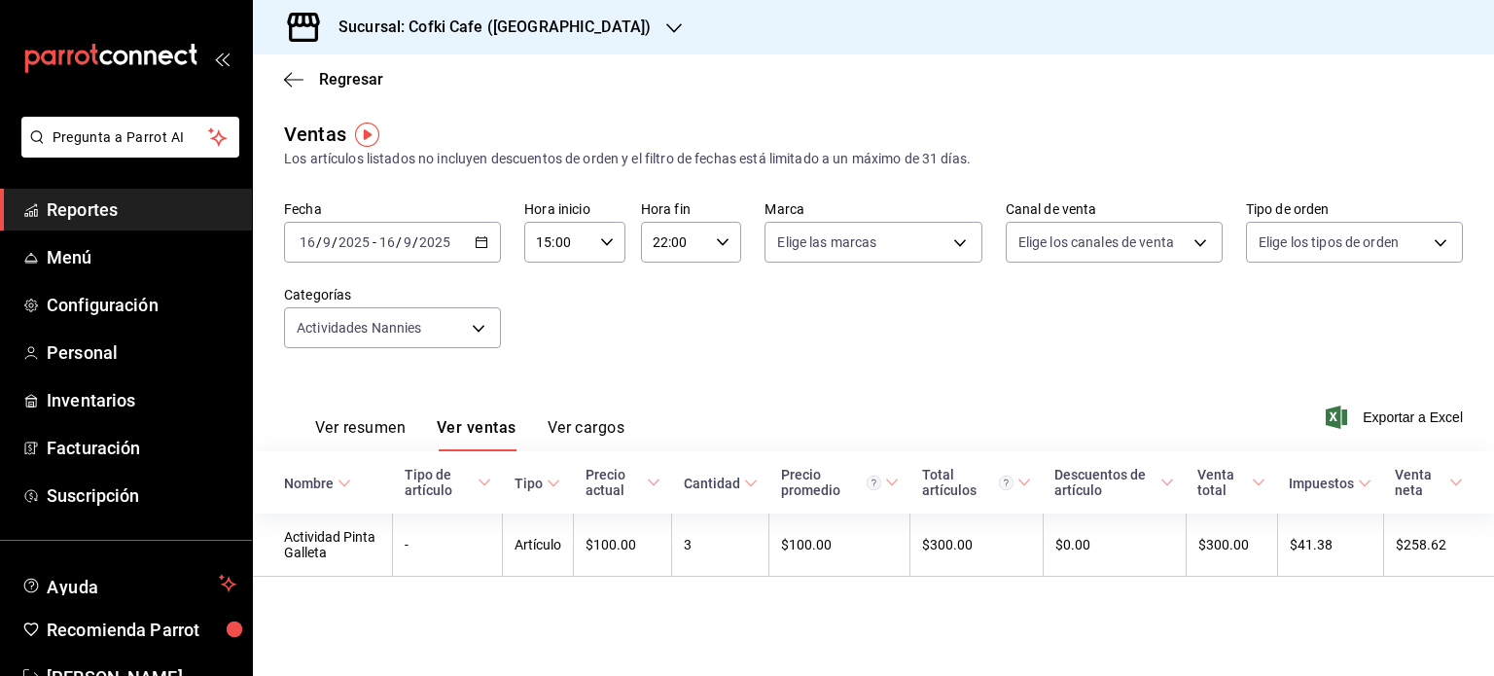
click at [468, 232] on div "[DATE] [DATE] - [DATE] [DATE]" at bounding box center [392, 242] width 217 height 41
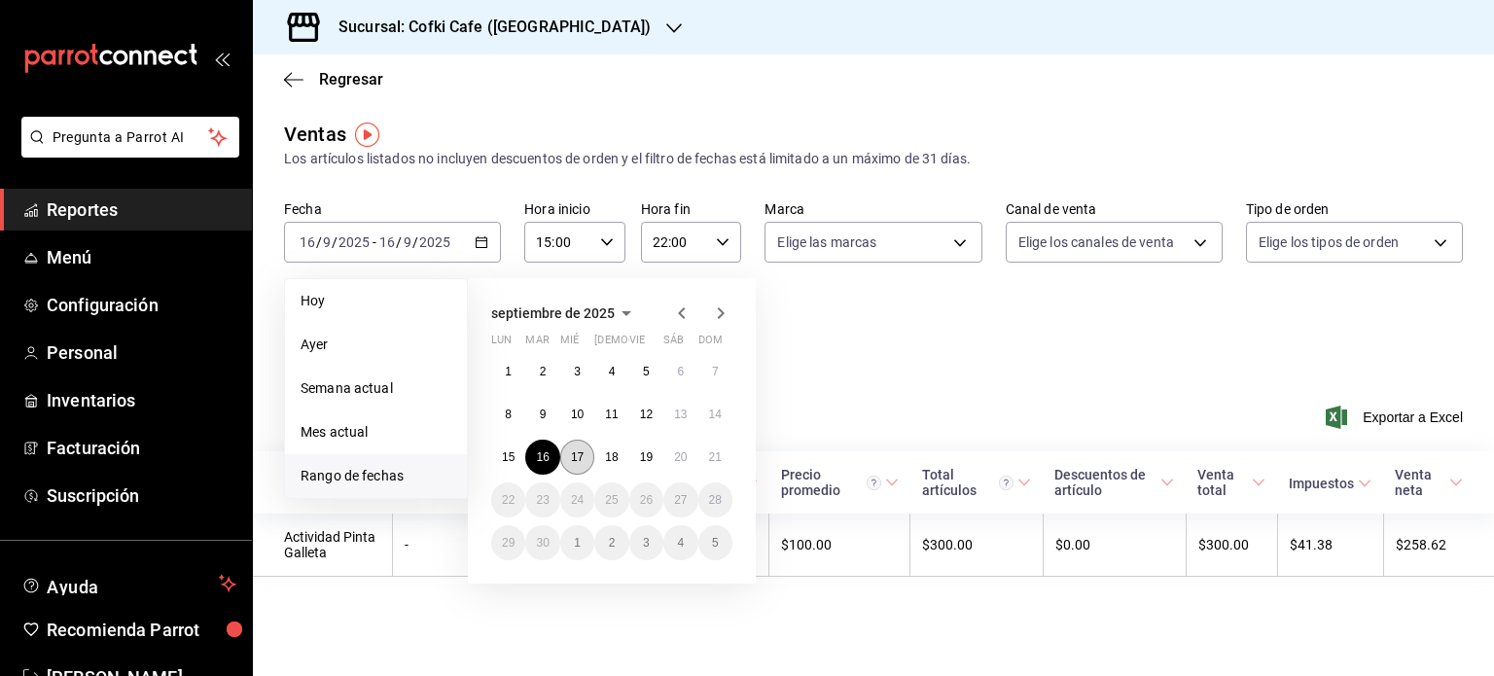
click at [574, 461] on abbr "17" at bounding box center [577, 457] width 13 height 14
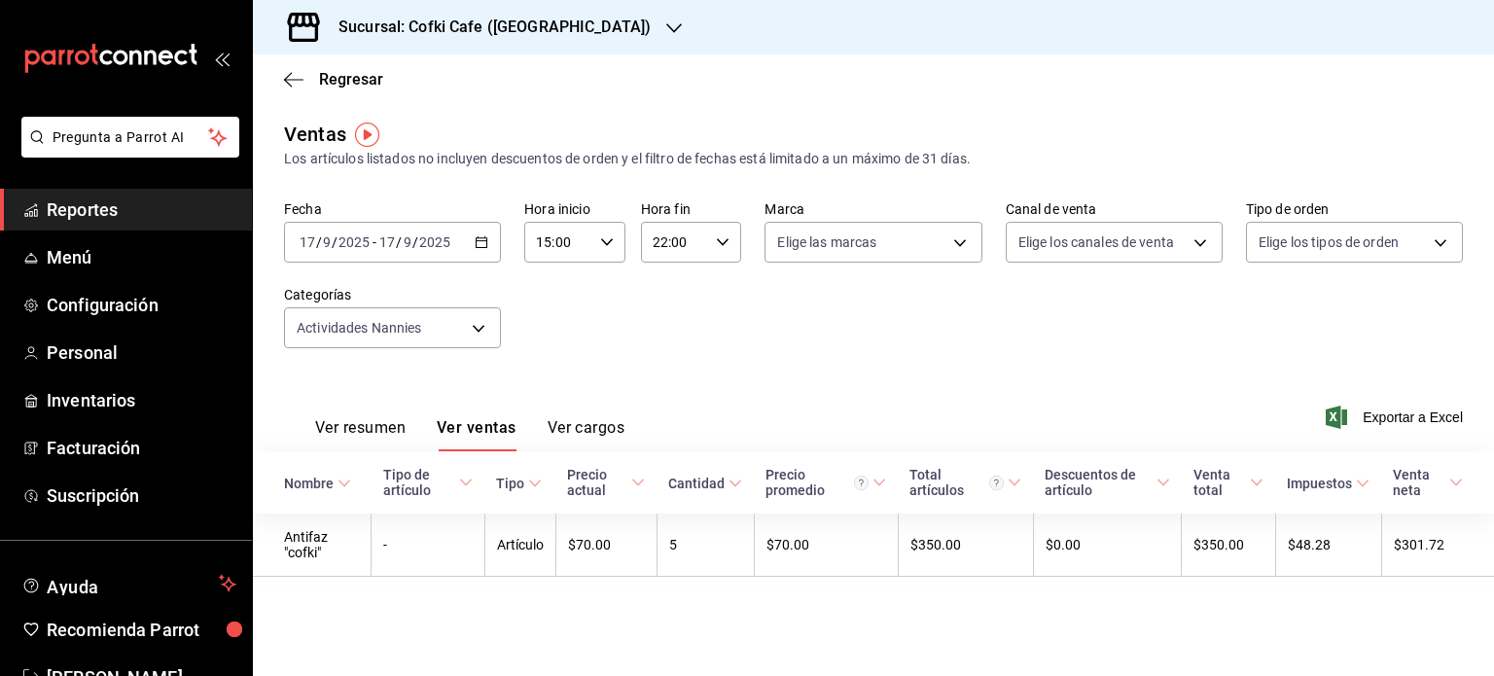
click at [475, 241] on icon "button" at bounding box center [482, 242] width 14 height 14
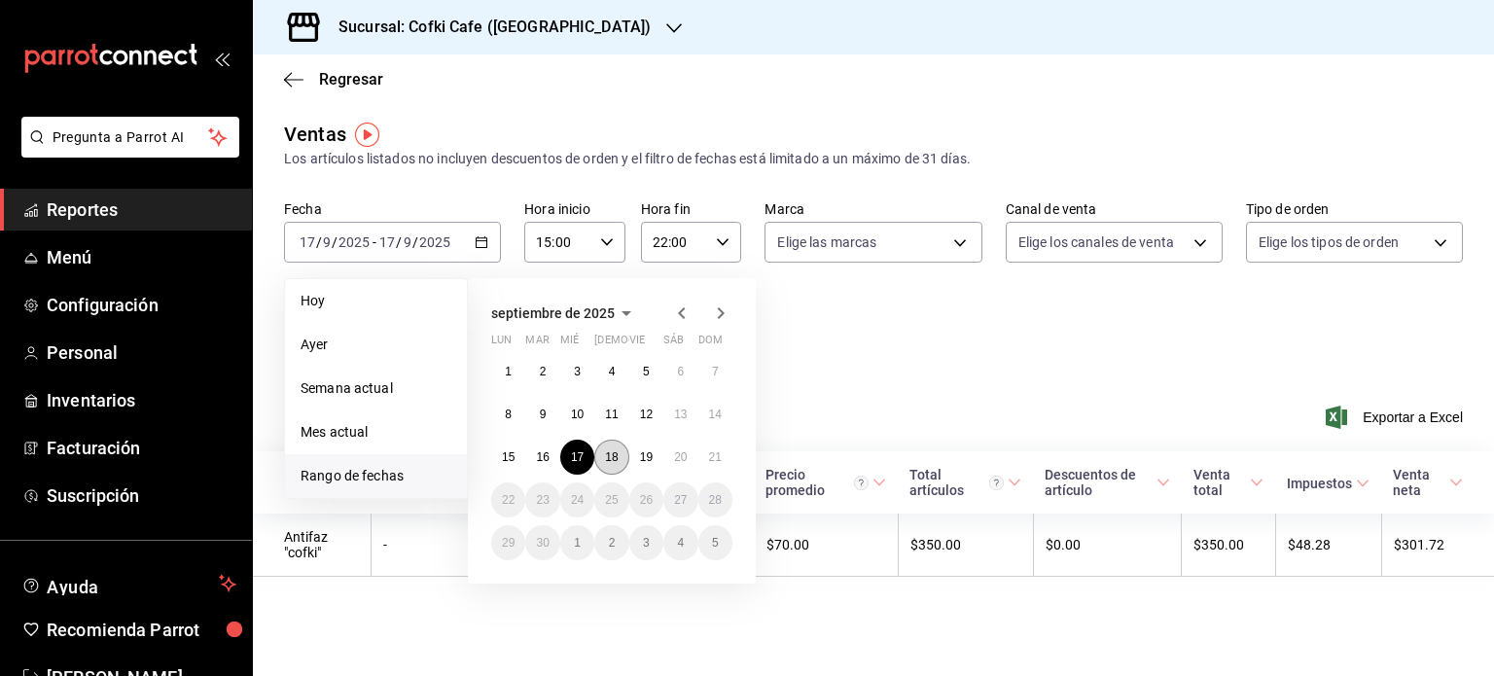
click at [606, 447] on button "18" at bounding box center [611, 457] width 34 height 35
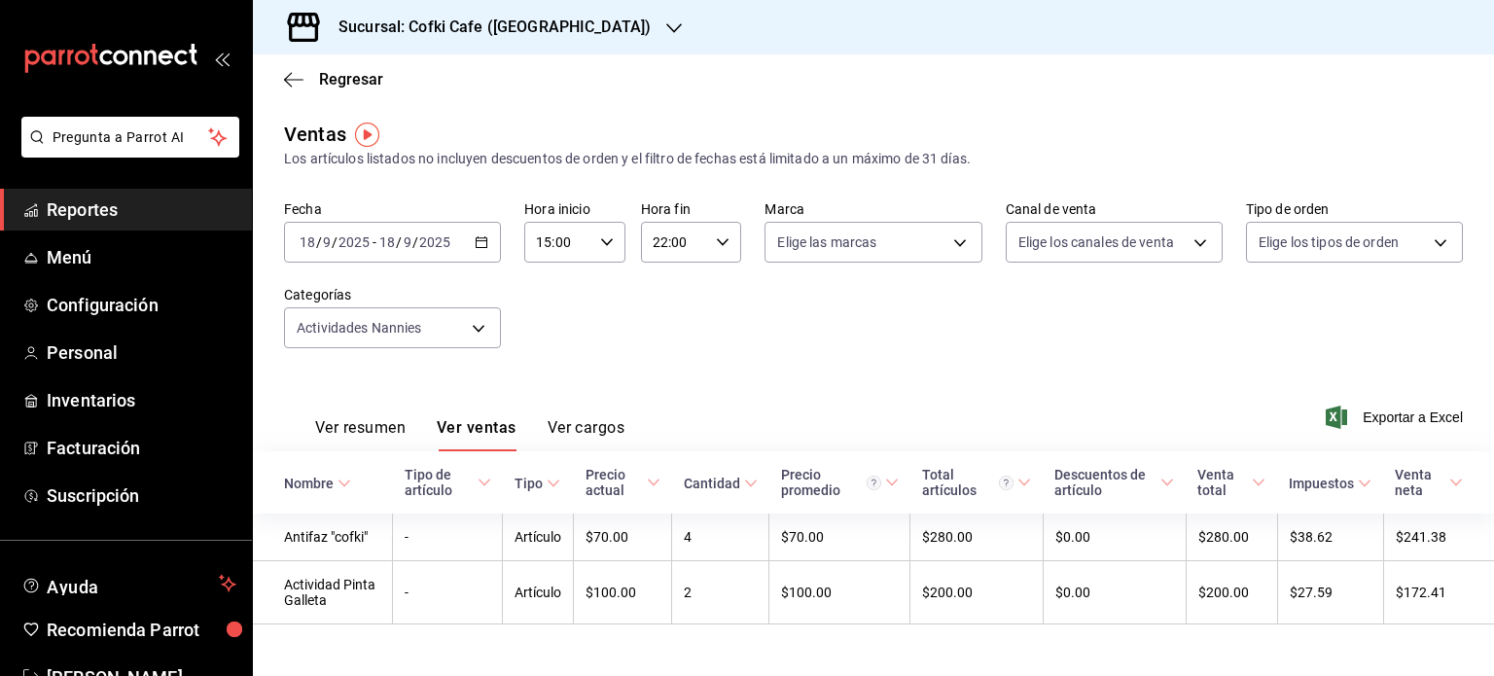
click at [451, 223] on div "[DATE] [DATE] - [DATE] [DATE]" at bounding box center [392, 242] width 217 height 41
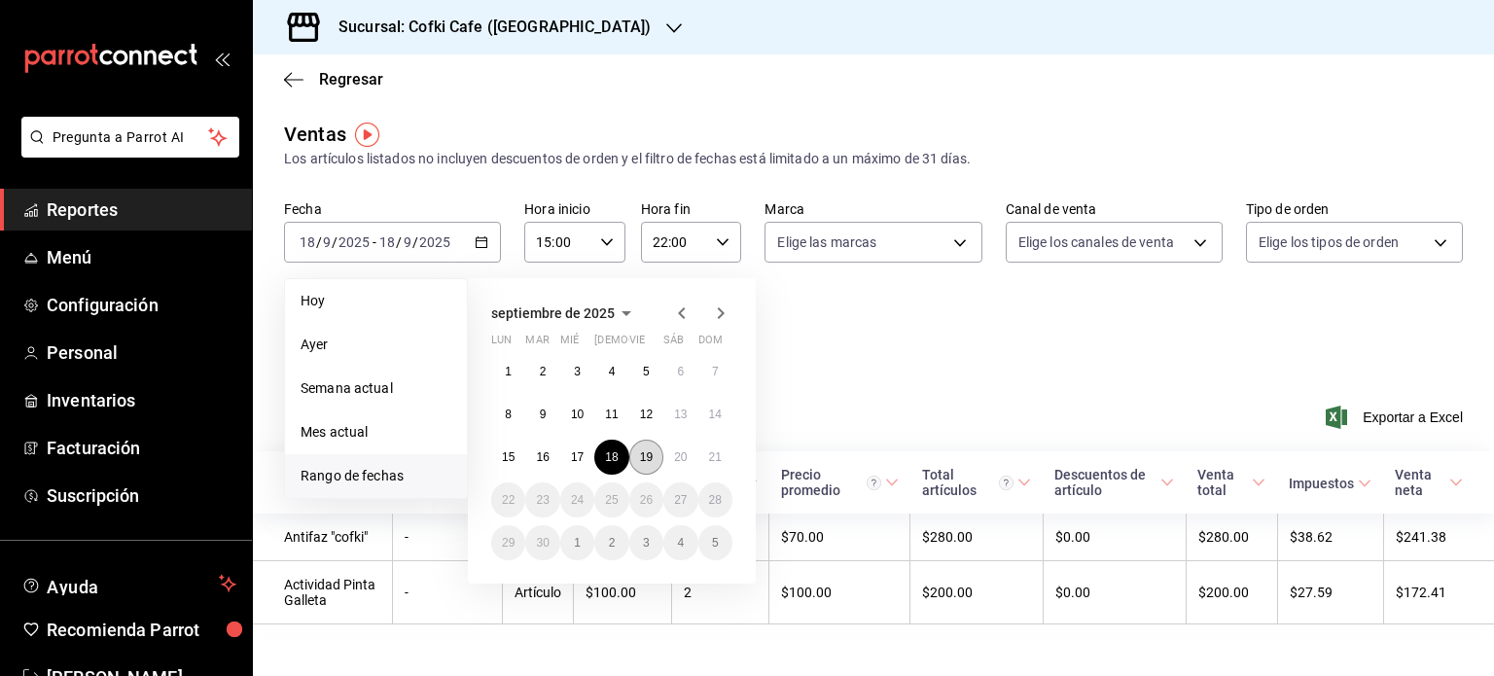
click at [649, 454] on abbr "19" at bounding box center [646, 457] width 13 height 14
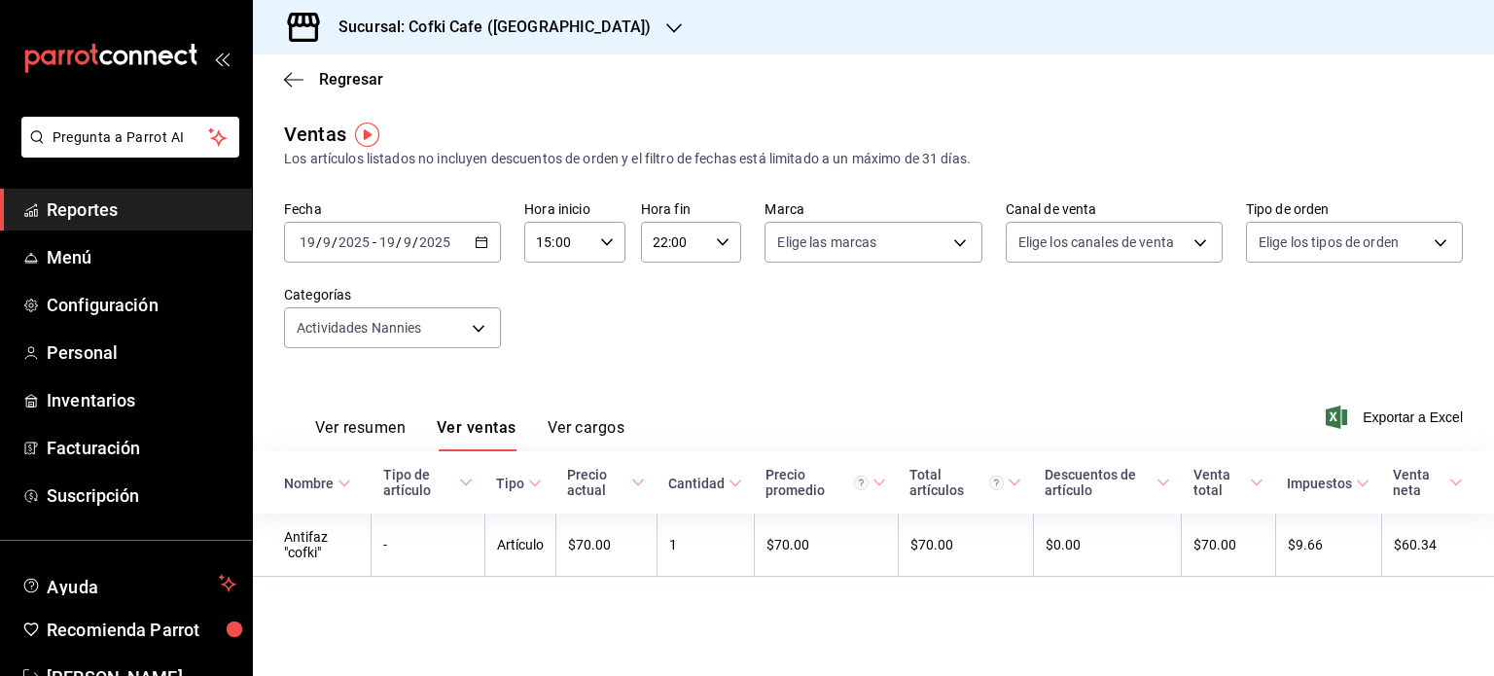
click at [478, 231] on div "[DATE] [DATE] - [DATE] [DATE]" at bounding box center [392, 242] width 217 height 41
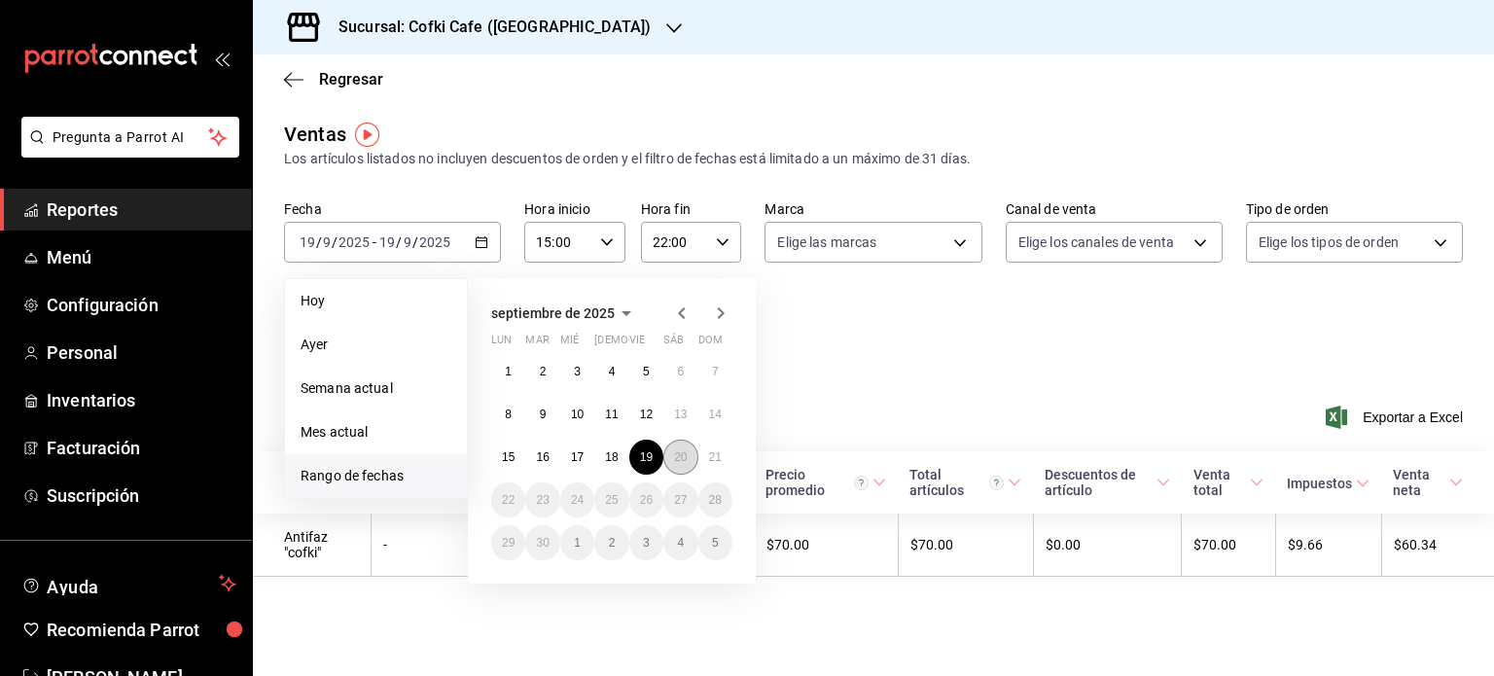
click at [691, 460] on button "20" at bounding box center [681, 457] width 34 height 35
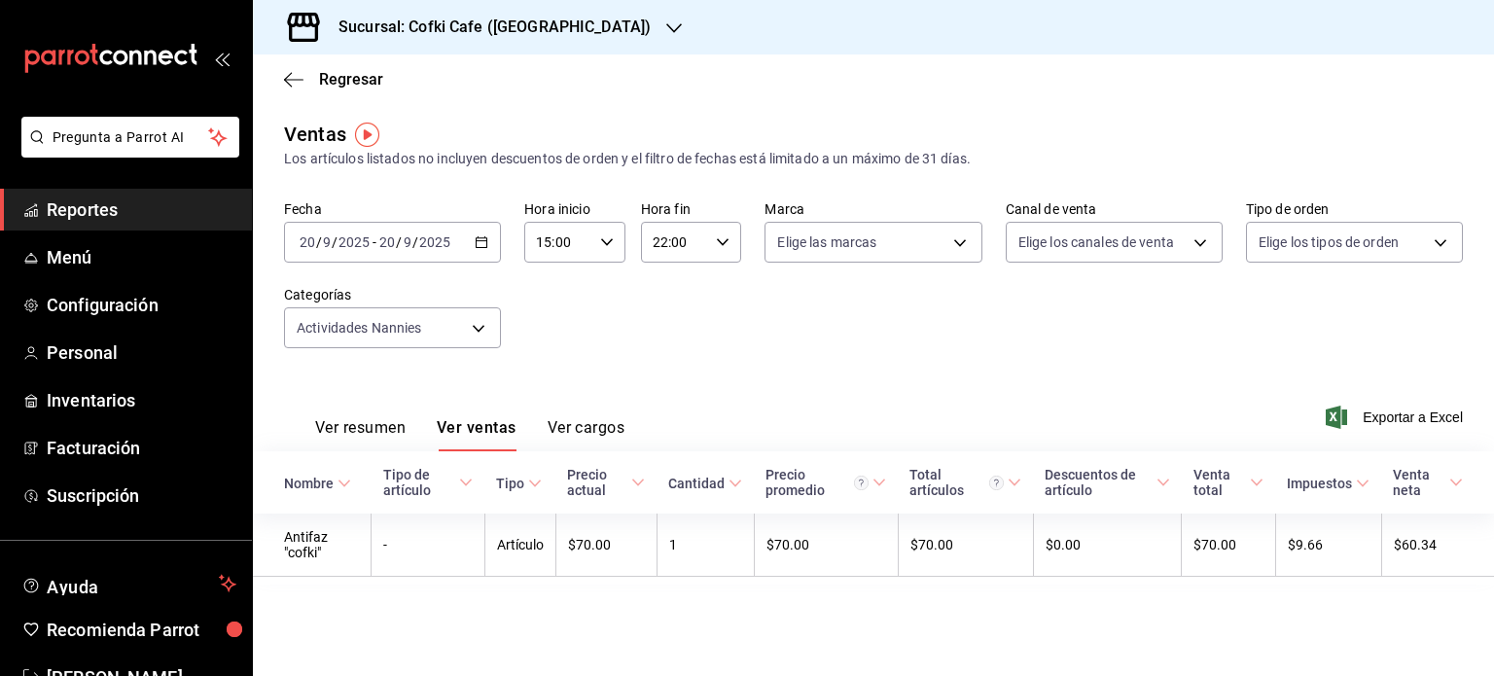
click at [470, 246] on div "[DATE] [DATE] - [DATE] [DATE]" at bounding box center [392, 242] width 217 height 41
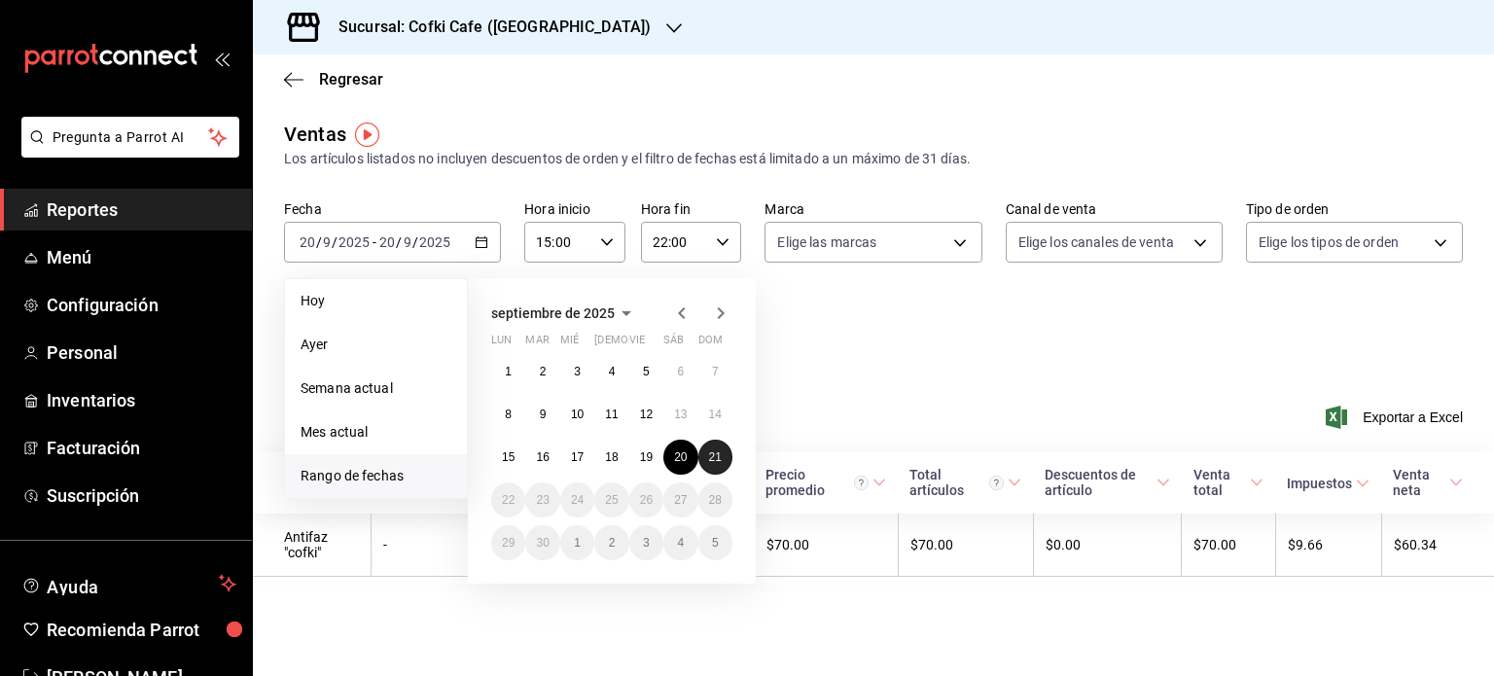
click at [704, 453] on button "21" at bounding box center [716, 457] width 34 height 35
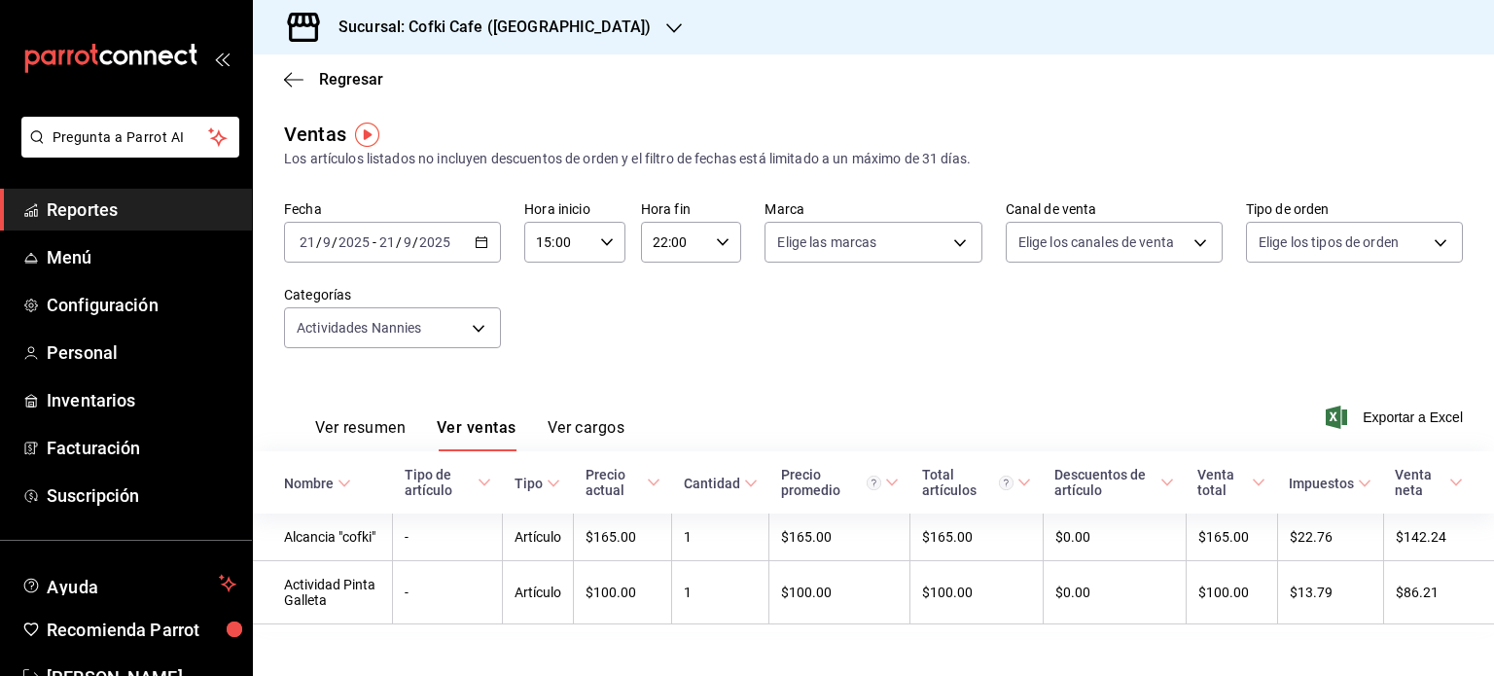
scroll to position [21, 0]
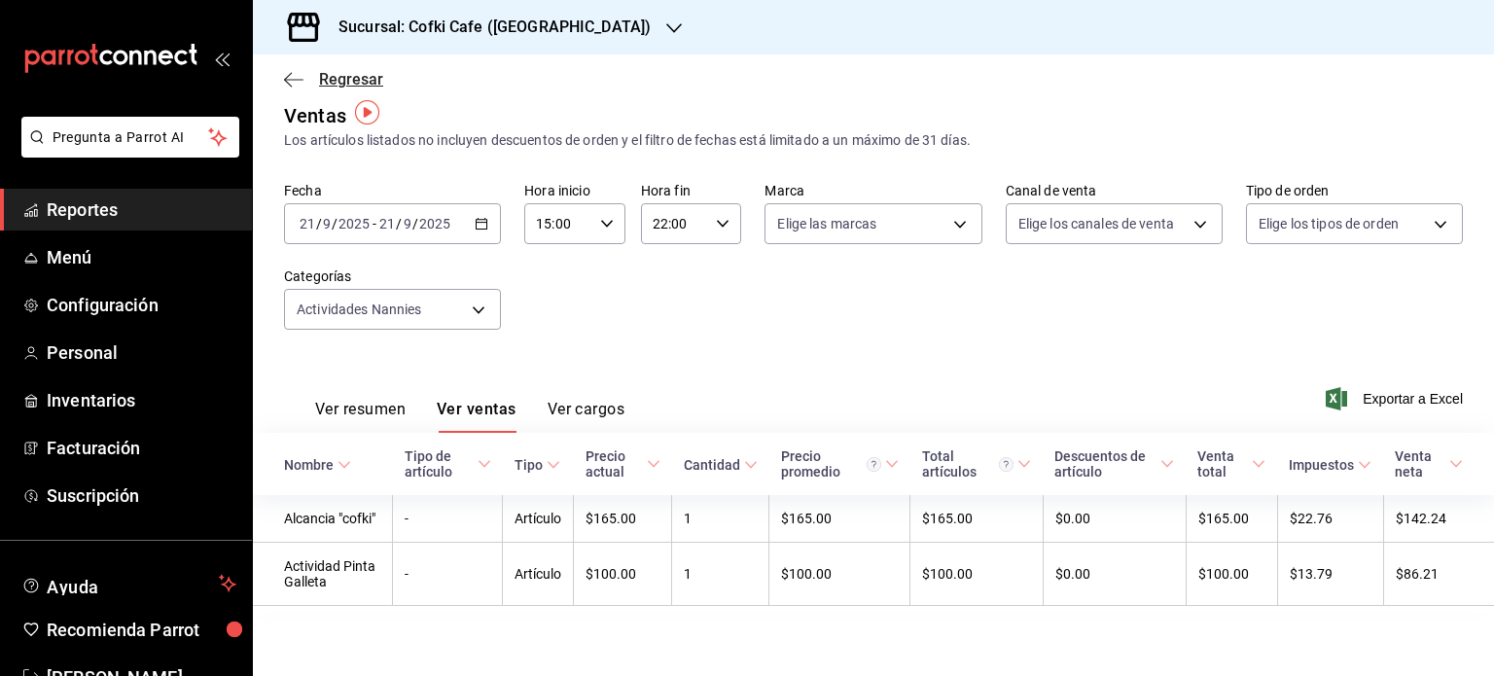
click at [288, 71] on icon "button" at bounding box center [293, 80] width 19 height 18
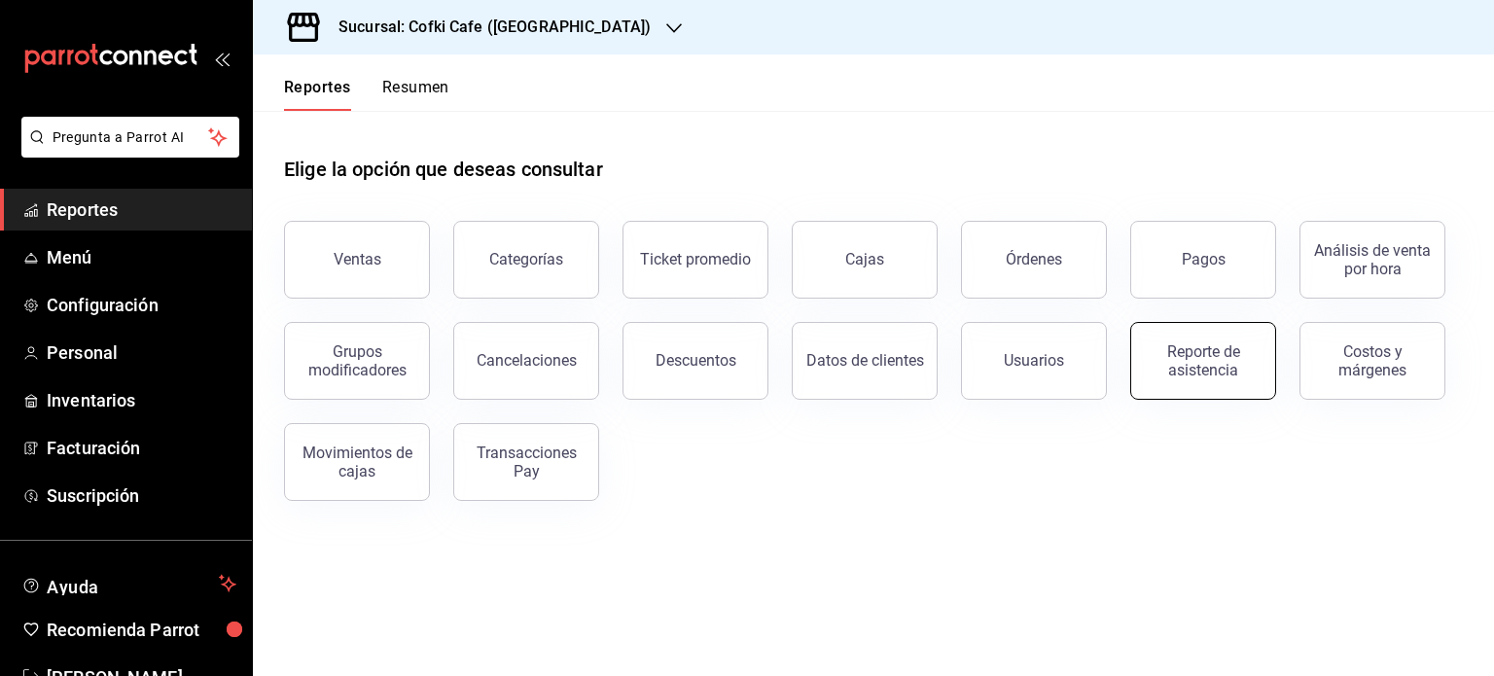
click at [1140, 356] on button "Reporte de asistencia" at bounding box center [1204, 361] width 146 height 78
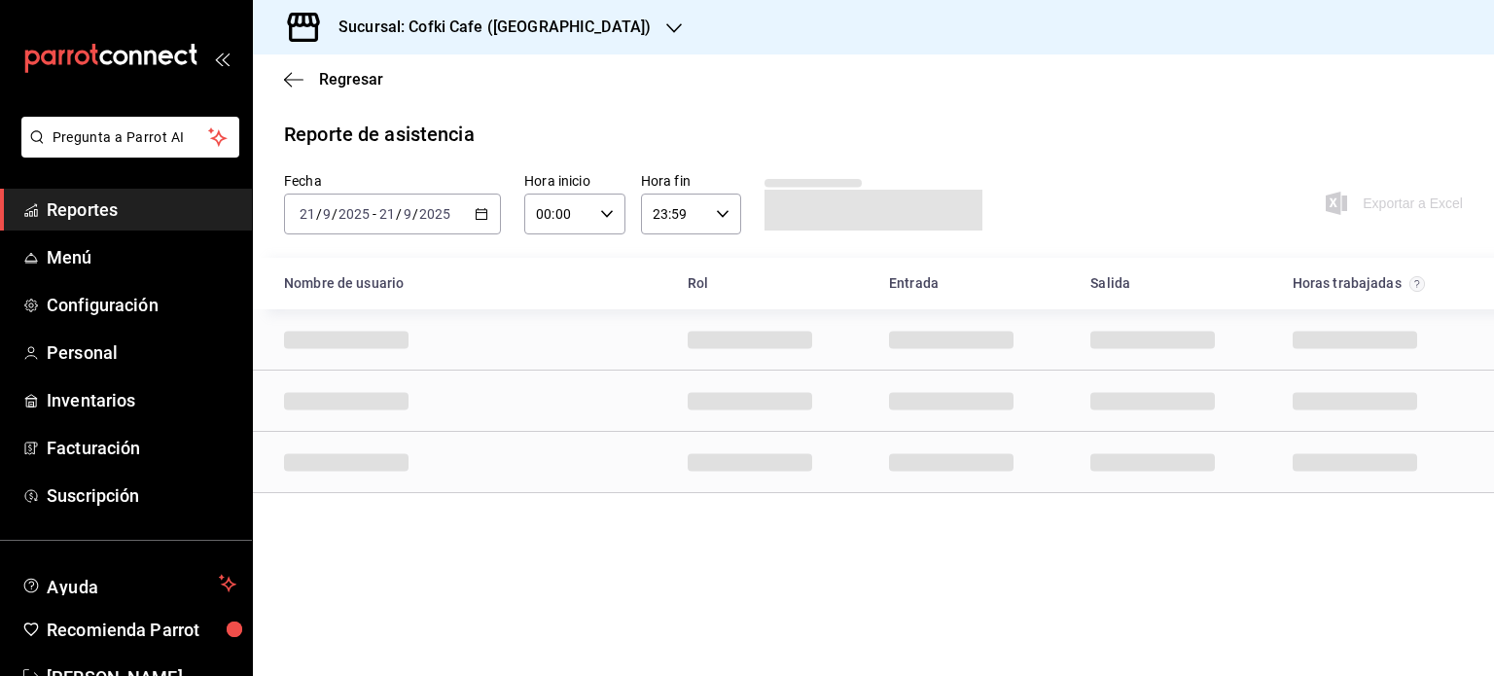
click at [483, 215] on icon "button" at bounding box center [482, 214] width 14 height 14
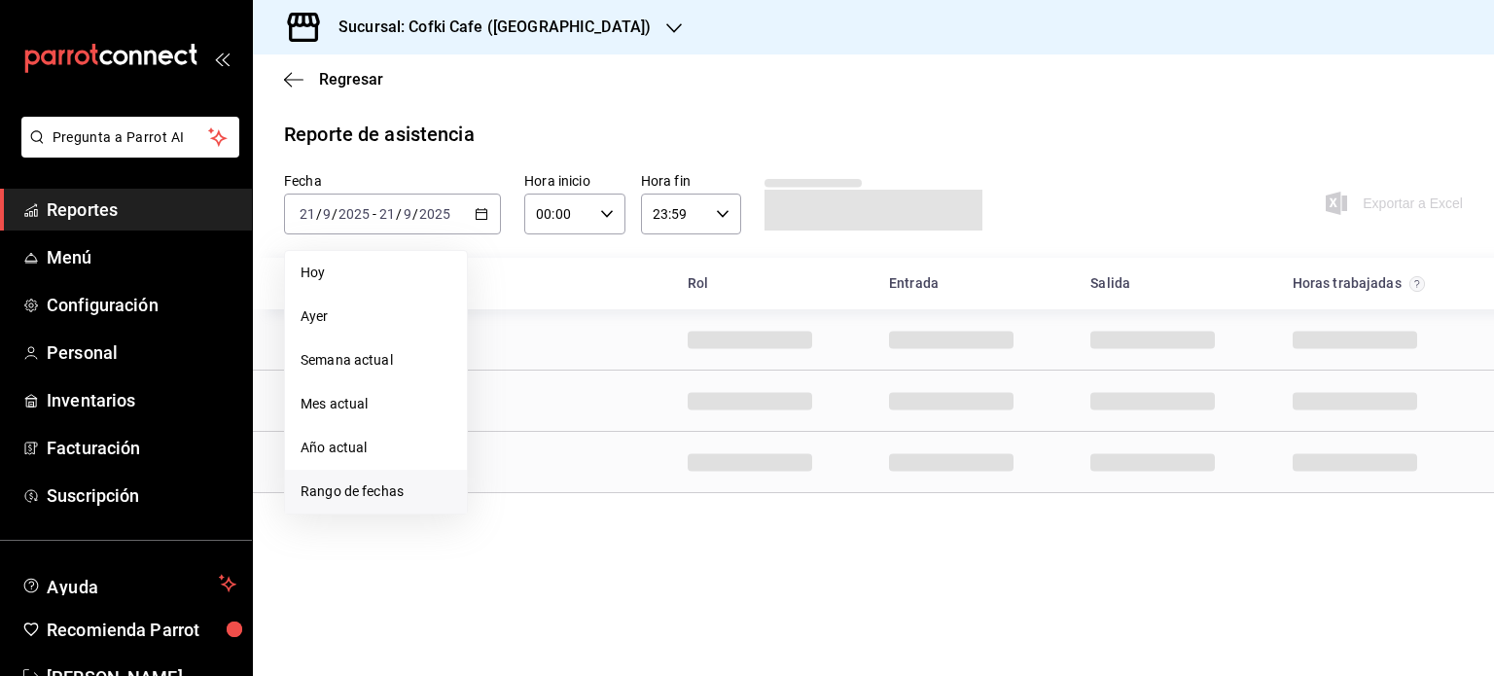
click at [414, 492] on span "Rango de fechas" at bounding box center [376, 492] width 151 height 20
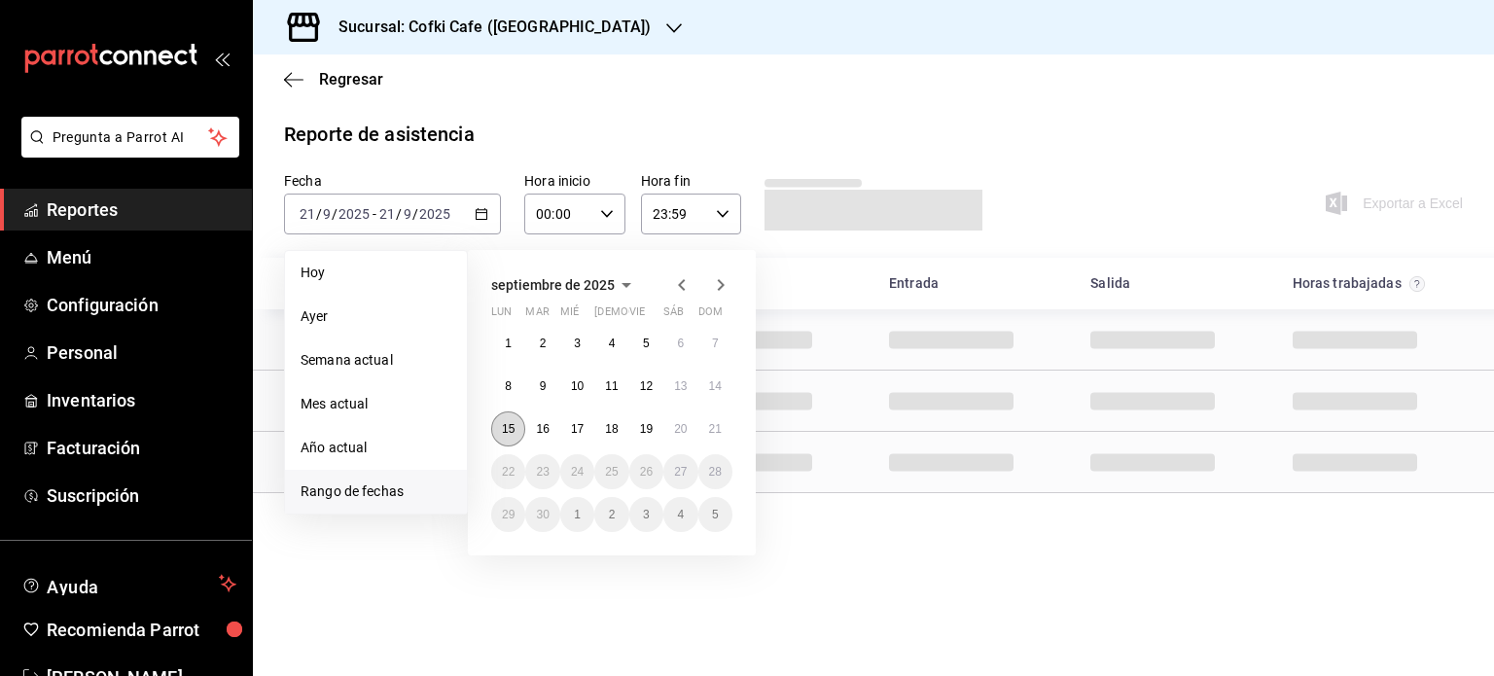
click at [510, 422] on abbr "15" at bounding box center [508, 429] width 13 height 14
click at [711, 435] on button "21" at bounding box center [716, 429] width 34 height 35
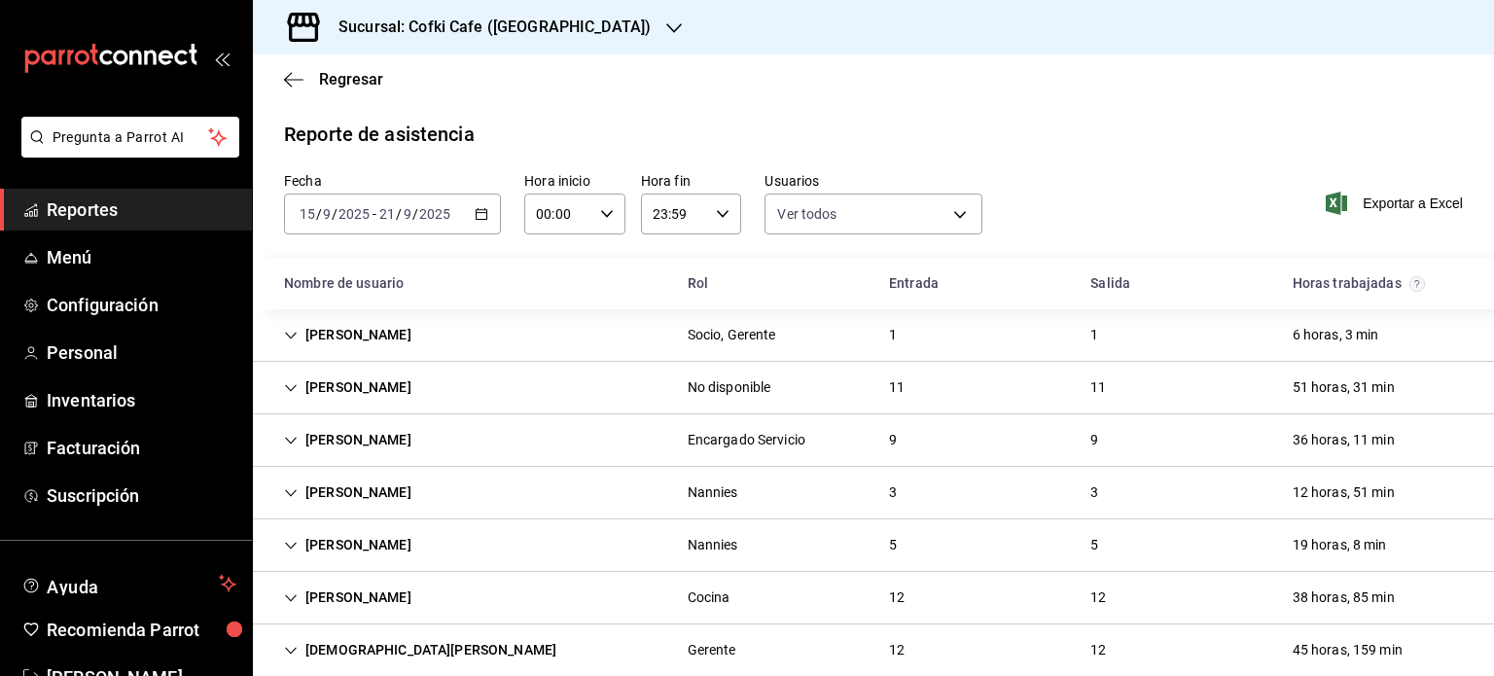
scroll to position [19, 0]
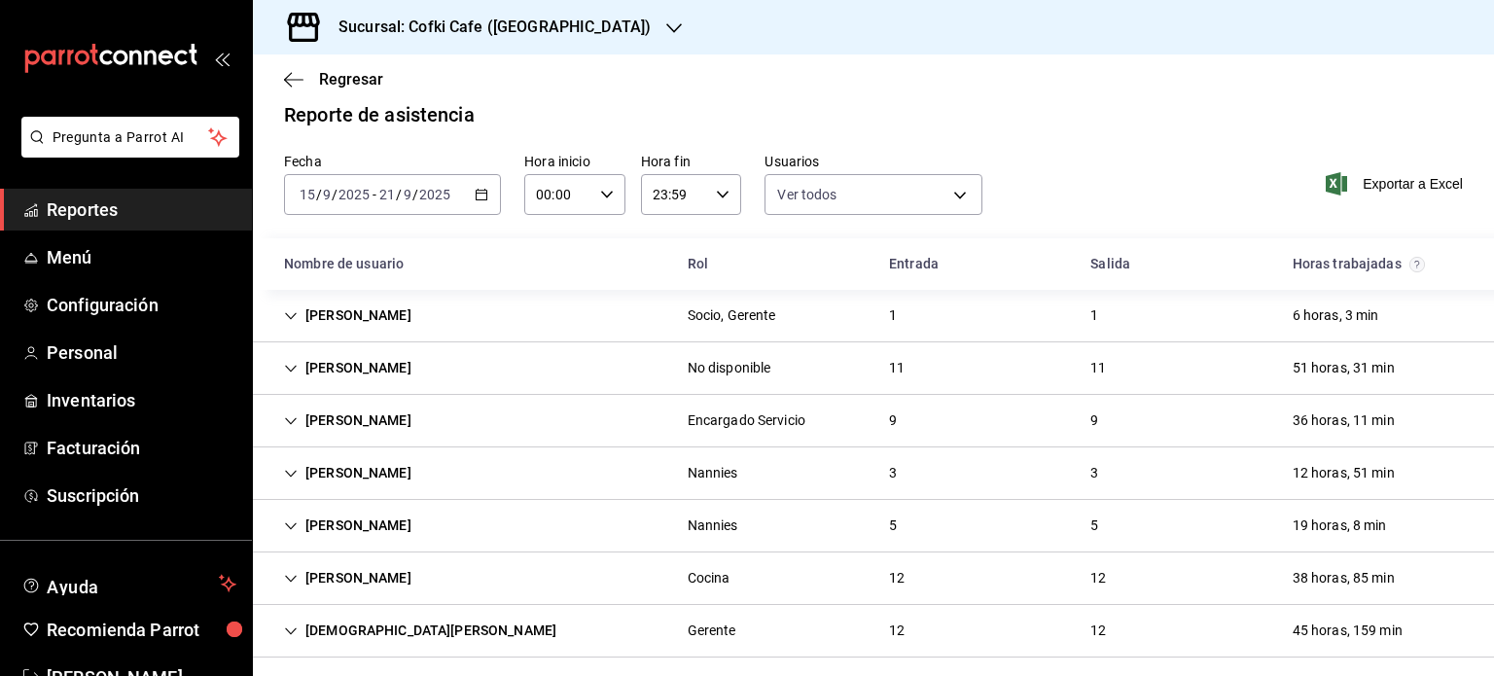
click at [785, 419] on div "Encargado Servicio" at bounding box center [747, 421] width 118 height 20
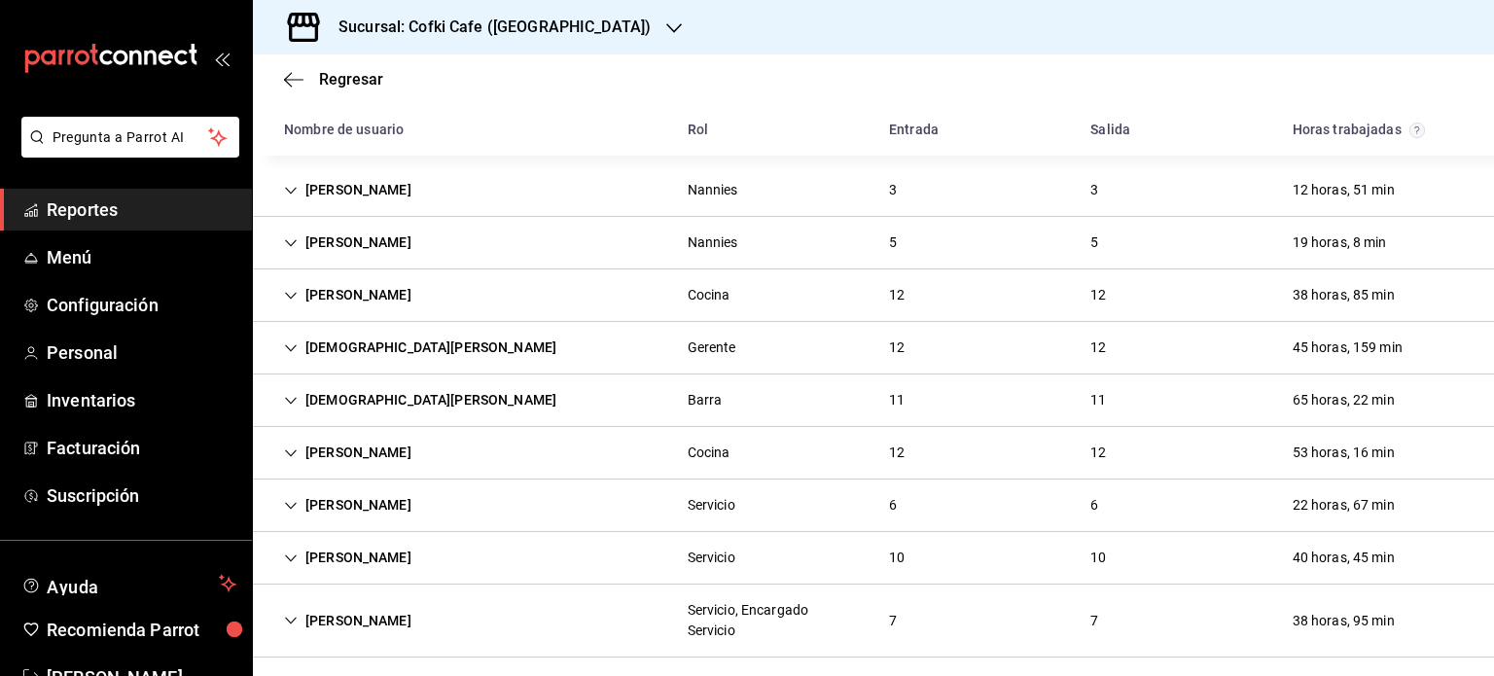
scroll to position [953, 0]
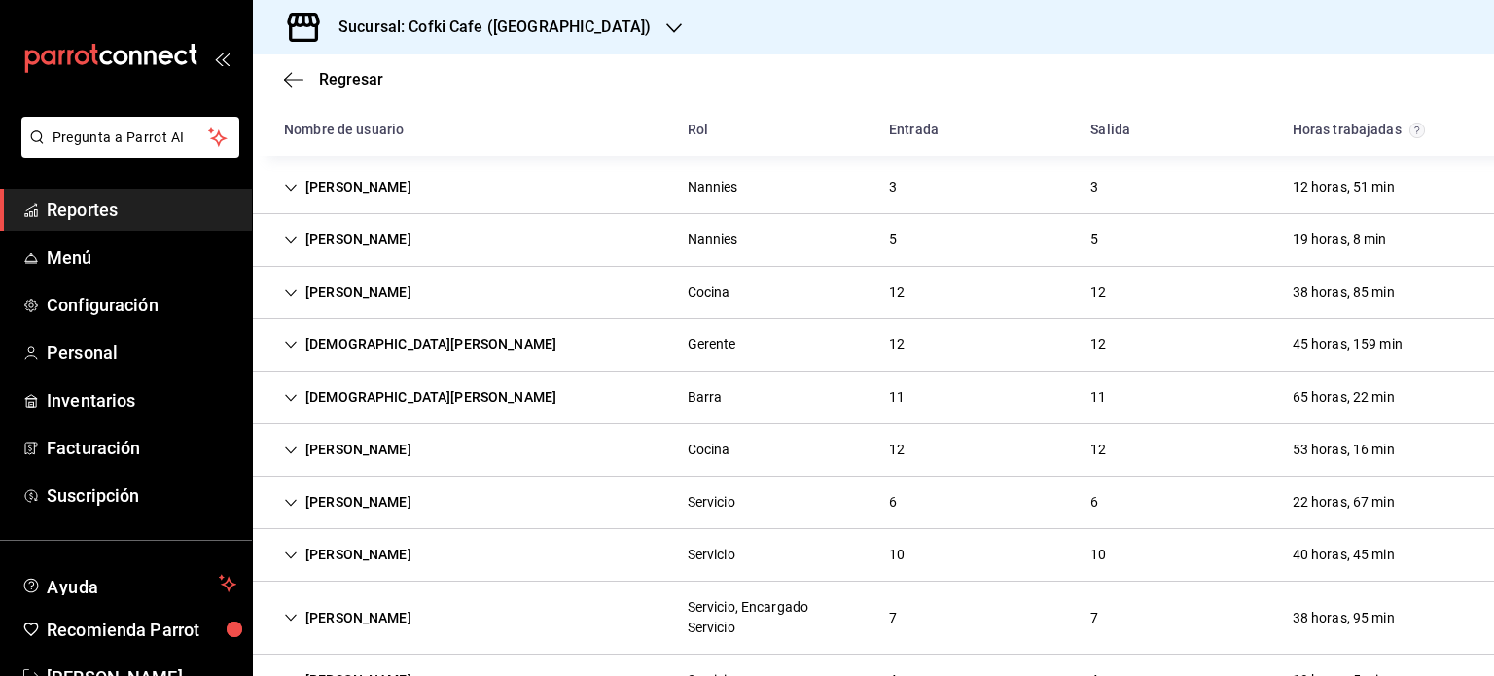
click at [525, 170] on div "[PERSON_NAME] Nannies 3 3 12 horas, 51 min" at bounding box center [873, 188] width 1241 height 53
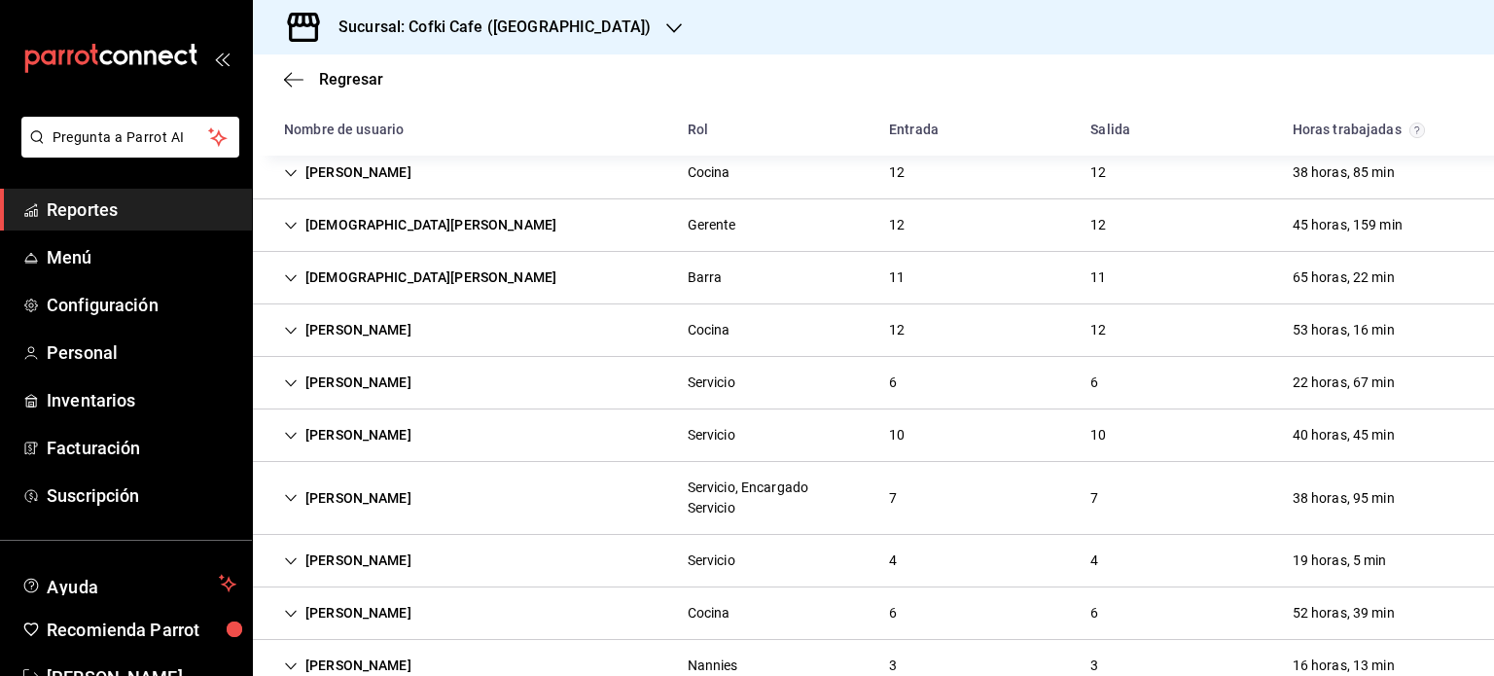
scroll to position [1278, 0]
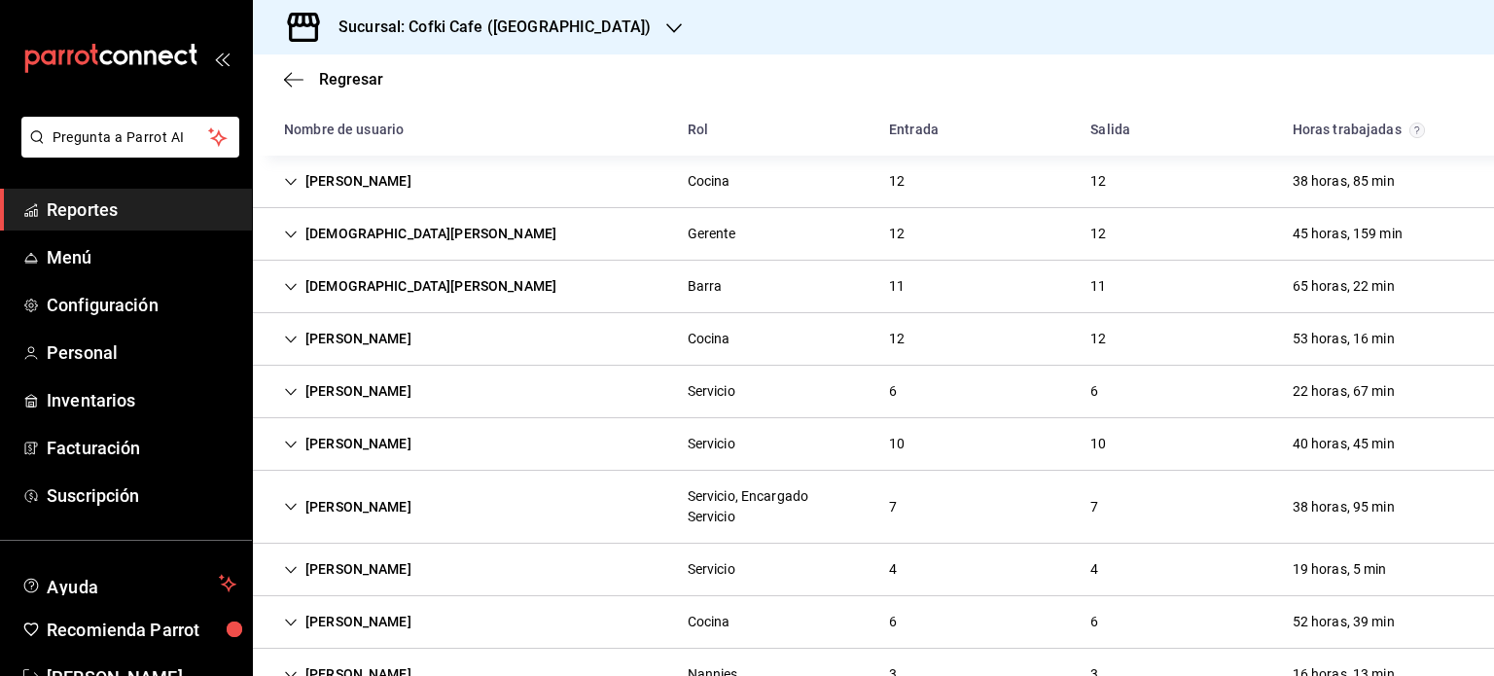
click at [393, 182] on div "[PERSON_NAME]" at bounding box center [348, 181] width 159 height 36
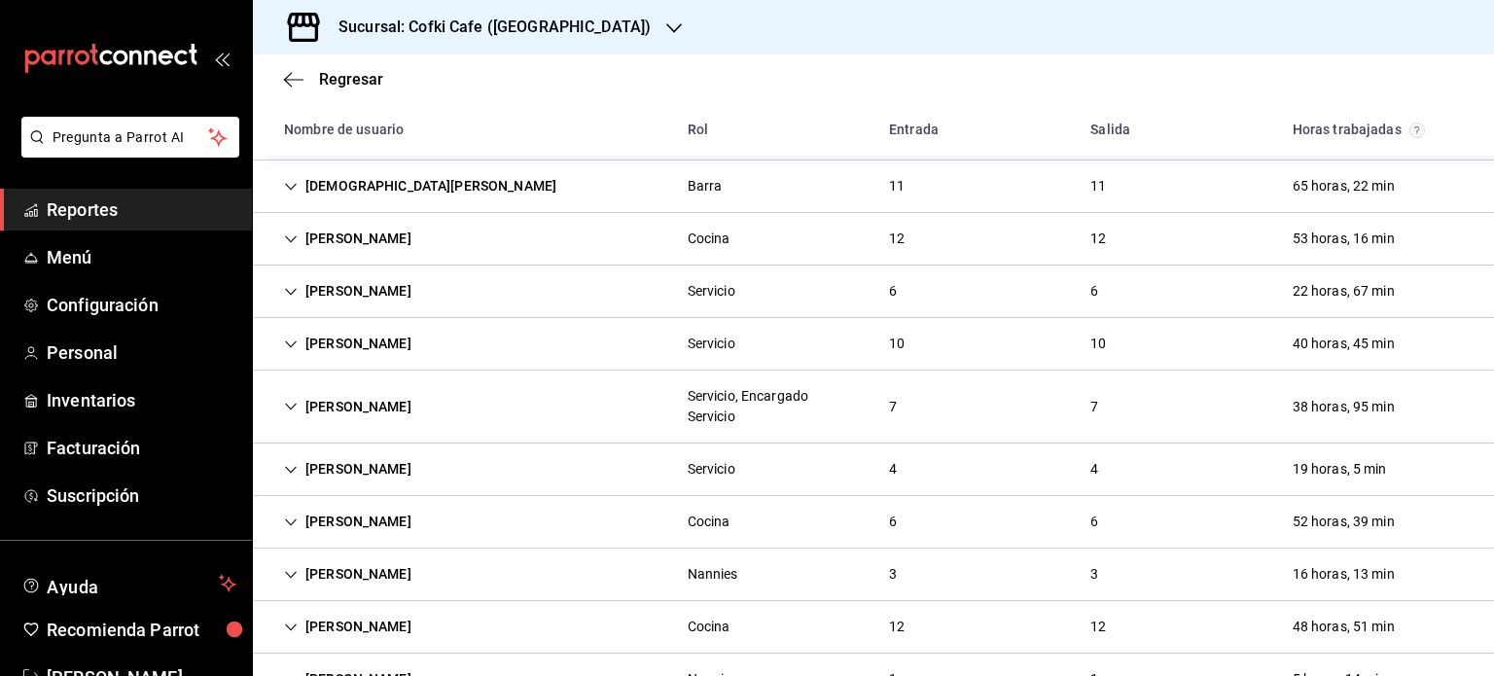
scroll to position [2242, 0]
click at [700, 190] on div "Barra" at bounding box center [705, 186] width 35 height 20
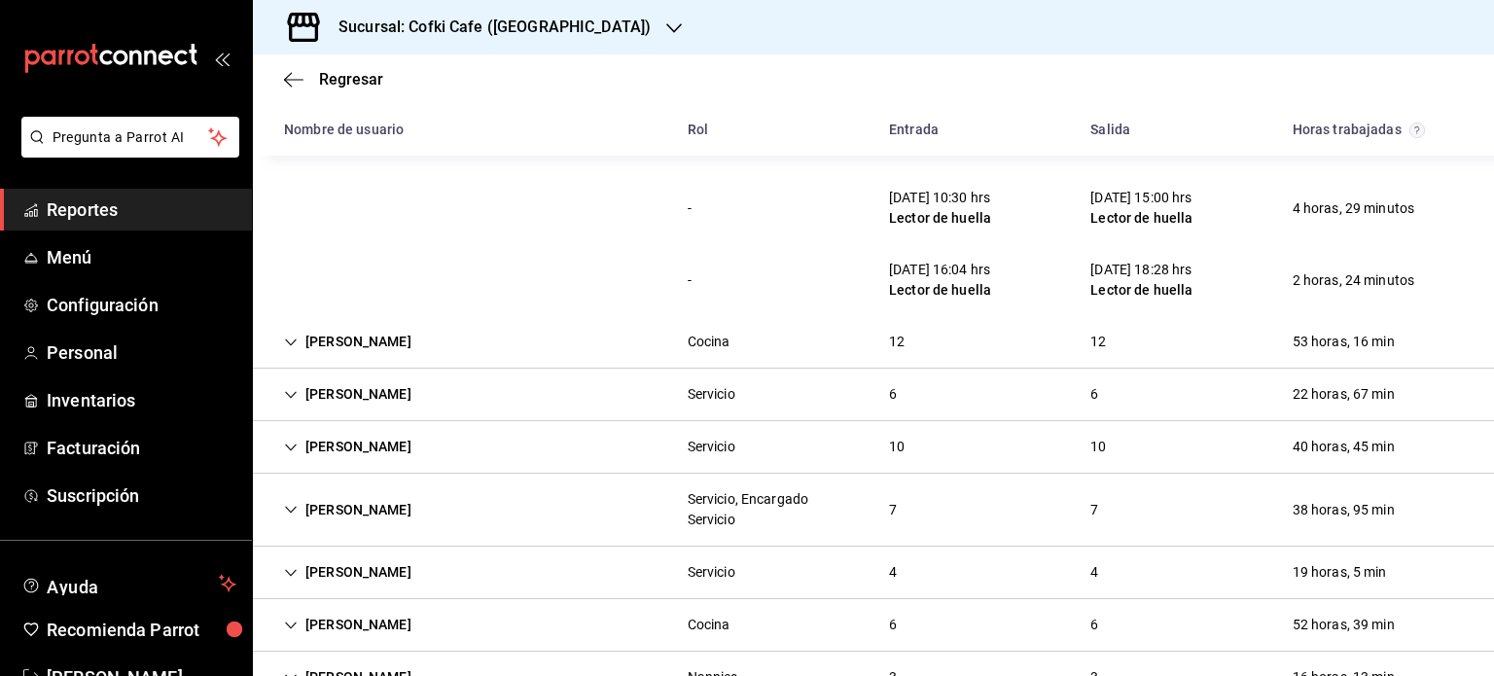
scroll to position [2942, 0]
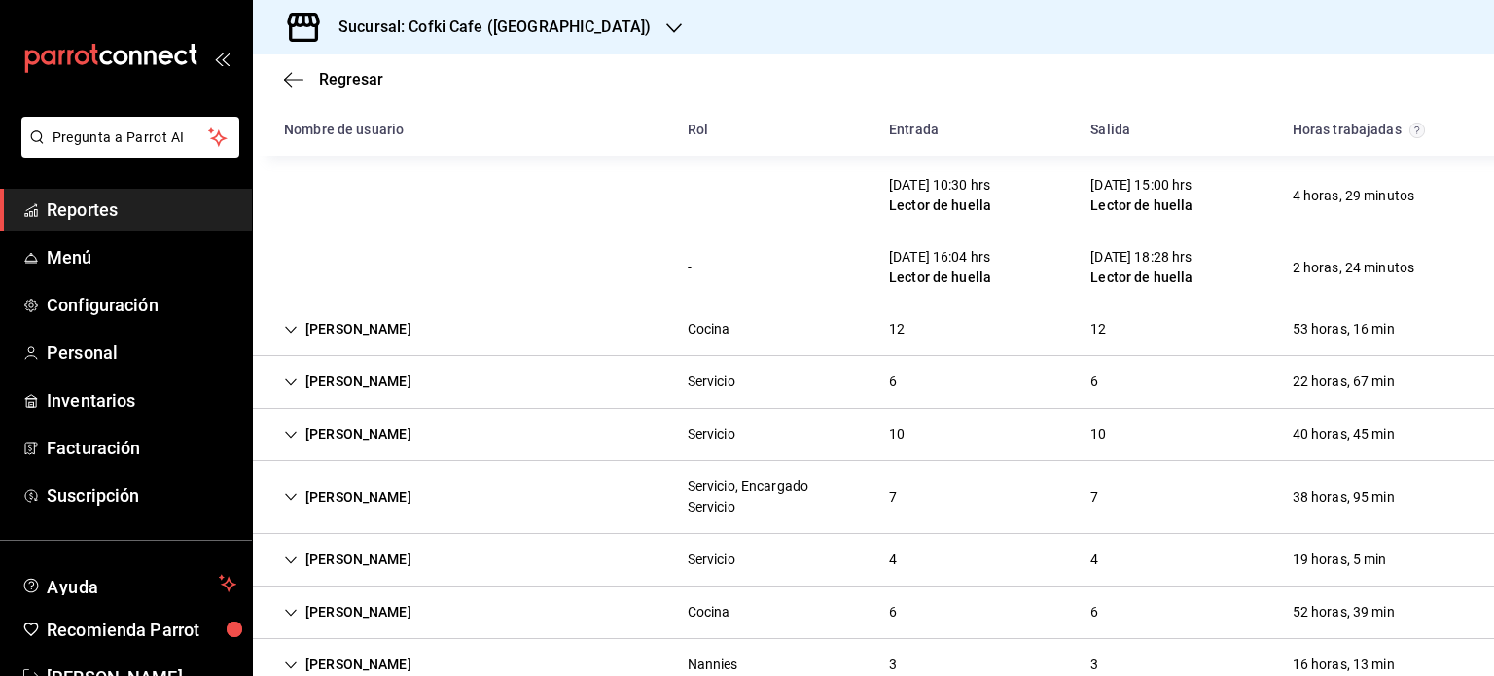
click at [602, 335] on div "[PERSON_NAME] Cocina 12 12 53 horas, 16 min" at bounding box center [873, 330] width 1241 height 53
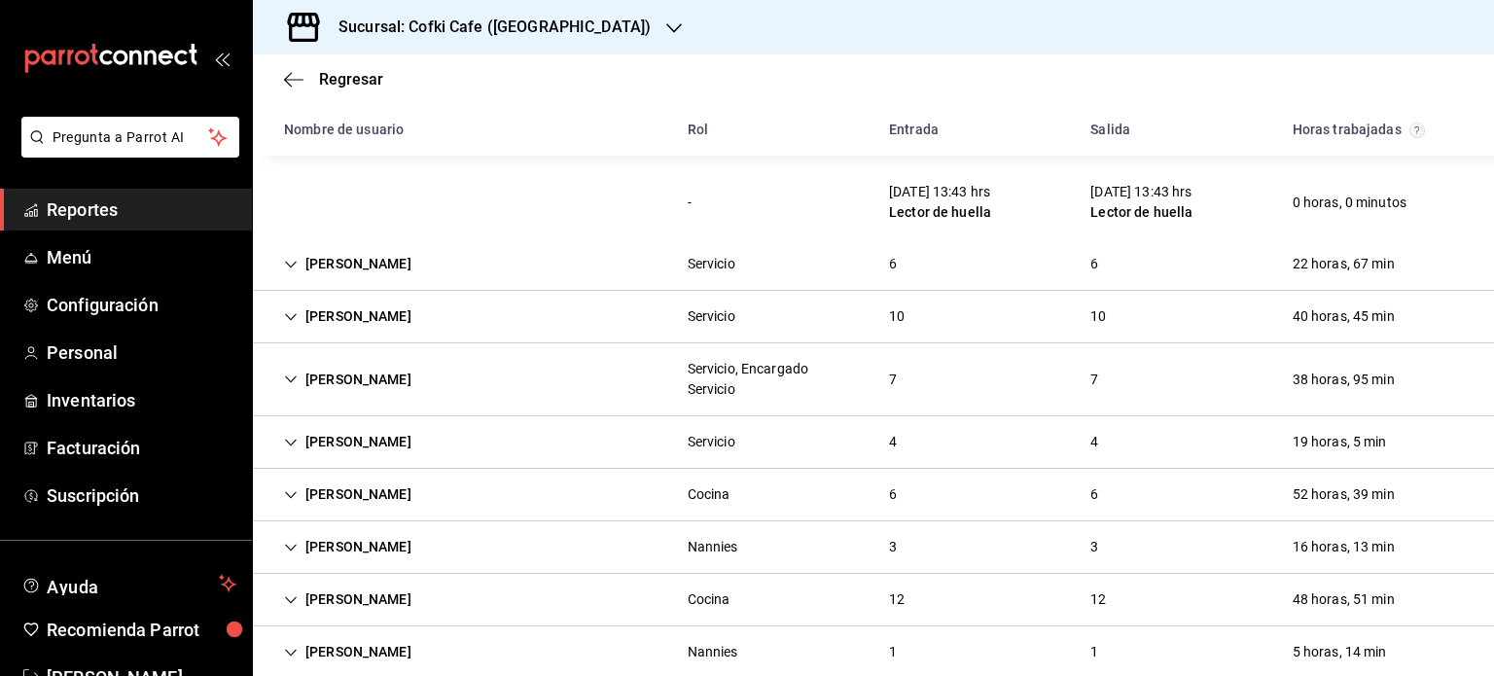
scroll to position [3939, 0]
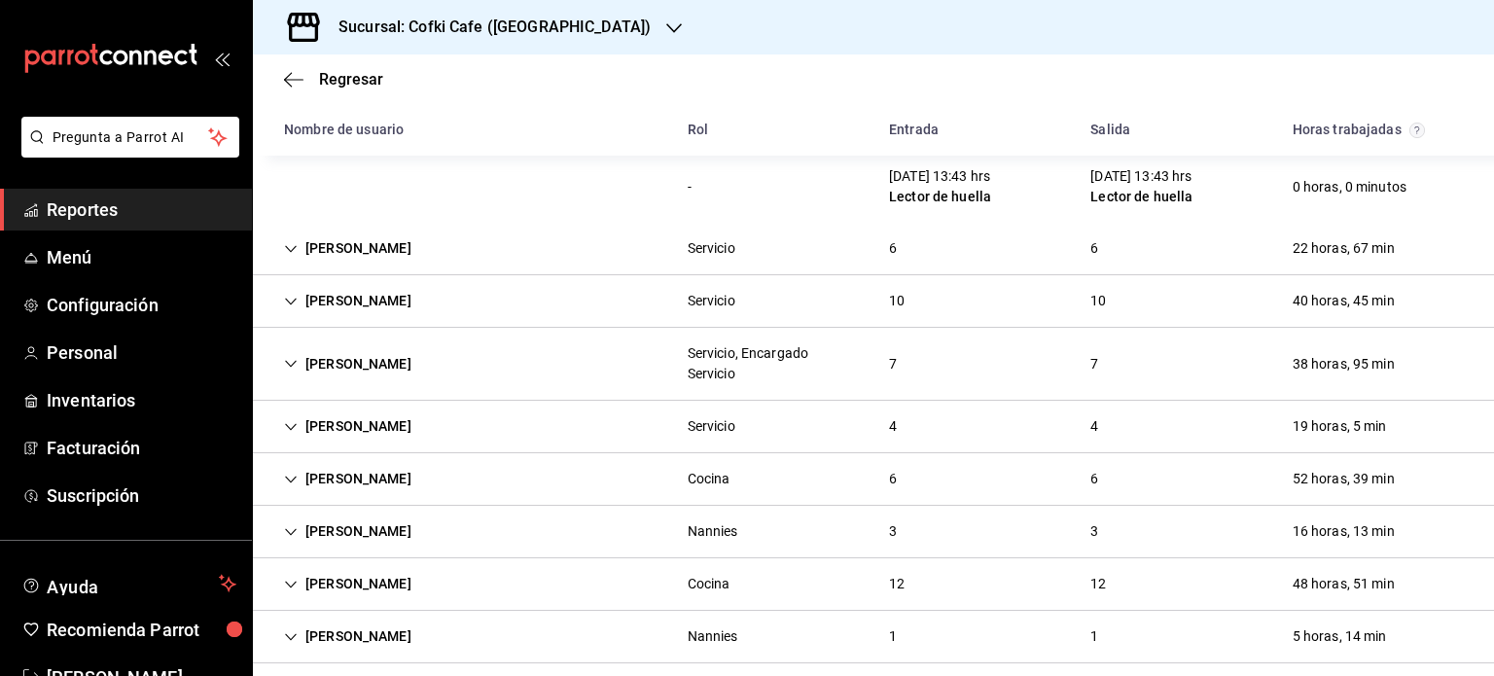
click at [802, 264] on div "[PERSON_NAME] Servicio 6 6 22 horas, 67 min" at bounding box center [873, 249] width 1241 height 53
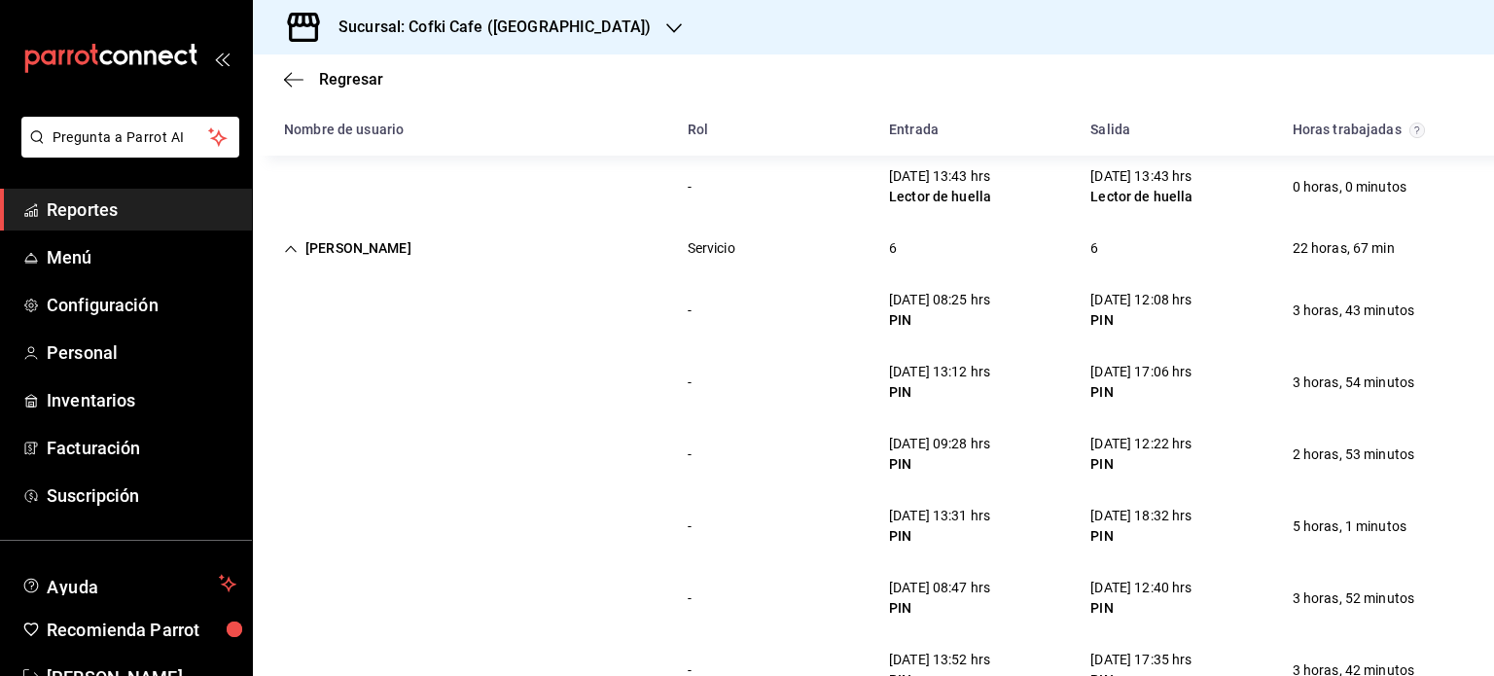
click at [802, 264] on div "[PERSON_NAME] Servicio 6 6 22 horas, 67 min" at bounding box center [873, 249] width 1241 height 52
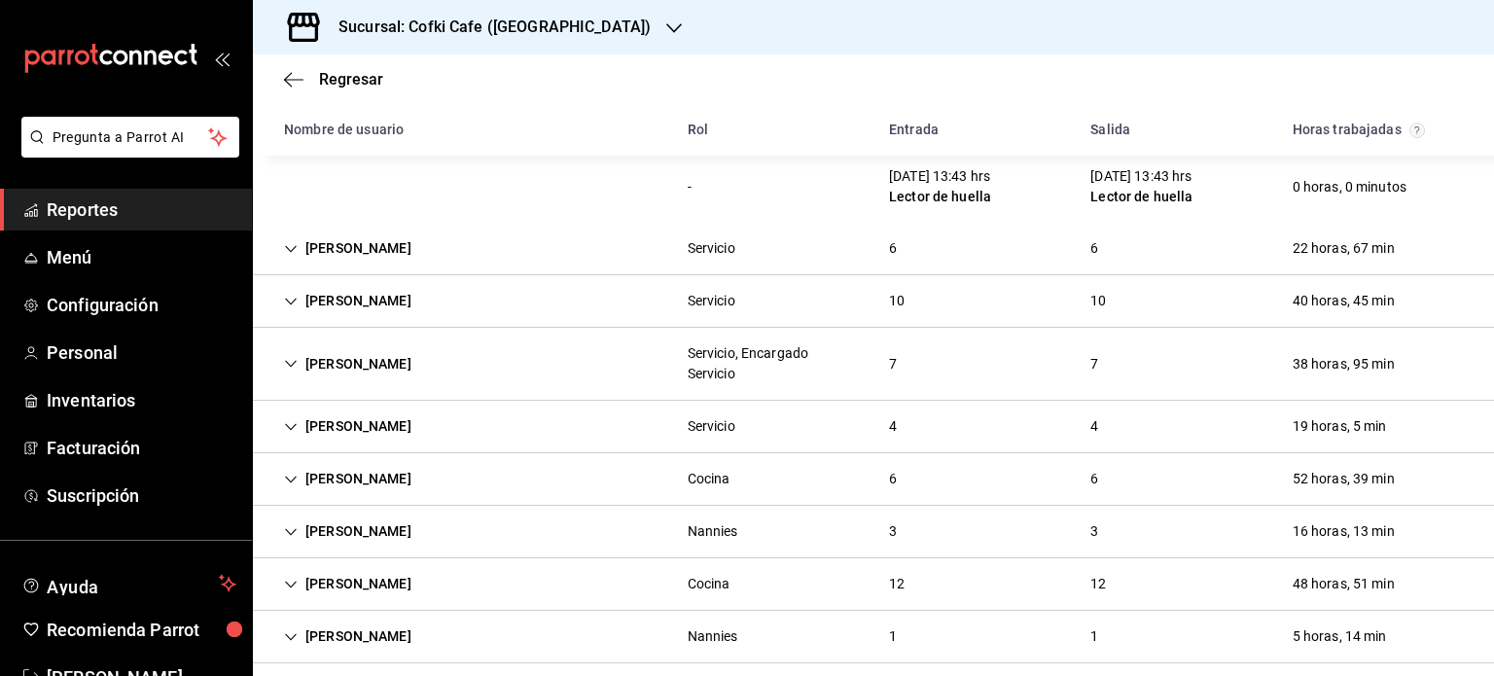
click at [802, 264] on div "[PERSON_NAME] Servicio 6 6 22 horas, 67 min" at bounding box center [873, 249] width 1241 height 53
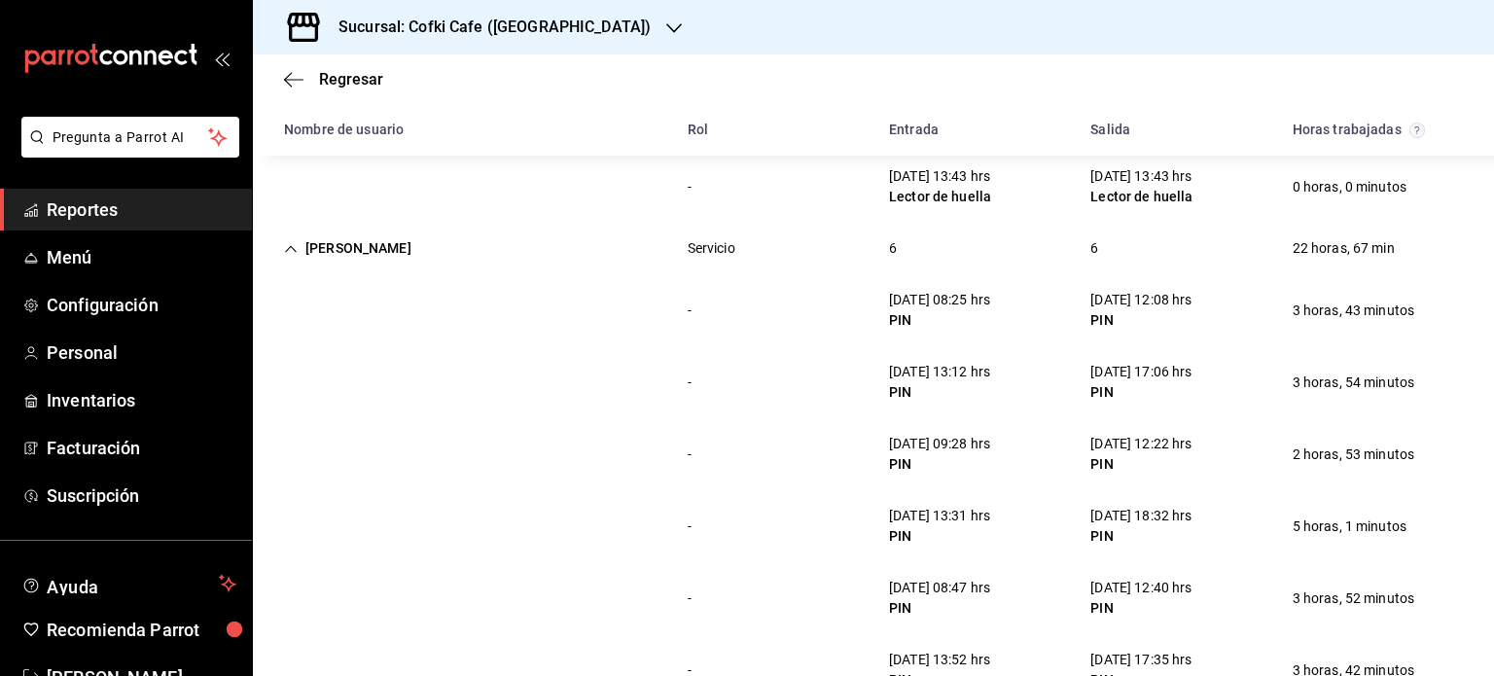
click at [802, 264] on div "[PERSON_NAME] Servicio 6 6 22 horas, 67 min" at bounding box center [873, 249] width 1241 height 52
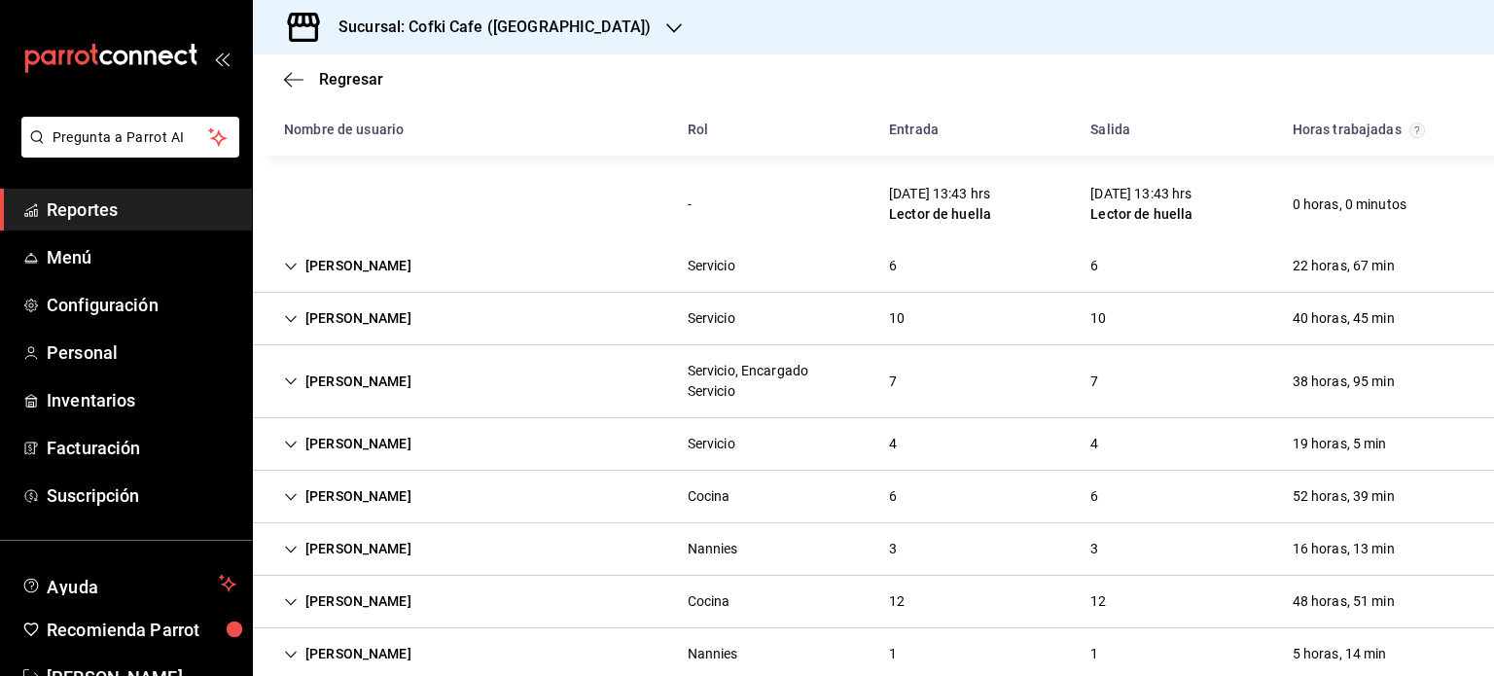
scroll to position [3922, 0]
click at [733, 267] on div "Servicio" at bounding box center [711, 265] width 79 height 36
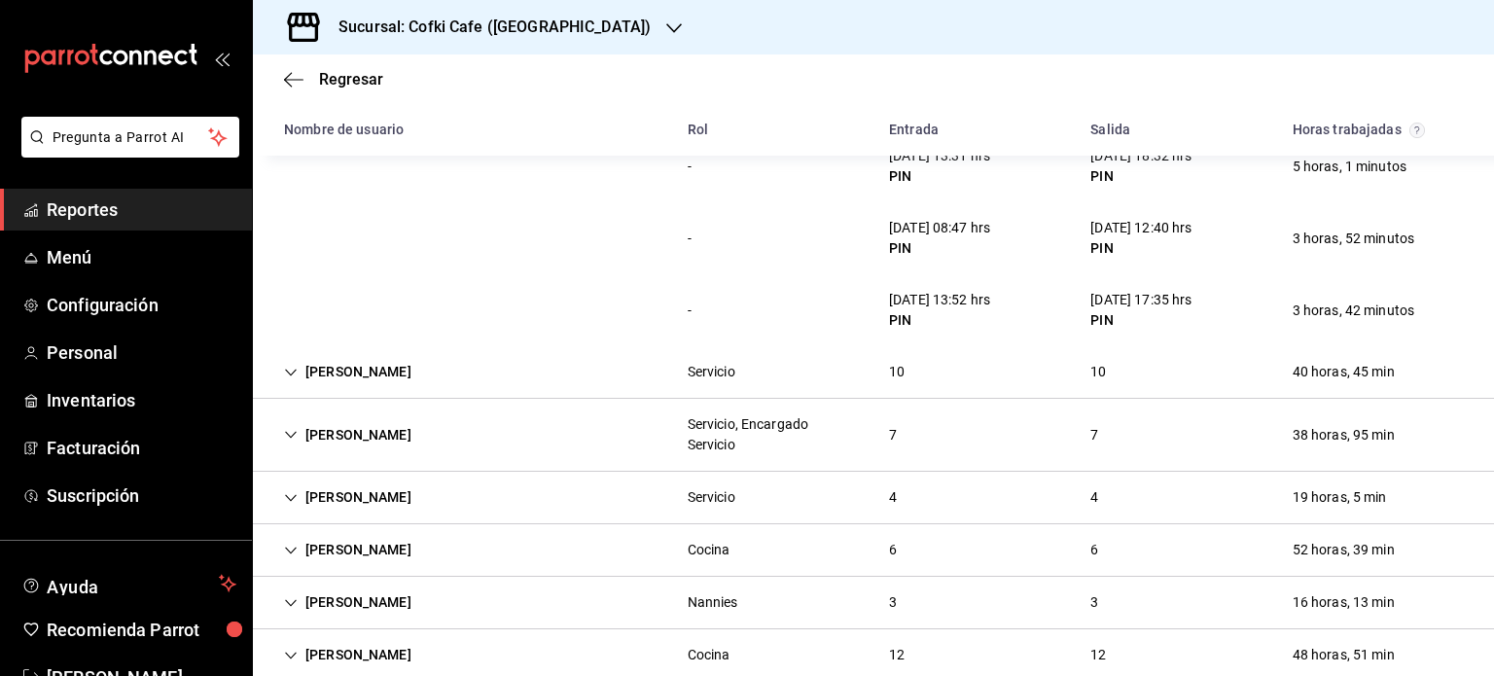
scroll to position [4300, 0]
click at [483, 385] on div "[PERSON_NAME] Servicio 10 10 40 horas, 45 min" at bounding box center [873, 370] width 1241 height 53
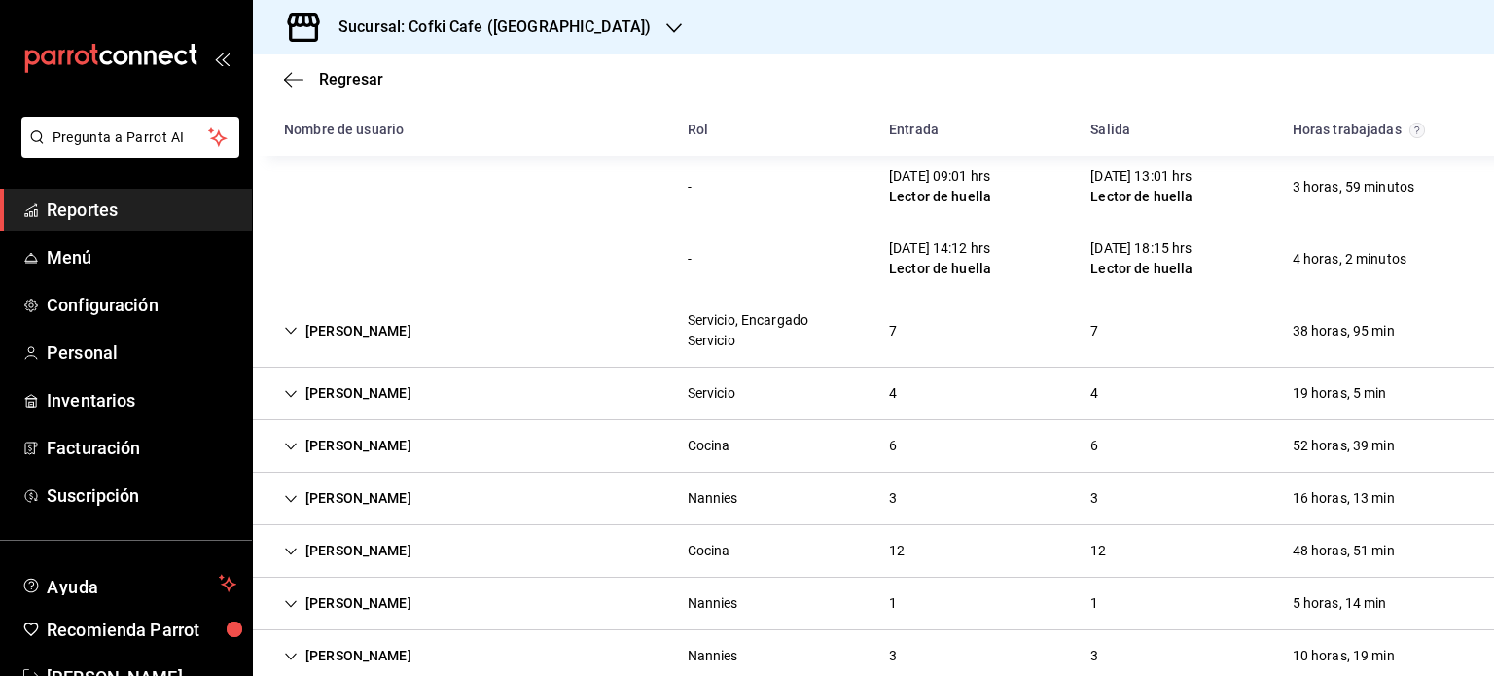
scroll to position [5124, 0]
click at [588, 325] on div "[PERSON_NAME] Servicio, Encargado Servicio 7 7 38 horas, 95 min" at bounding box center [873, 329] width 1241 height 73
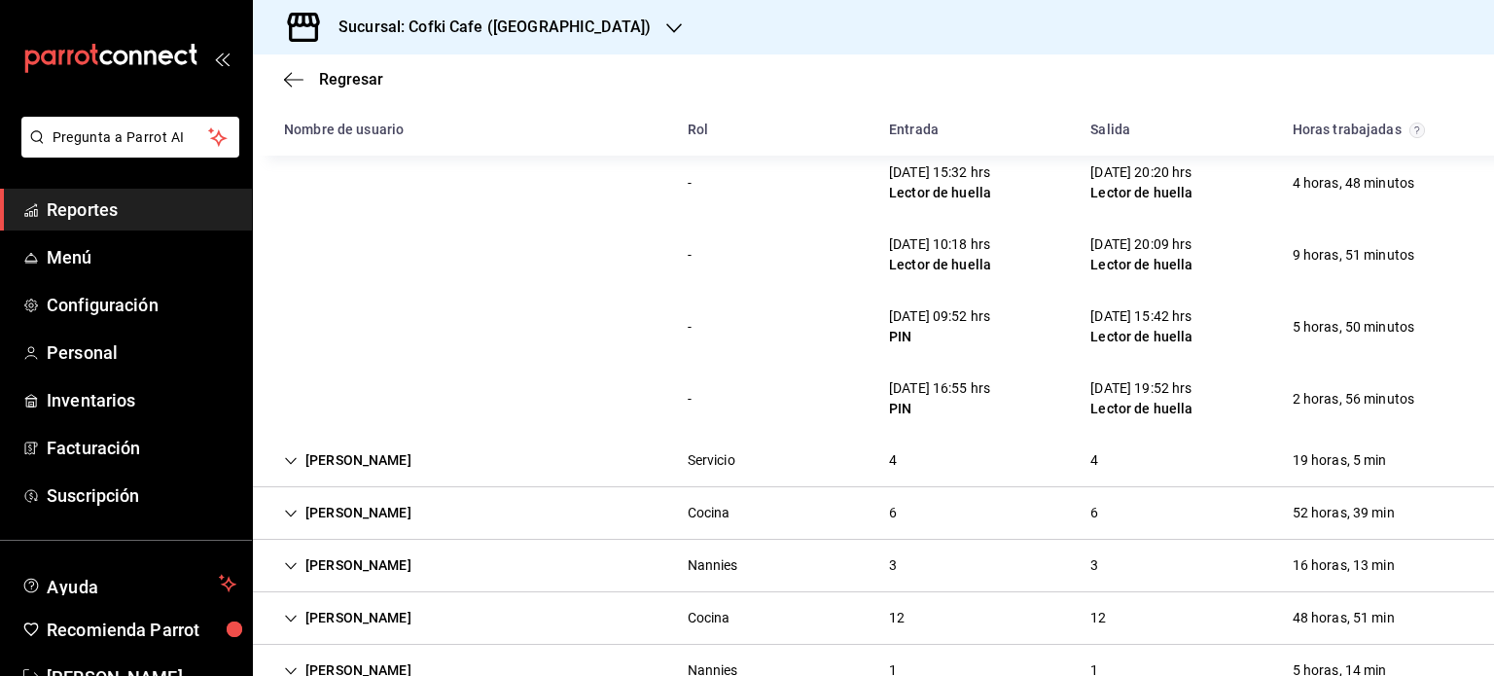
scroll to position [5573, 0]
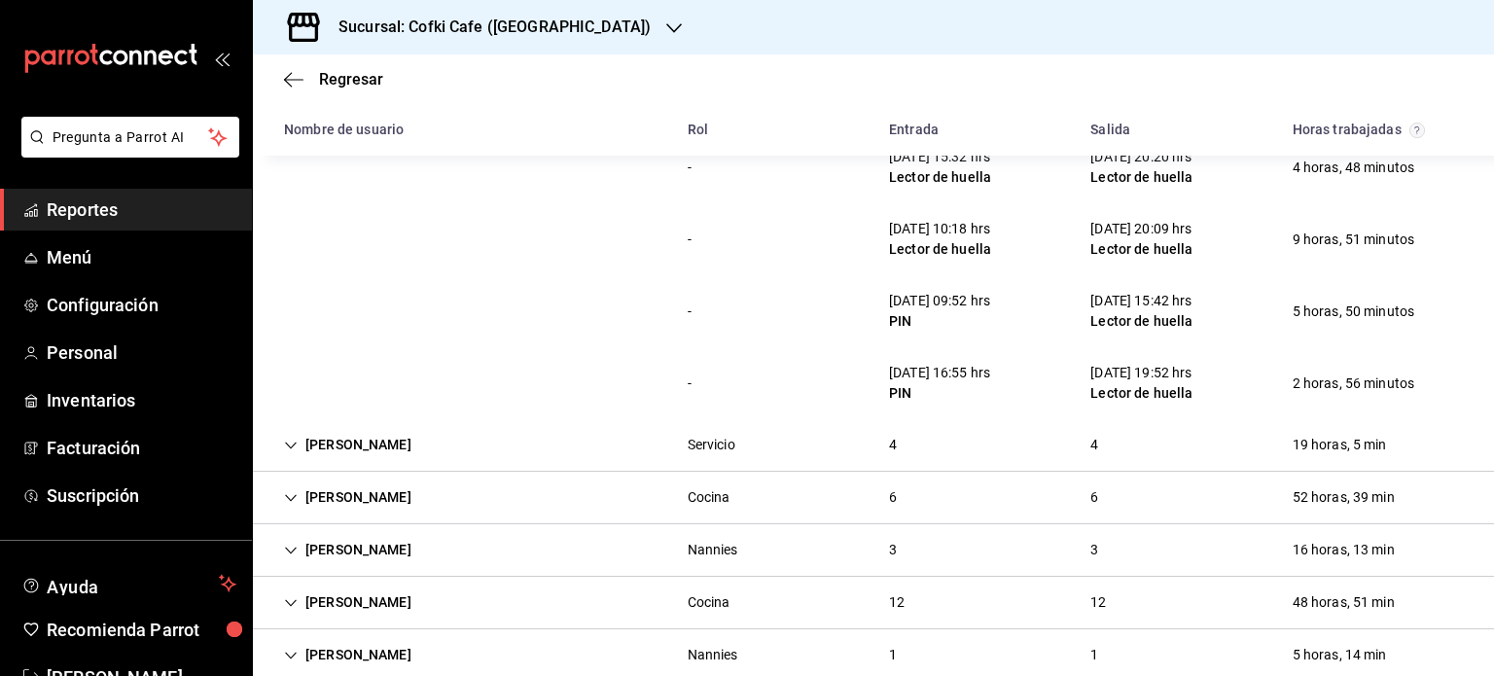
click at [483, 446] on div "[PERSON_NAME] Servicio 4 4 19 horas, 5 min" at bounding box center [873, 445] width 1241 height 53
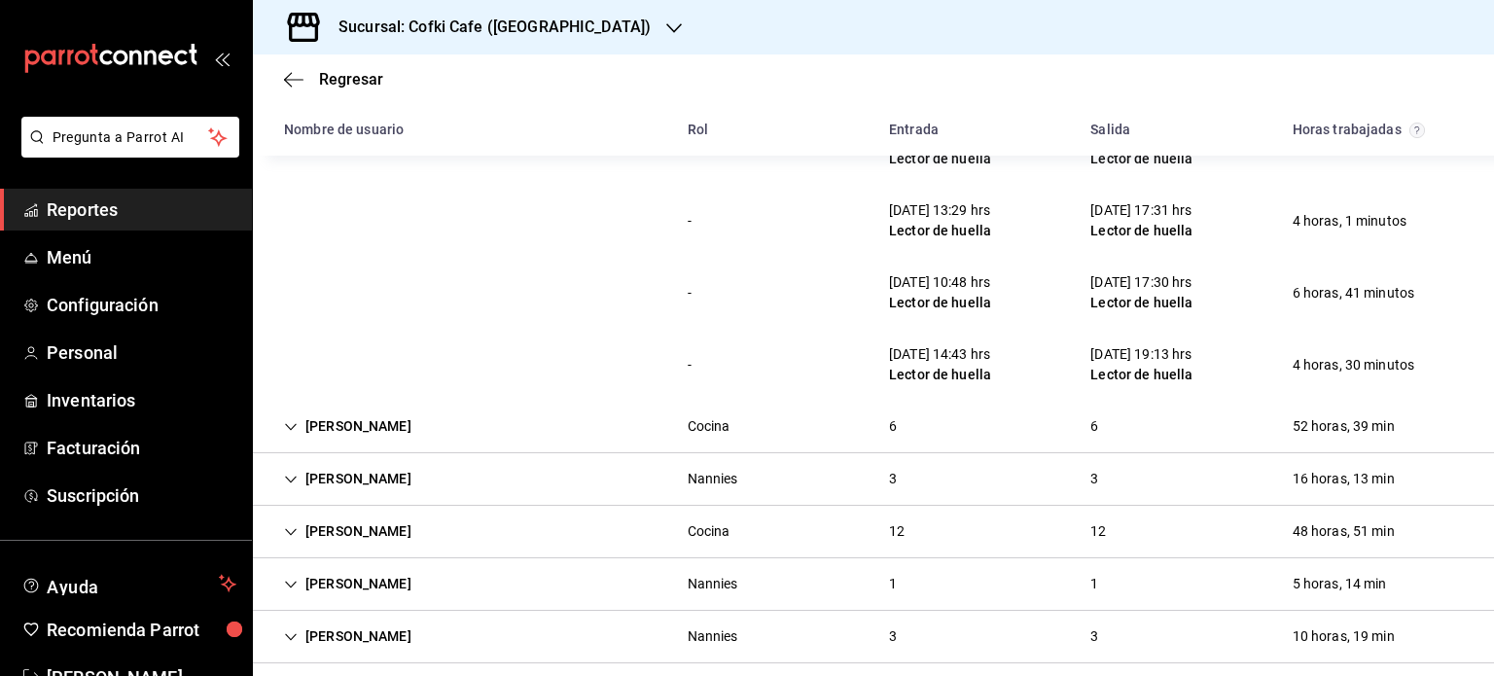
scroll to position [5948, 0]
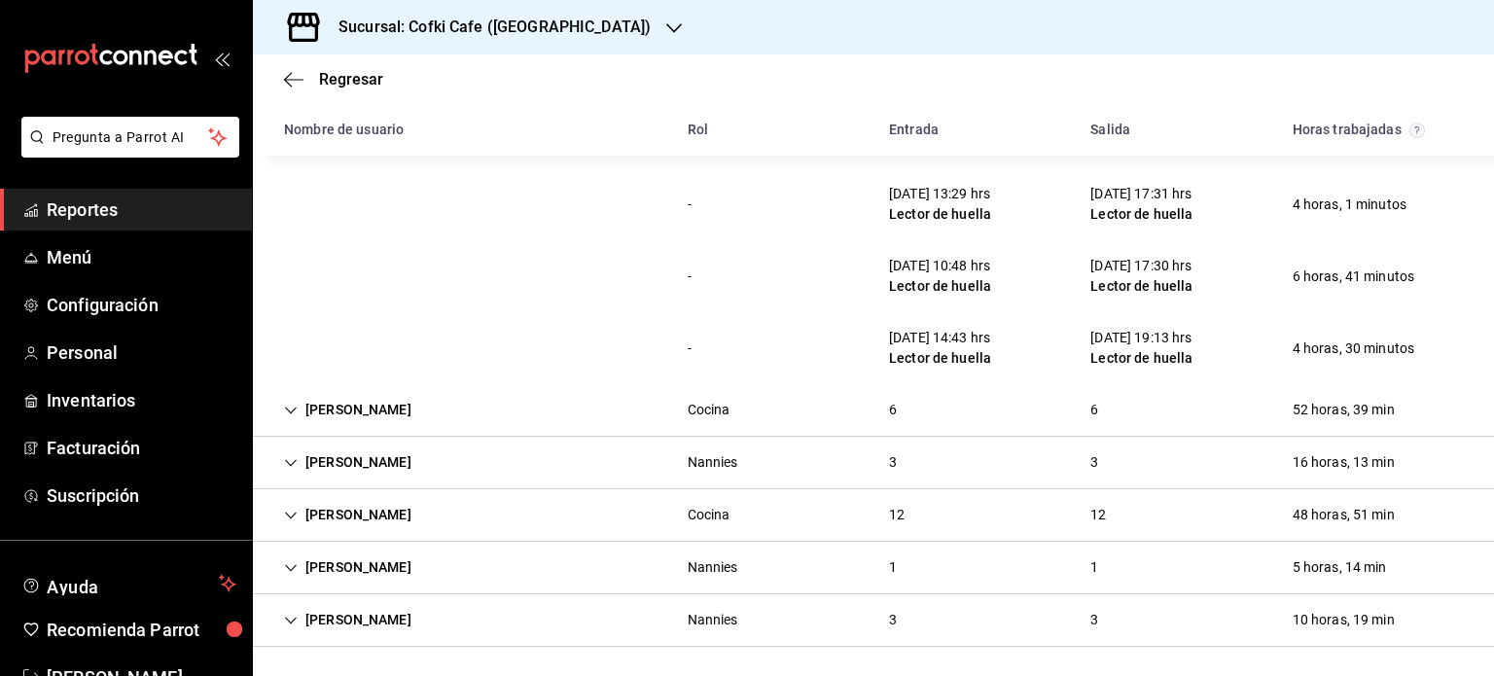
click at [603, 400] on div "[PERSON_NAME] Cocina 6 6 52 horas, 39 min" at bounding box center [873, 410] width 1241 height 53
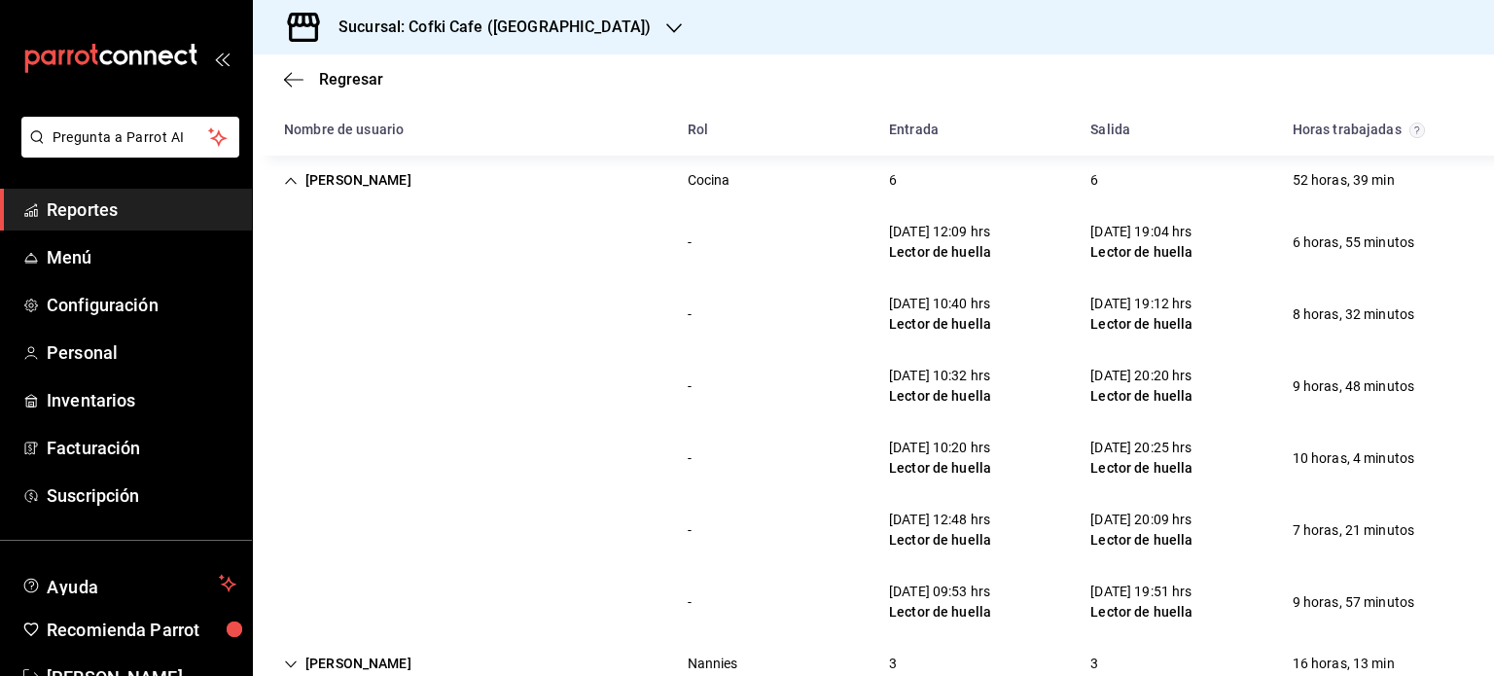
scroll to position [6379, 0]
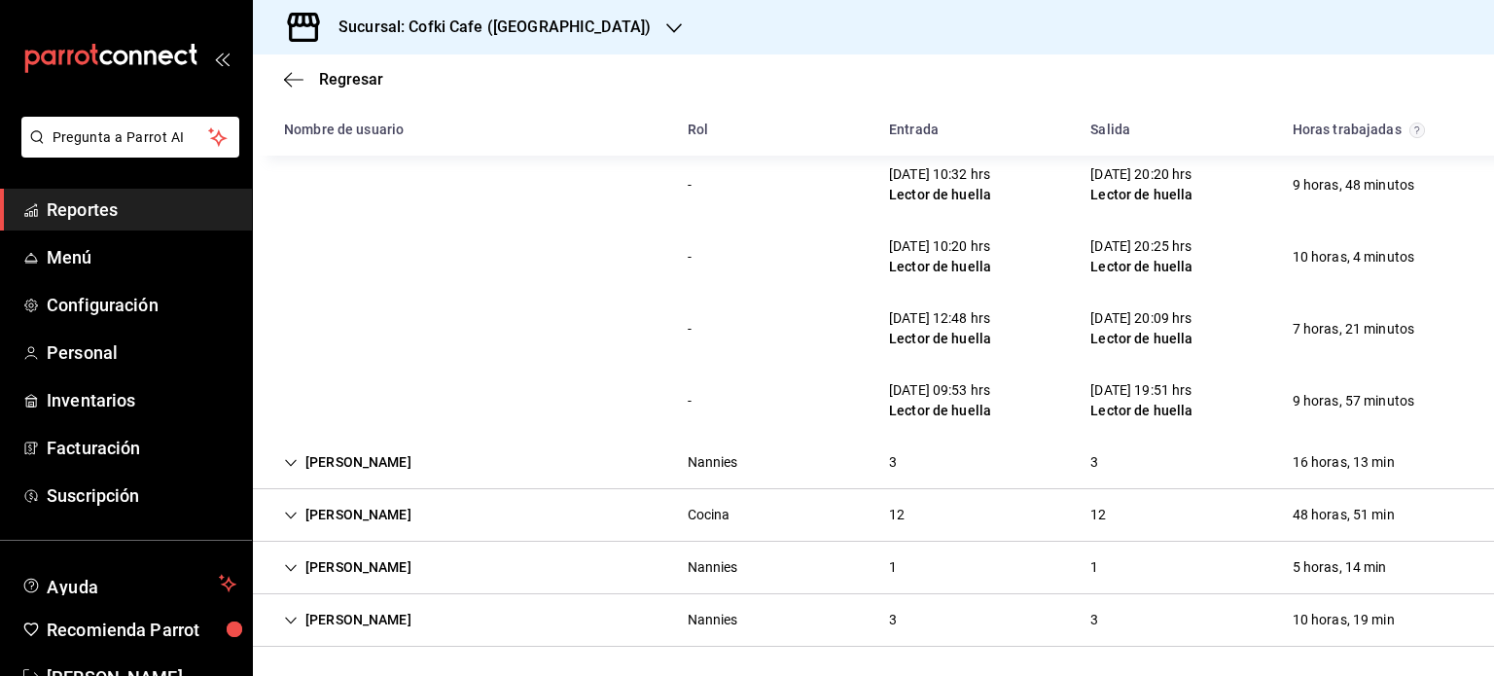
click at [756, 641] on div "[PERSON_NAME] Nannies 3 3 10 horas, 19 min" at bounding box center [873, 620] width 1241 height 53
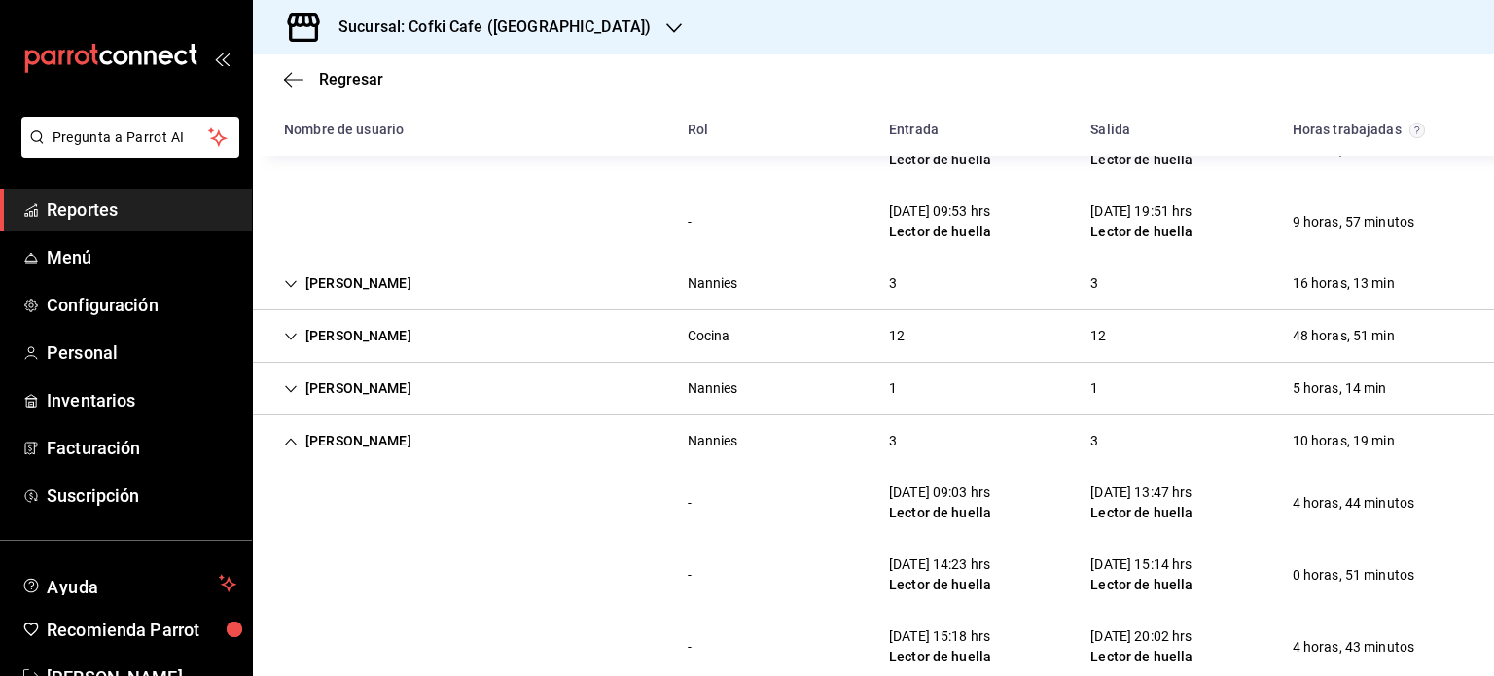
scroll to position [6594, 0]
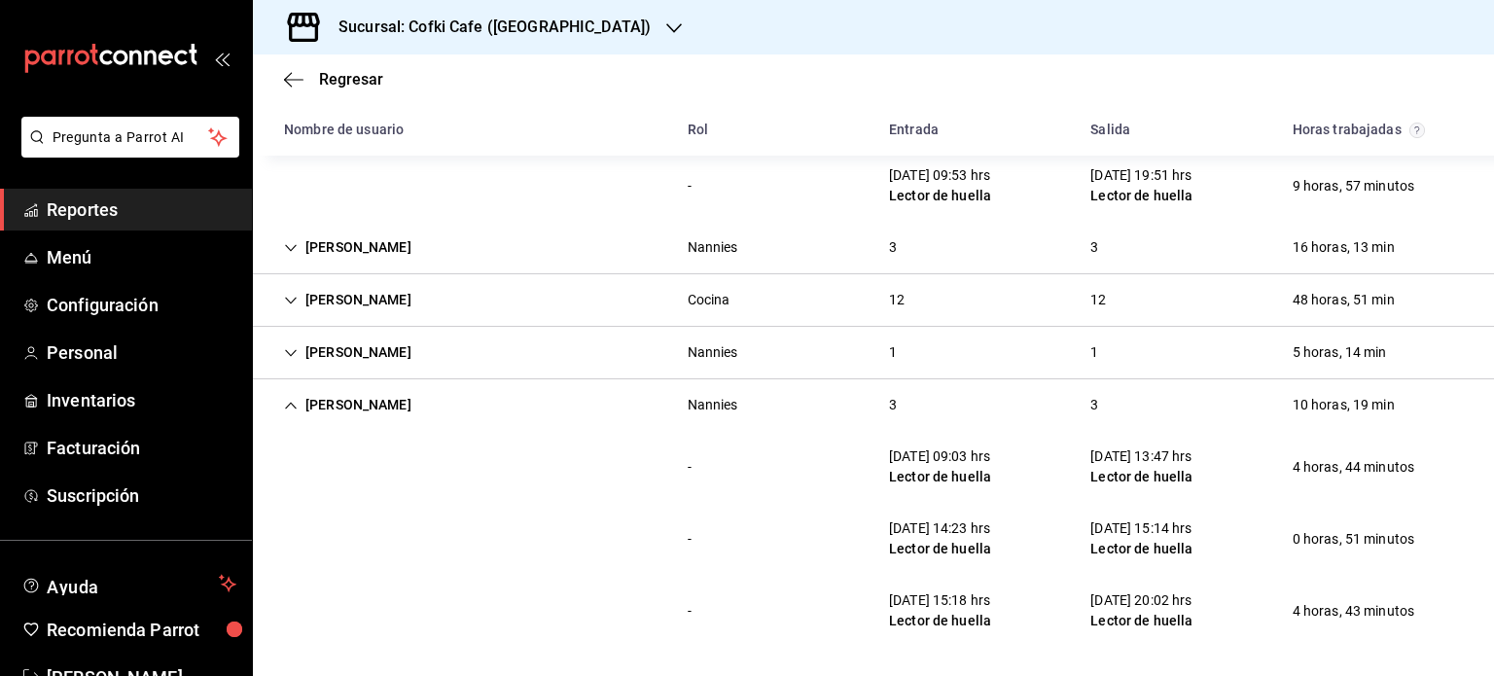
click at [904, 303] on div "12" at bounding box center [897, 300] width 47 height 36
